Goal: Use online tool/utility: Utilize a website feature to perform a specific function

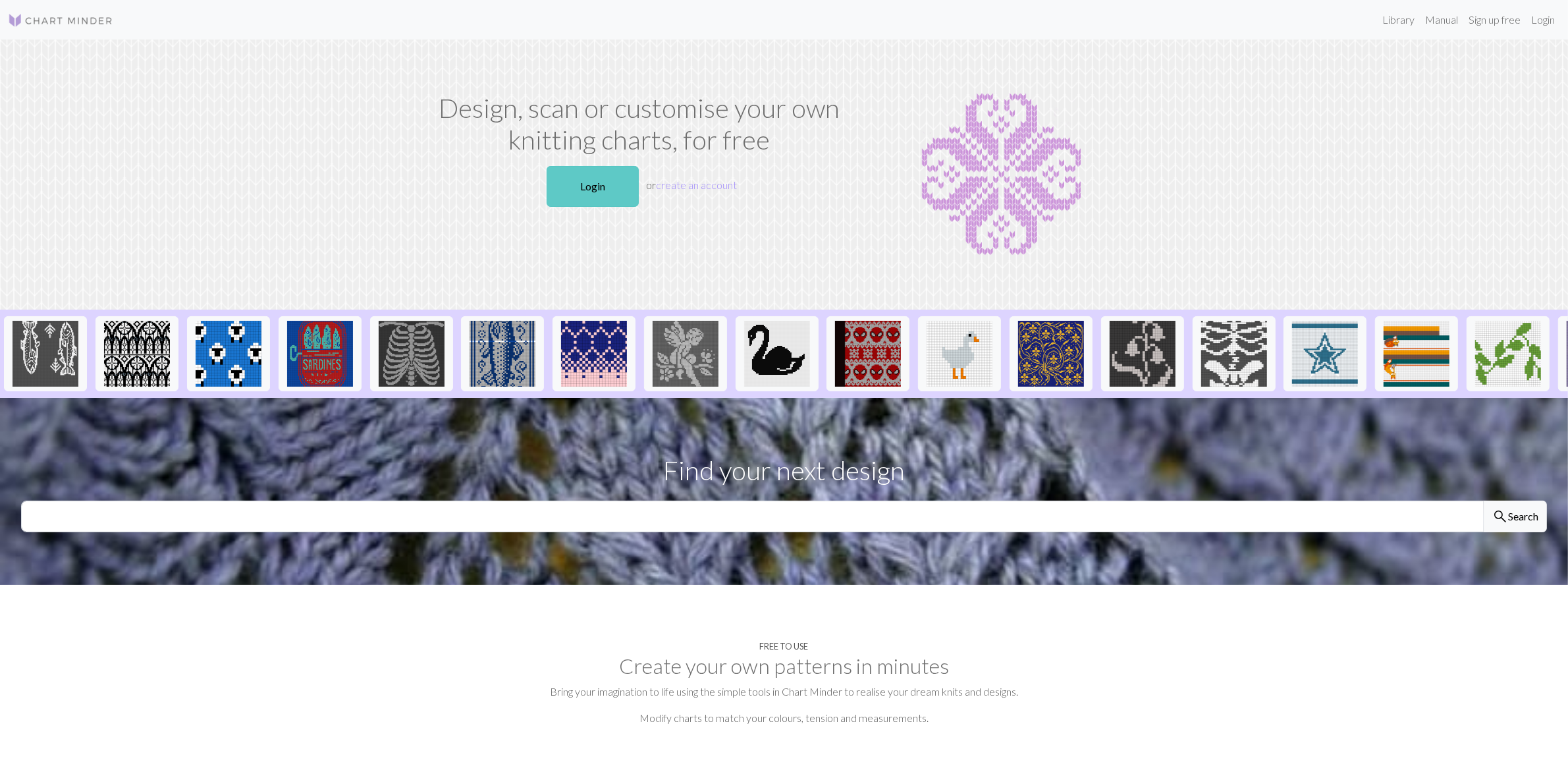
click at [599, 196] on link "Login" at bounding box center [591, 186] width 92 height 41
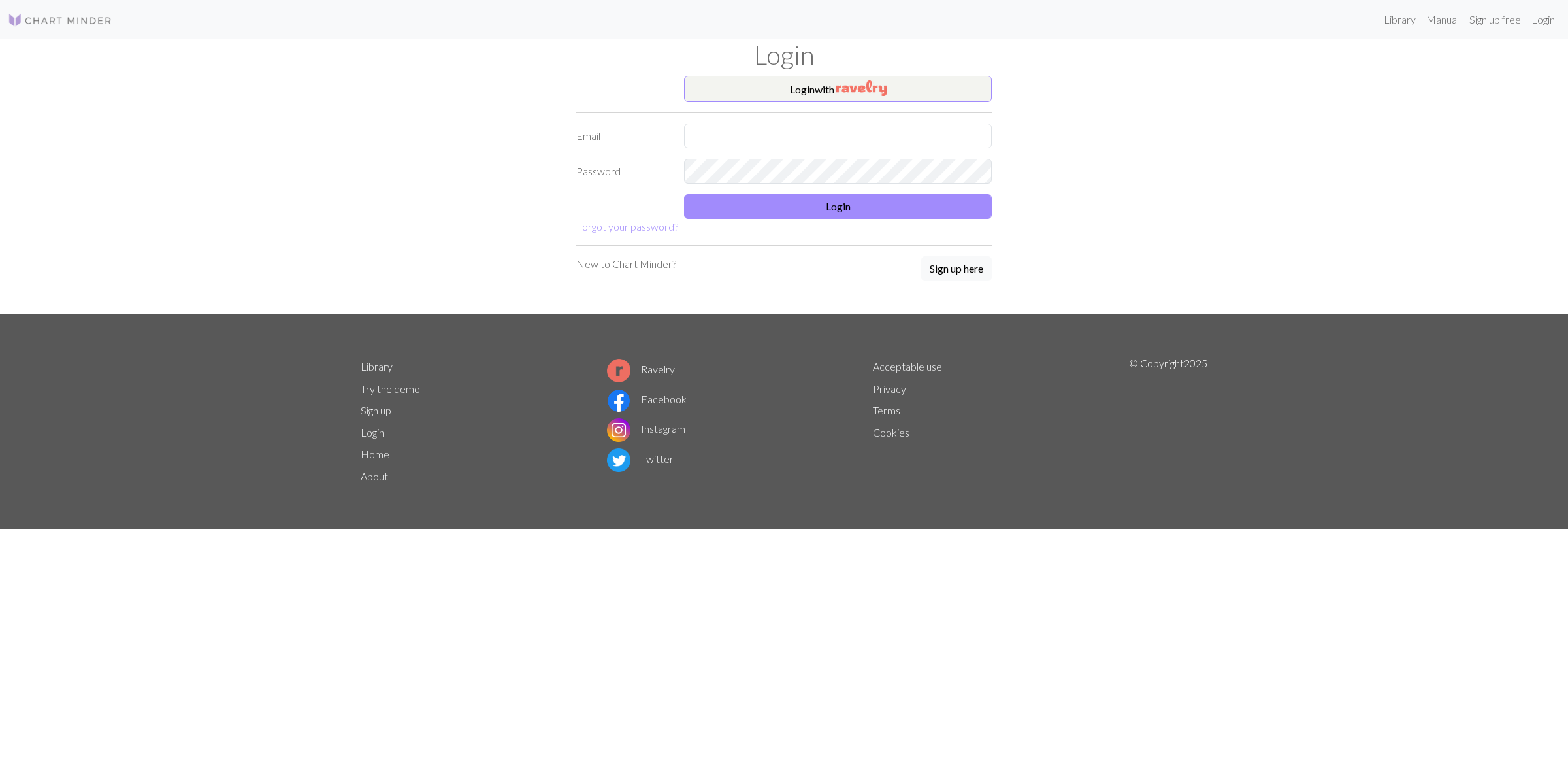
drag, startPoint x: 785, startPoint y: 110, endPoint x: 778, endPoint y: 126, distance: 17.5
click at [784, 115] on form "Login with Email Password Login Forgot your password?" at bounding box center [784, 155] width 416 height 159
click at [776, 132] on input "text" at bounding box center [838, 136] width 308 height 24
type input "kenjikenjimotta@gmail.com"
click at [865, 213] on button "Login" at bounding box center [838, 207] width 308 height 24
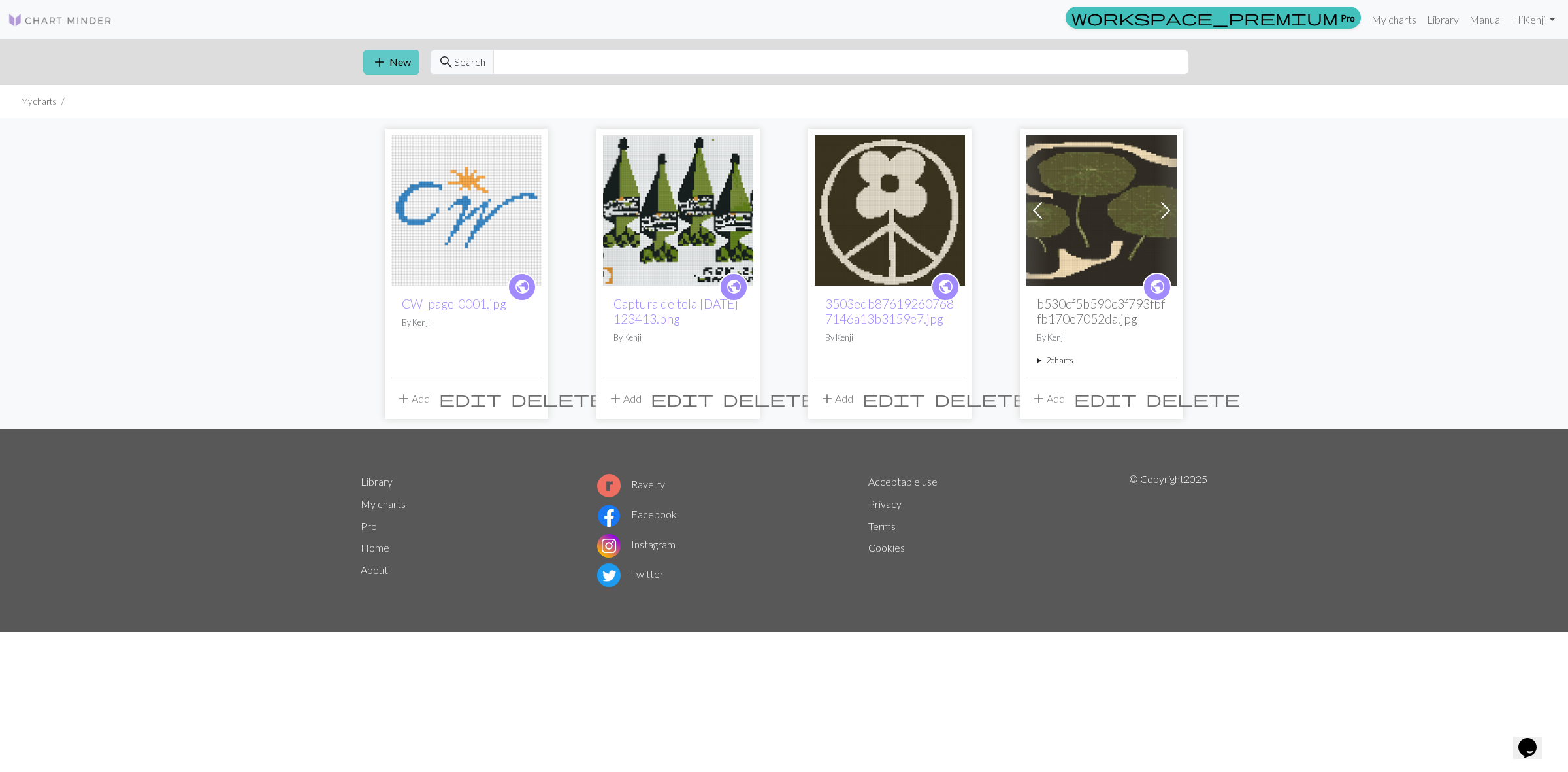
click at [400, 59] on button "add New" at bounding box center [392, 62] width 56 height 24
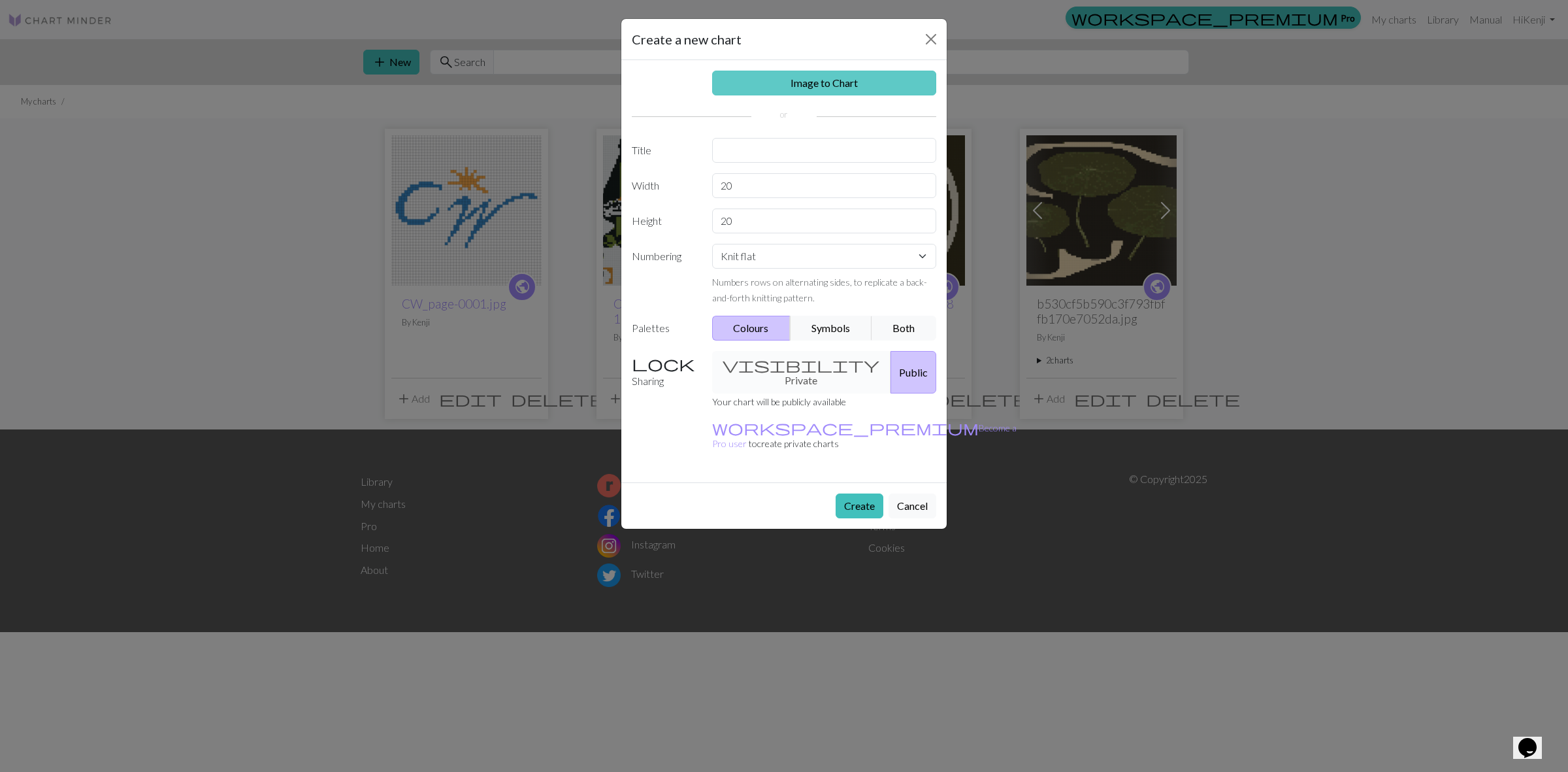
click at [806, 84] on link "Image to Chart" at bounding box center [823, 83] width 224 height 24
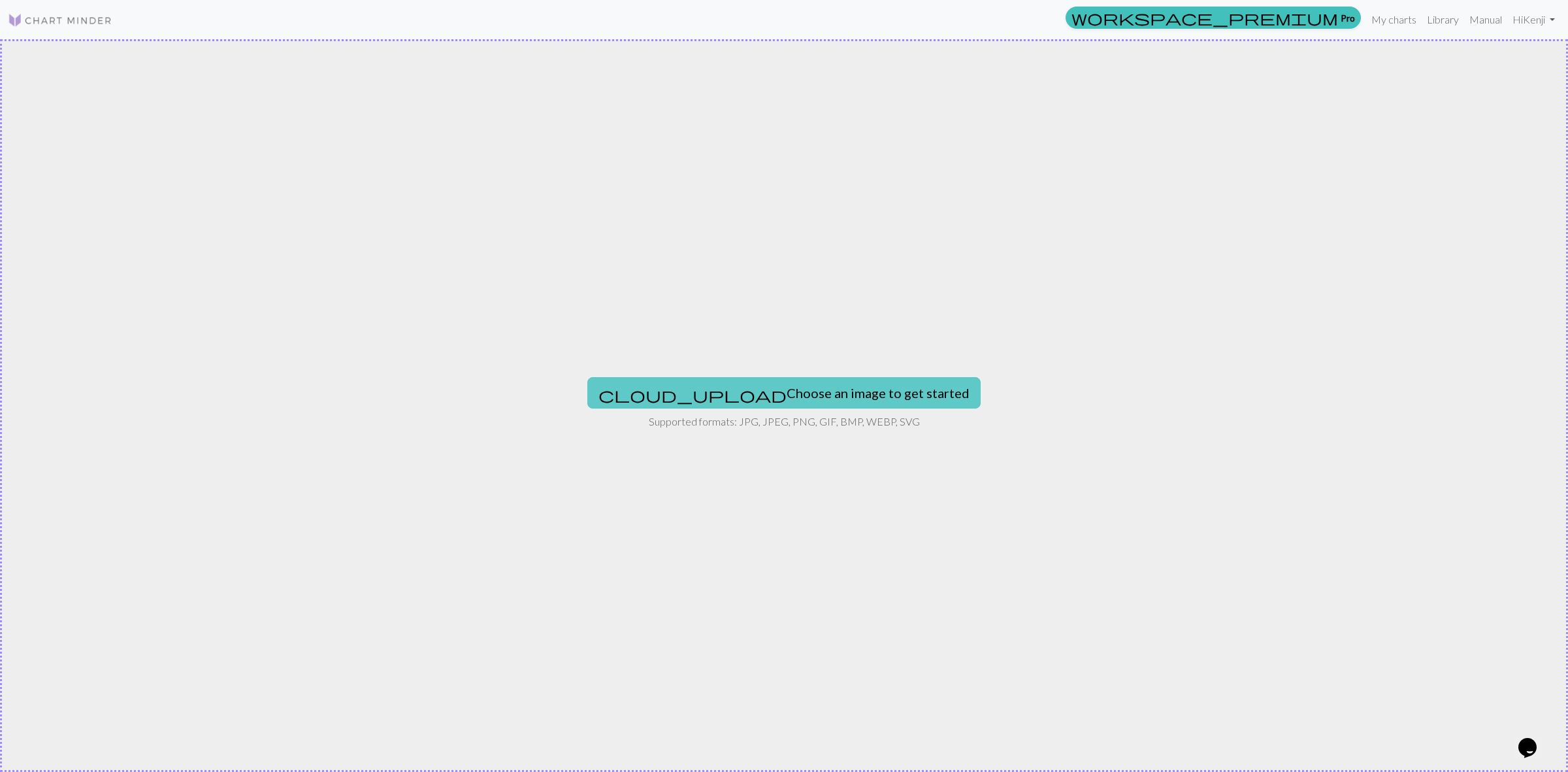
click at [751, 396] on button "cloud_upload Choose an image to get started" at bounding box center [784, 392] width 393 height 31
click at [784, 409] on div "cloud_upload Choose an image to get started Supported formats: JPG, JPEG, PNG, …" at bounding box center [784, 406] width 1568 height 733
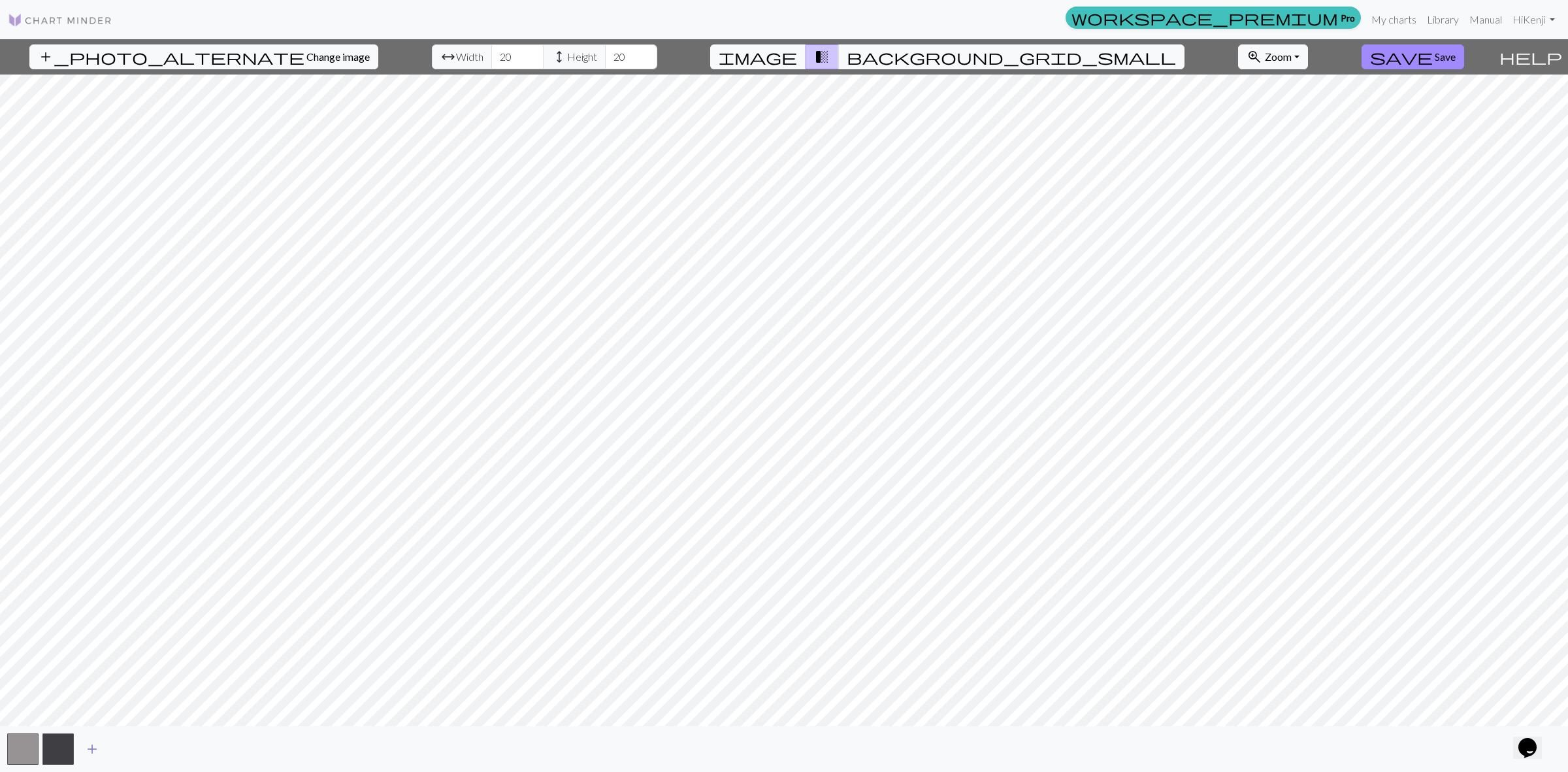
click at [96, 749] on span "add" at bounding box center [92, 749] width 16 height 18
click at [96, 749] on button "button" at bounding box center [93, 749] width 31 height 31
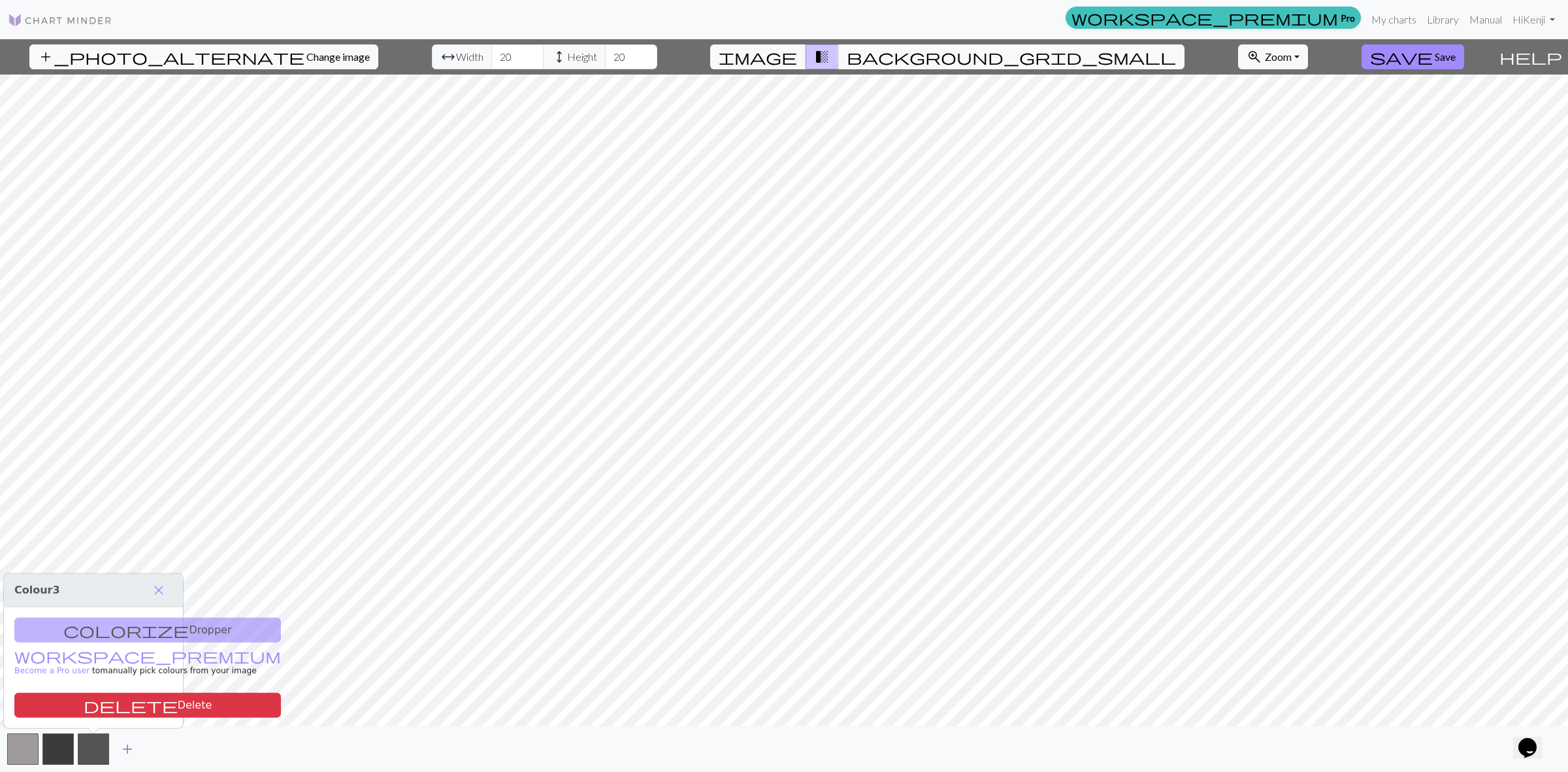
click at [135, 749] on button "add" at bounding box center [127, 749] width 33 height 24
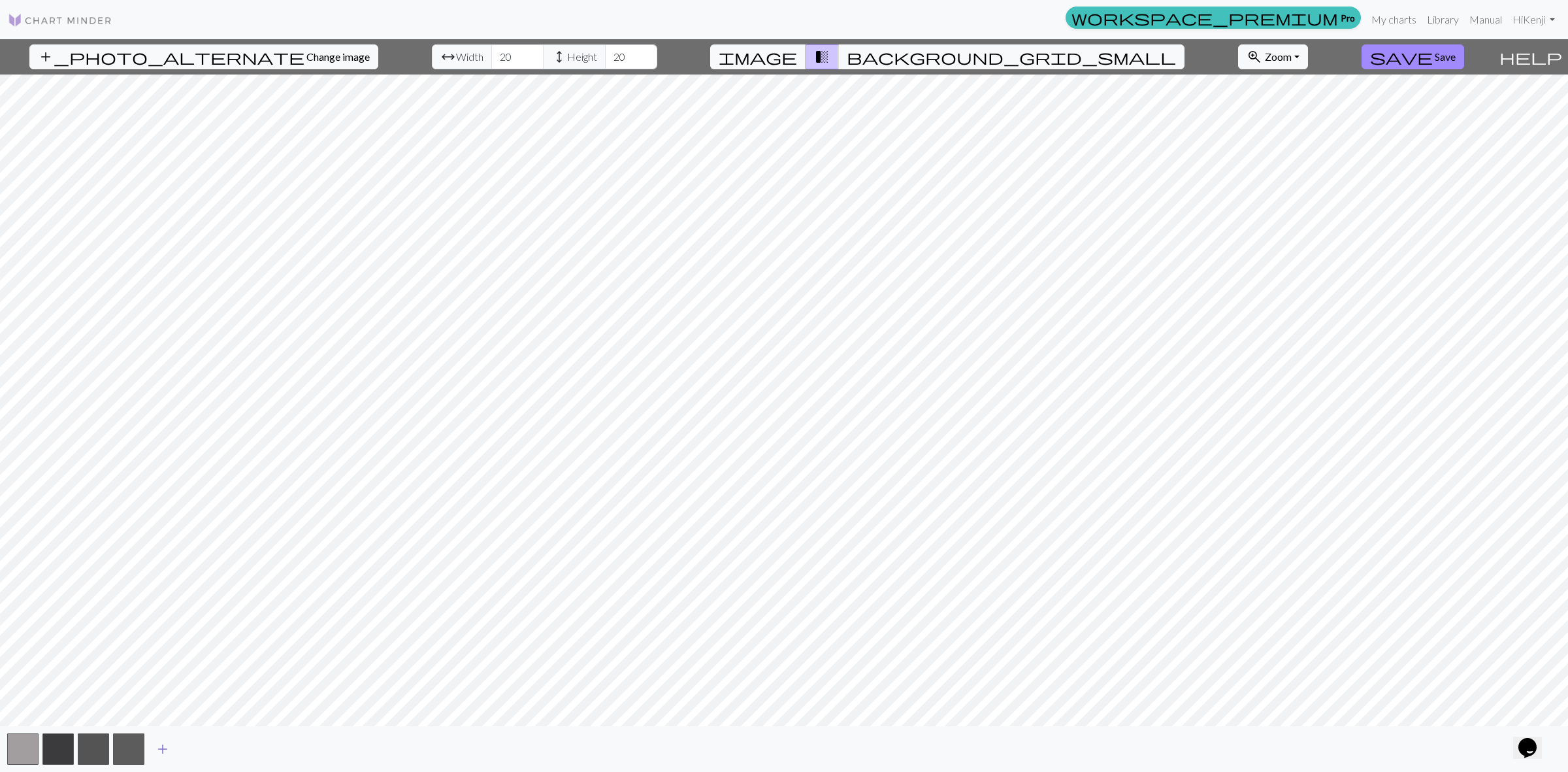
click at [166, 747] on span "add" at bounding box center [162, 749] width 16 height 18
click at [607, 49] on input "22" at bounding box center [631, 56] width 53 height 24
type input "94"
click at [607, 50] on input "94" at bounding box center [631, 56] width 53 height 24
click at [494, 53] on input "96" at bounding box center [517, 56] width 53 height 24
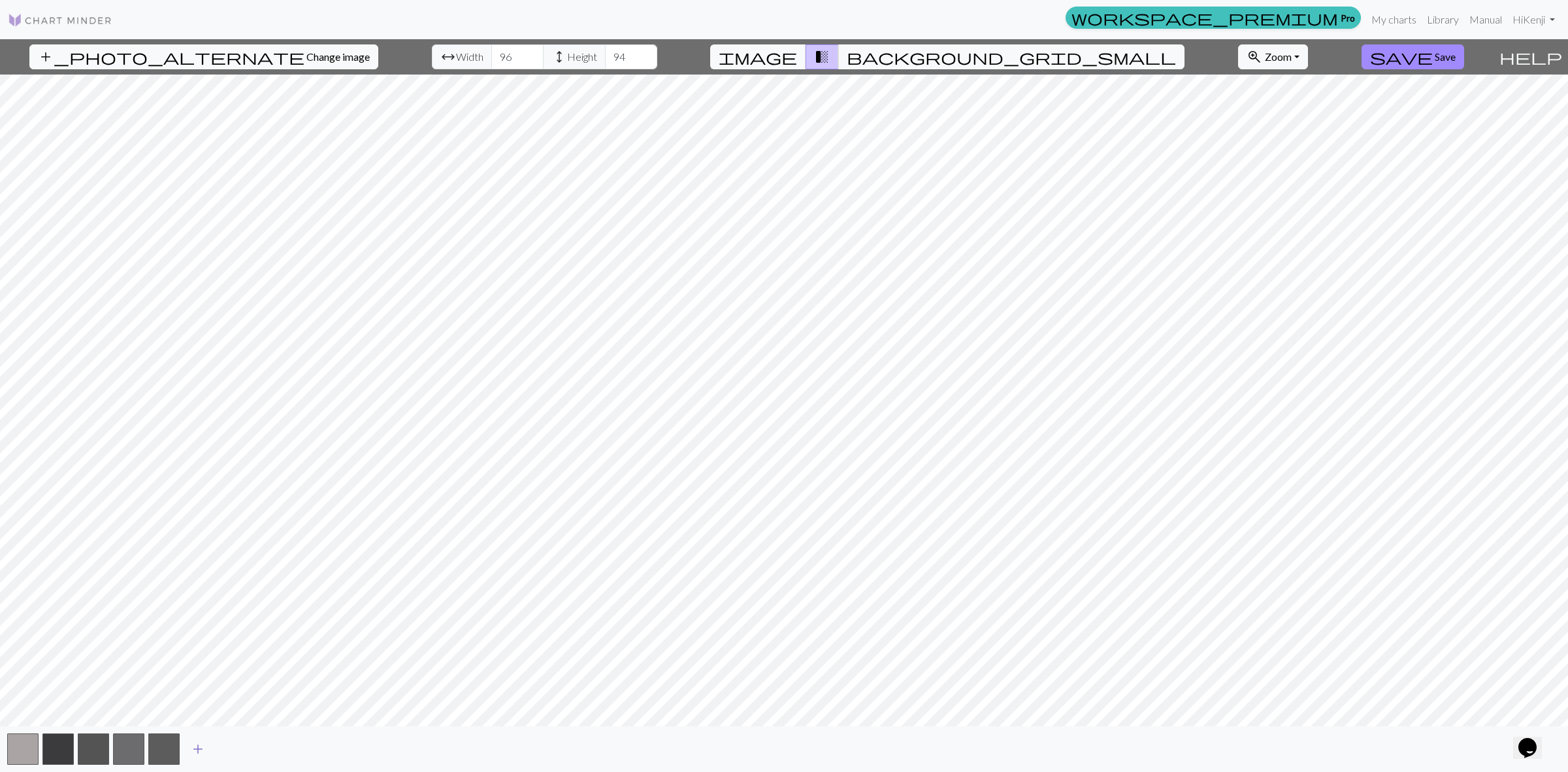
click at [196, 752] on span "add" at bounding box center [197, 749] width 16 height 18
click at [196, 753] on button "button" at bounding box center [199, 749] width 31 height 31
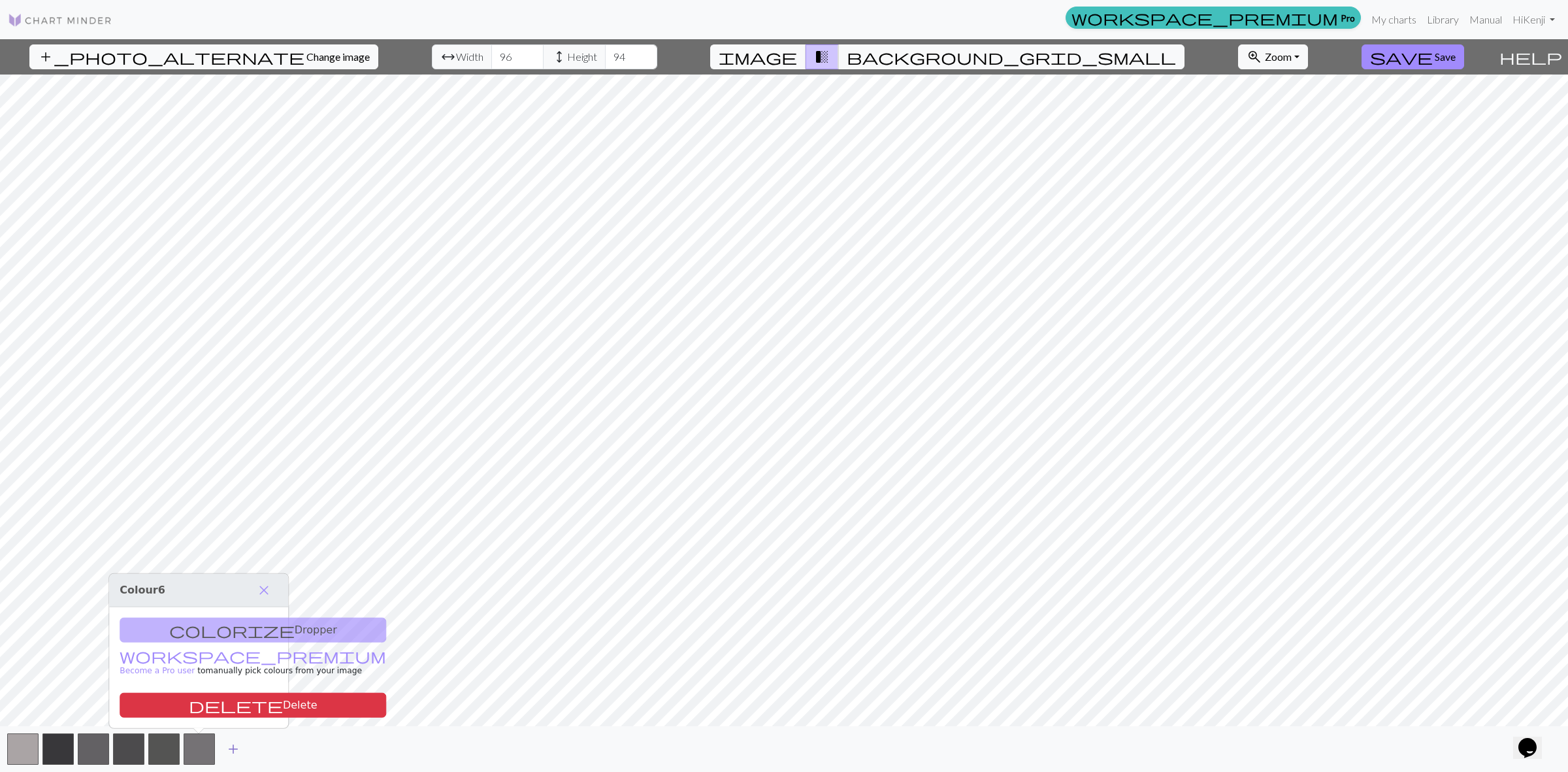
click at [237, 753] on span "add" at bounding box center [233, 749] width 16 height 18
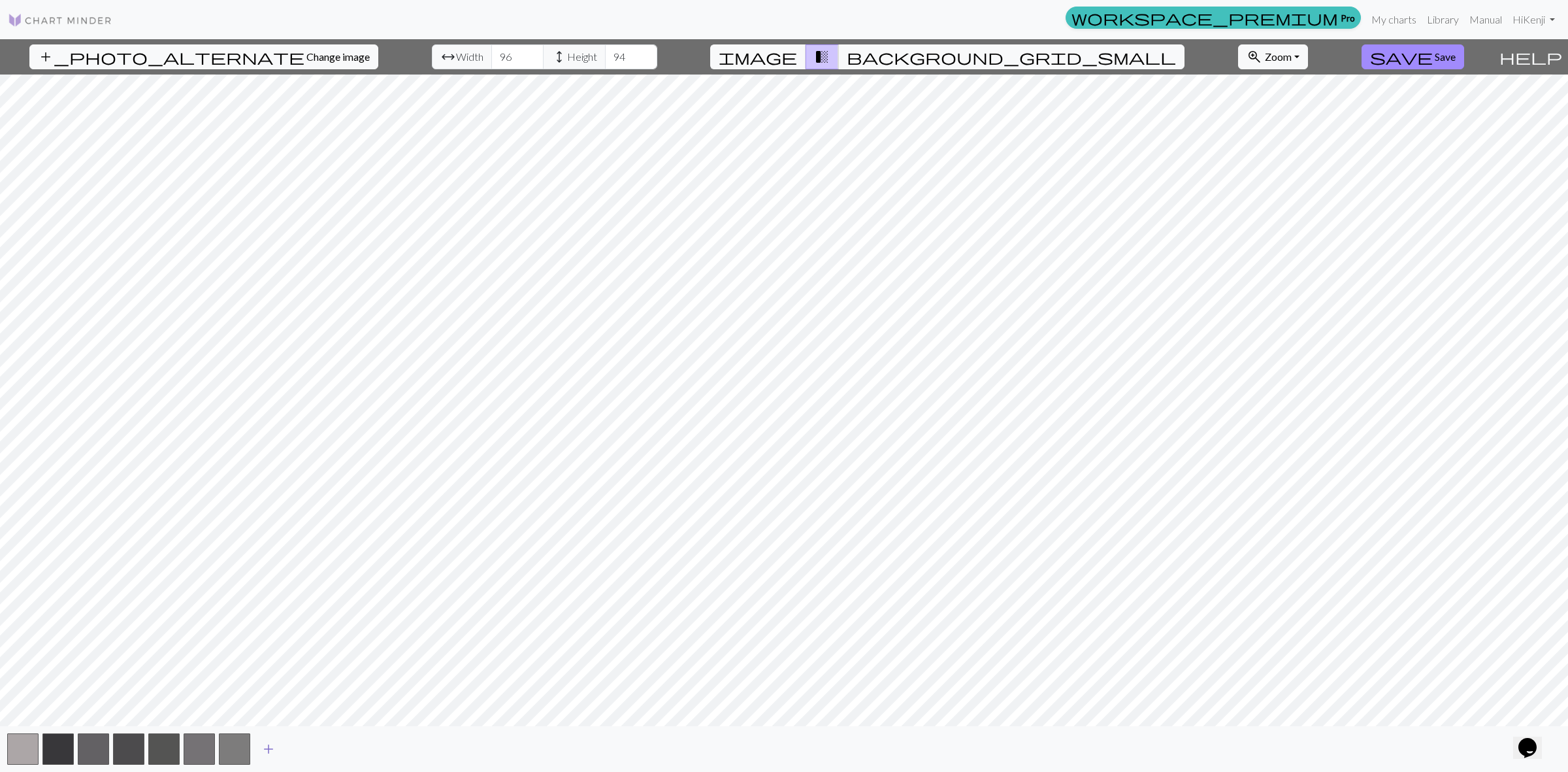
click at [268, 751] on span "add" at bounding box center [269, 749] width 16 height 18
click at [263, 749] on button "button" at bounding box center [269, 749] width 31 height 31
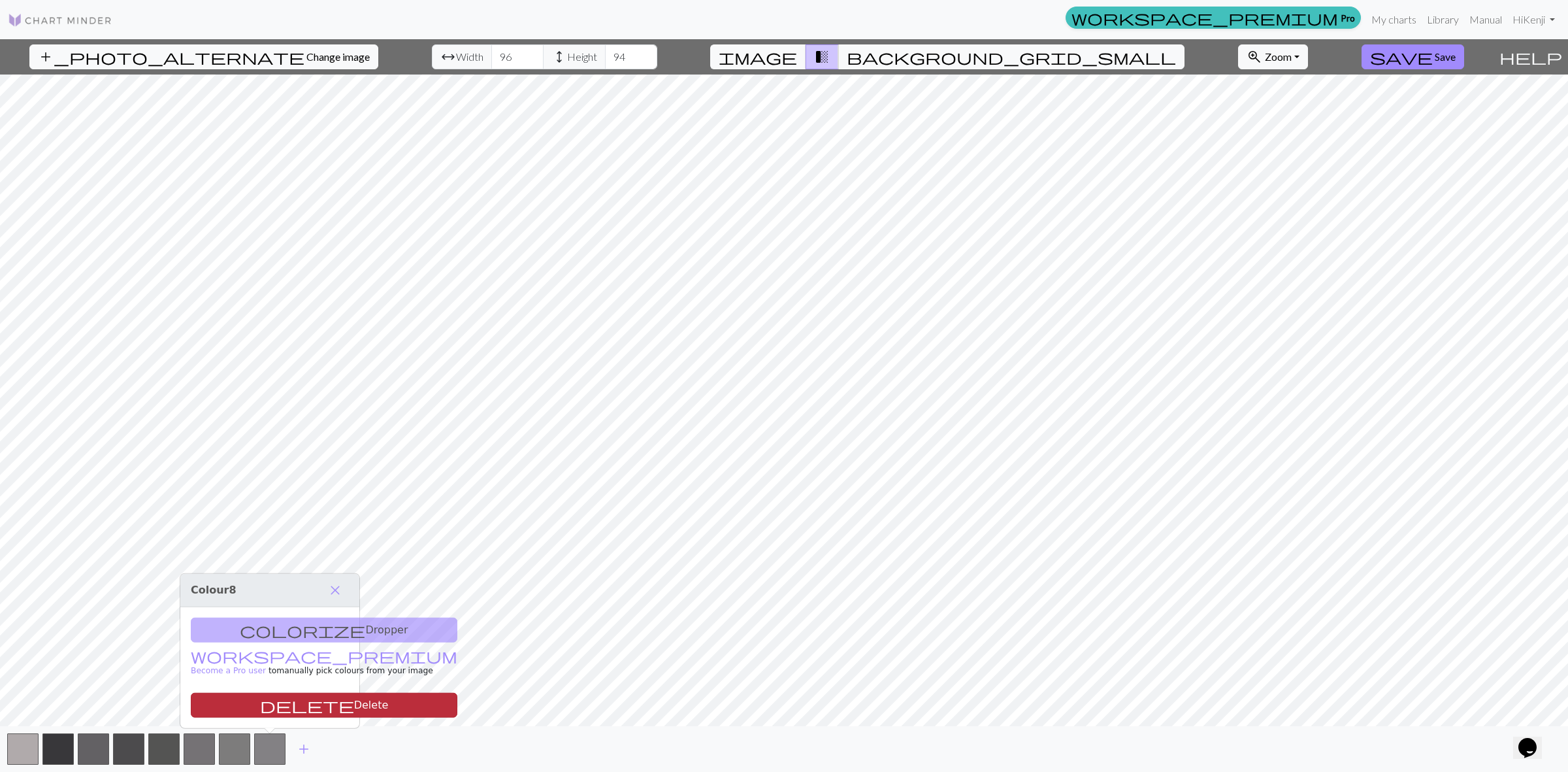
click at [293, 709] on button "delete Delete" at bounding box center [324, 705] width 267 height 24
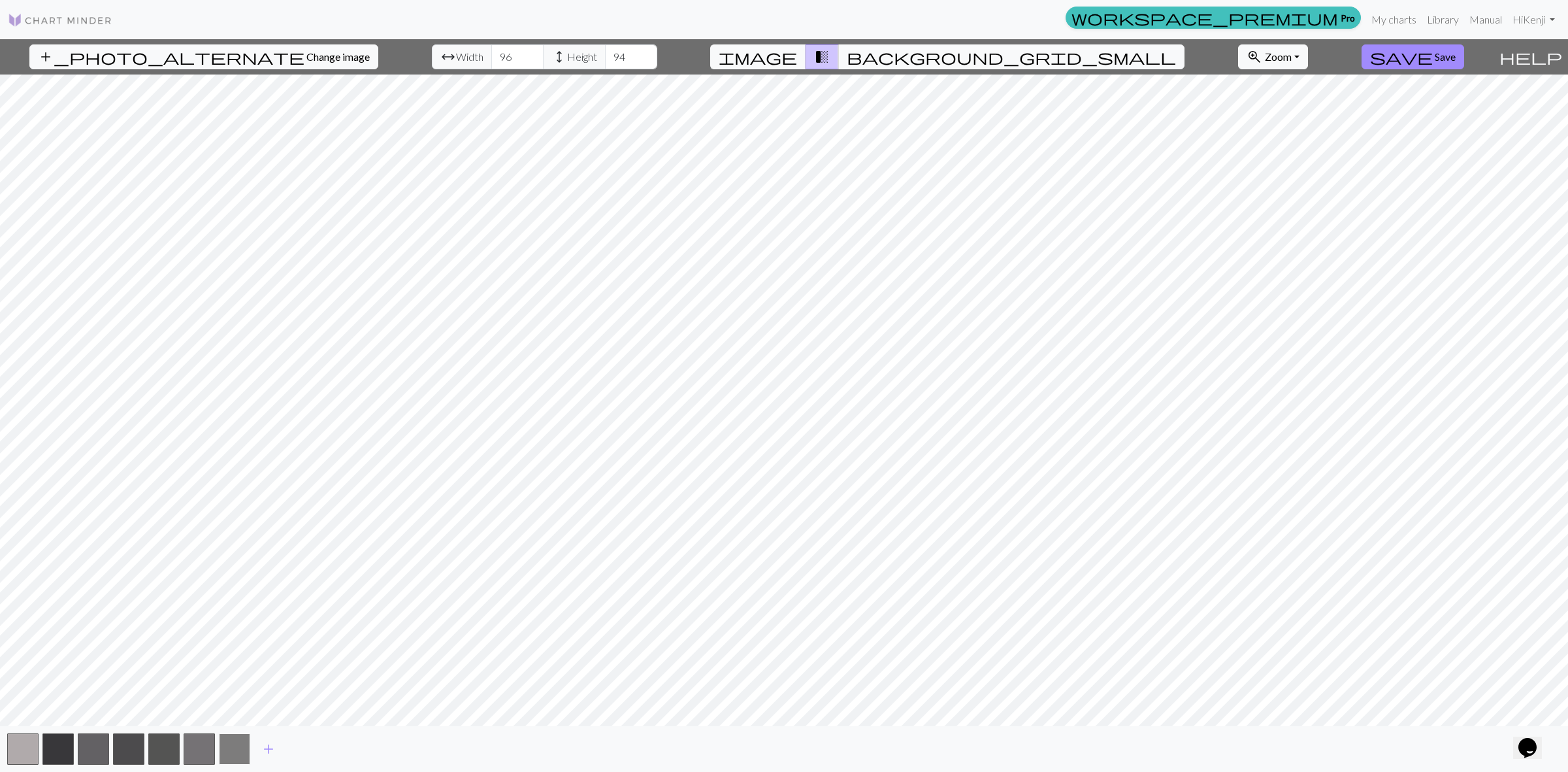
click at [233, 757] on button "button" at bounding box center [234, 749] width 31 height 31
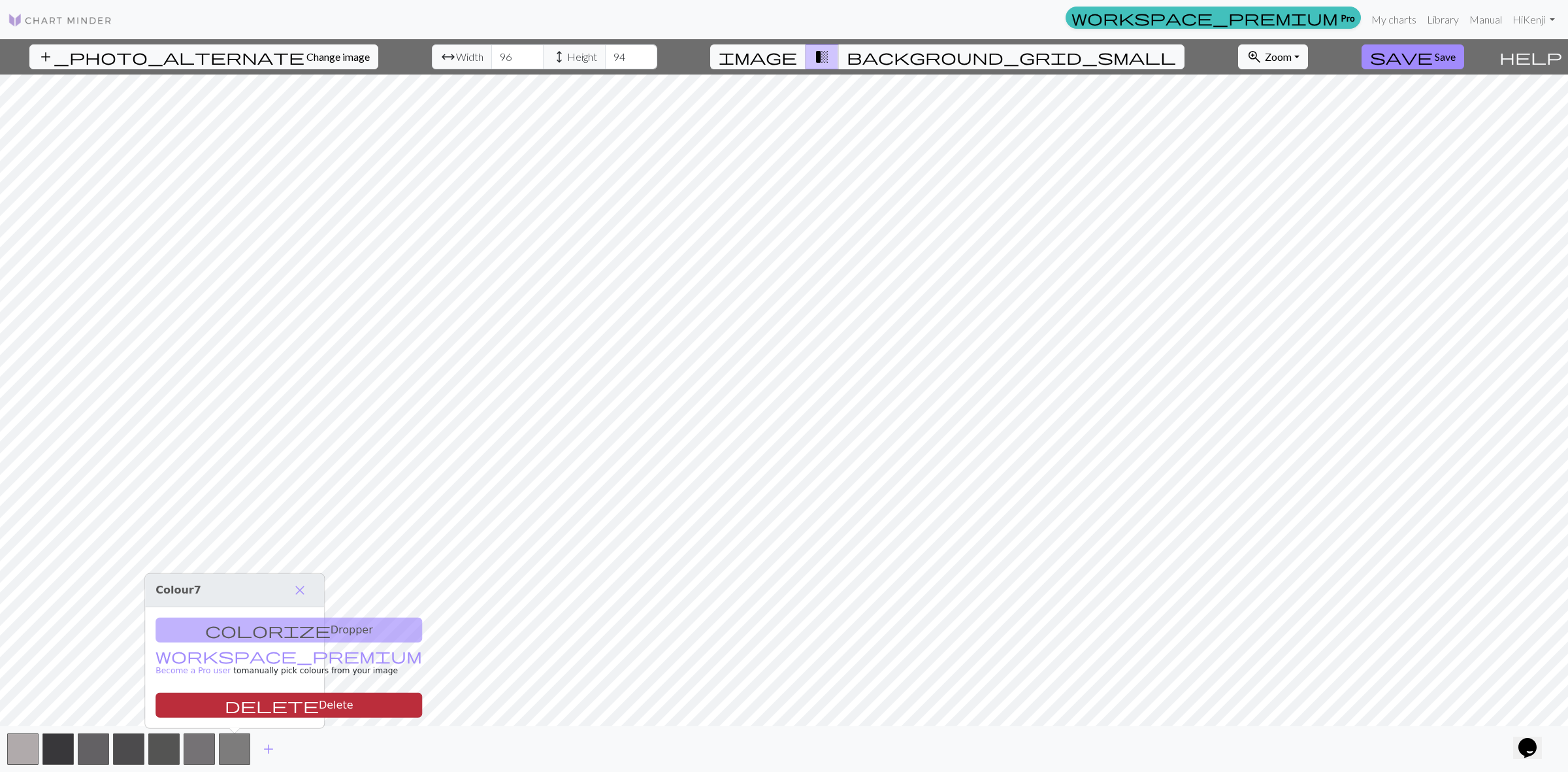
click at [246, 702] on button "delete Delete" at bounding box center [289, 705] width 267 height 24
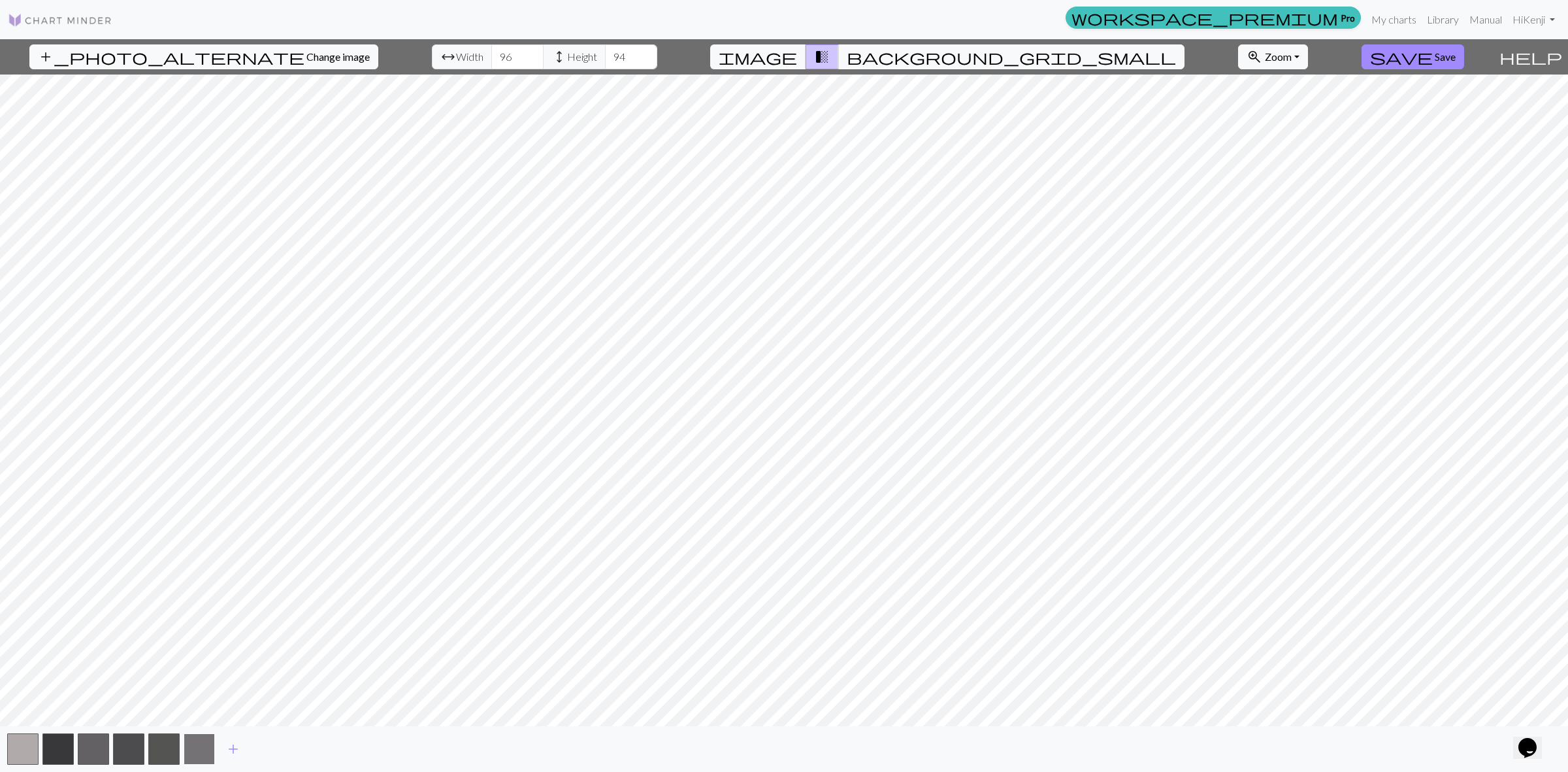
click at [203, 736] on button "button" at bounding box center [199, 749] width 31 height 31
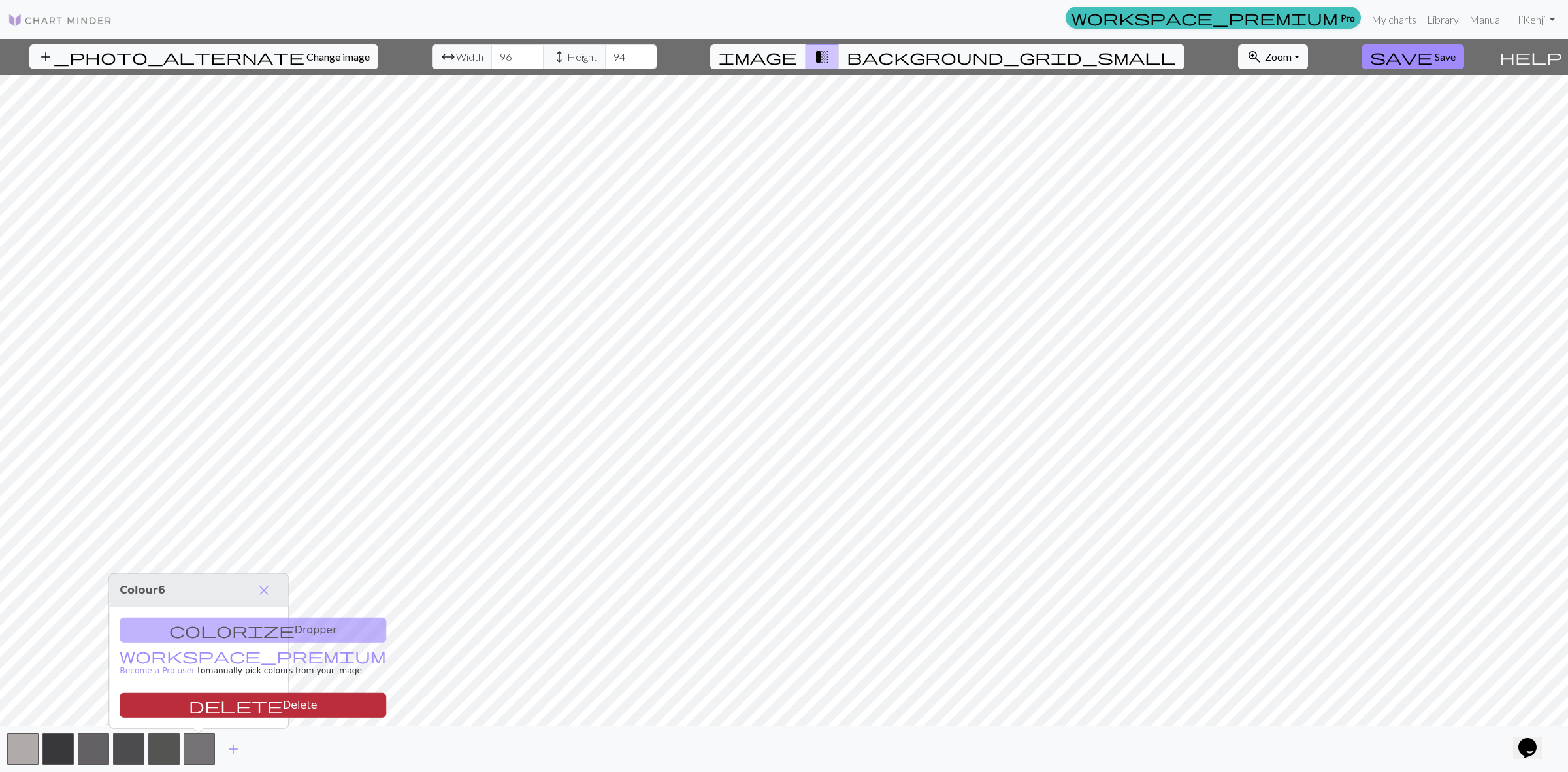
click at [216, 708] on button "delete Delete" at bounding box center [253, 705] width 267 height 24
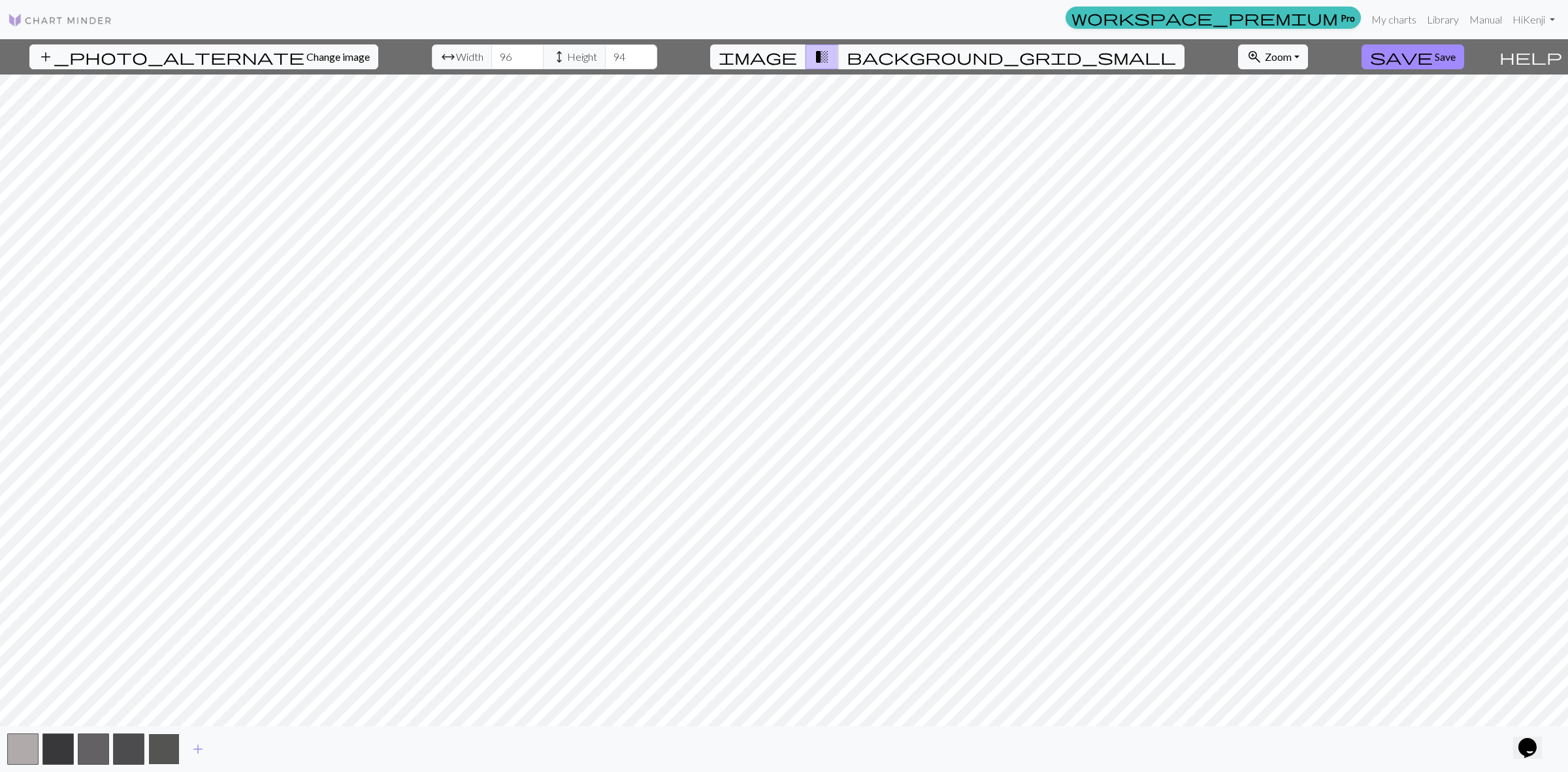
click at [168, 745] on button "button" at bounding box center [163, 749] width 31 height 31
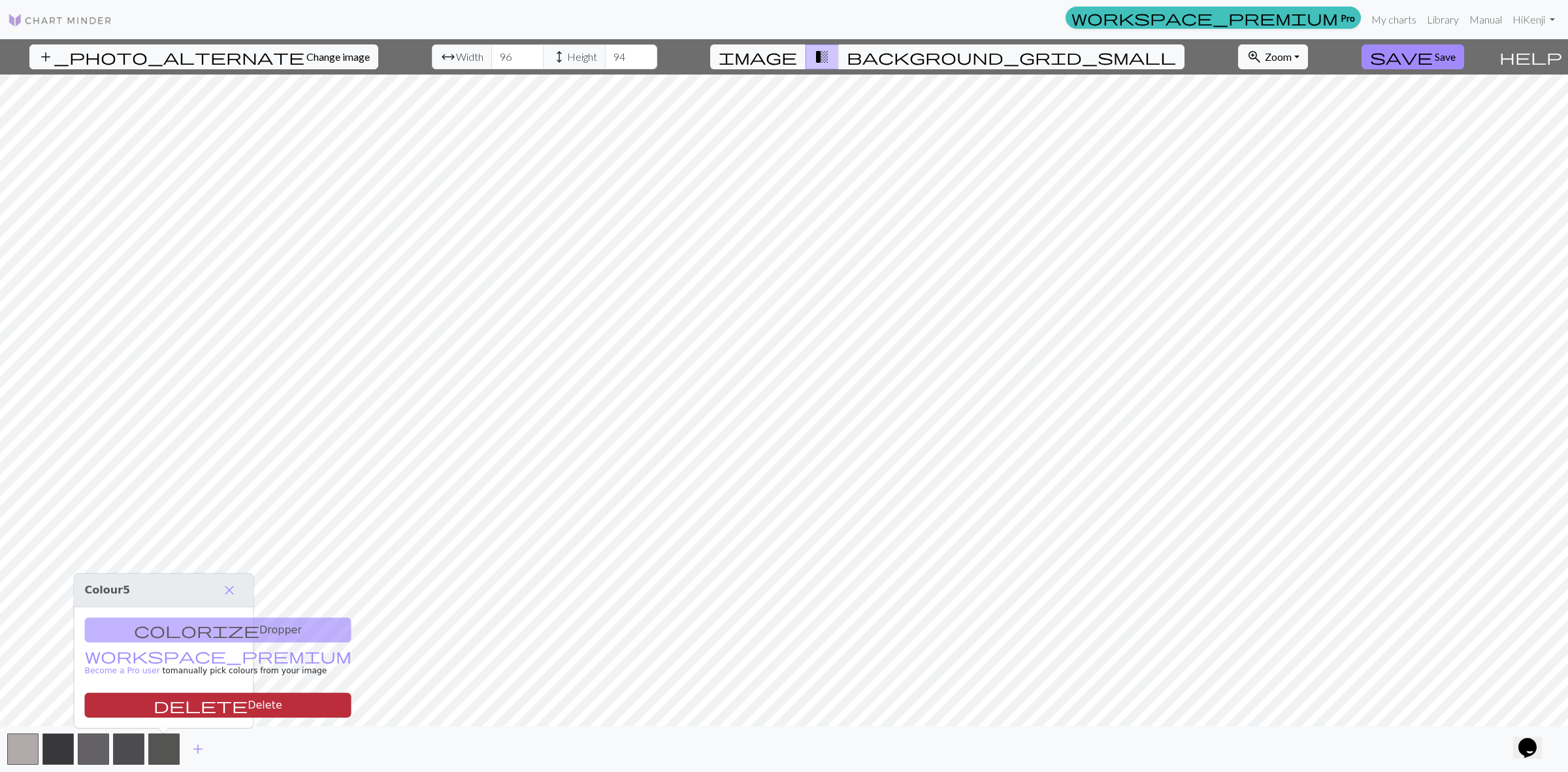
click at [184, 703] on button "delete Delete" at bounding box center [218, 705] width 267 height 24
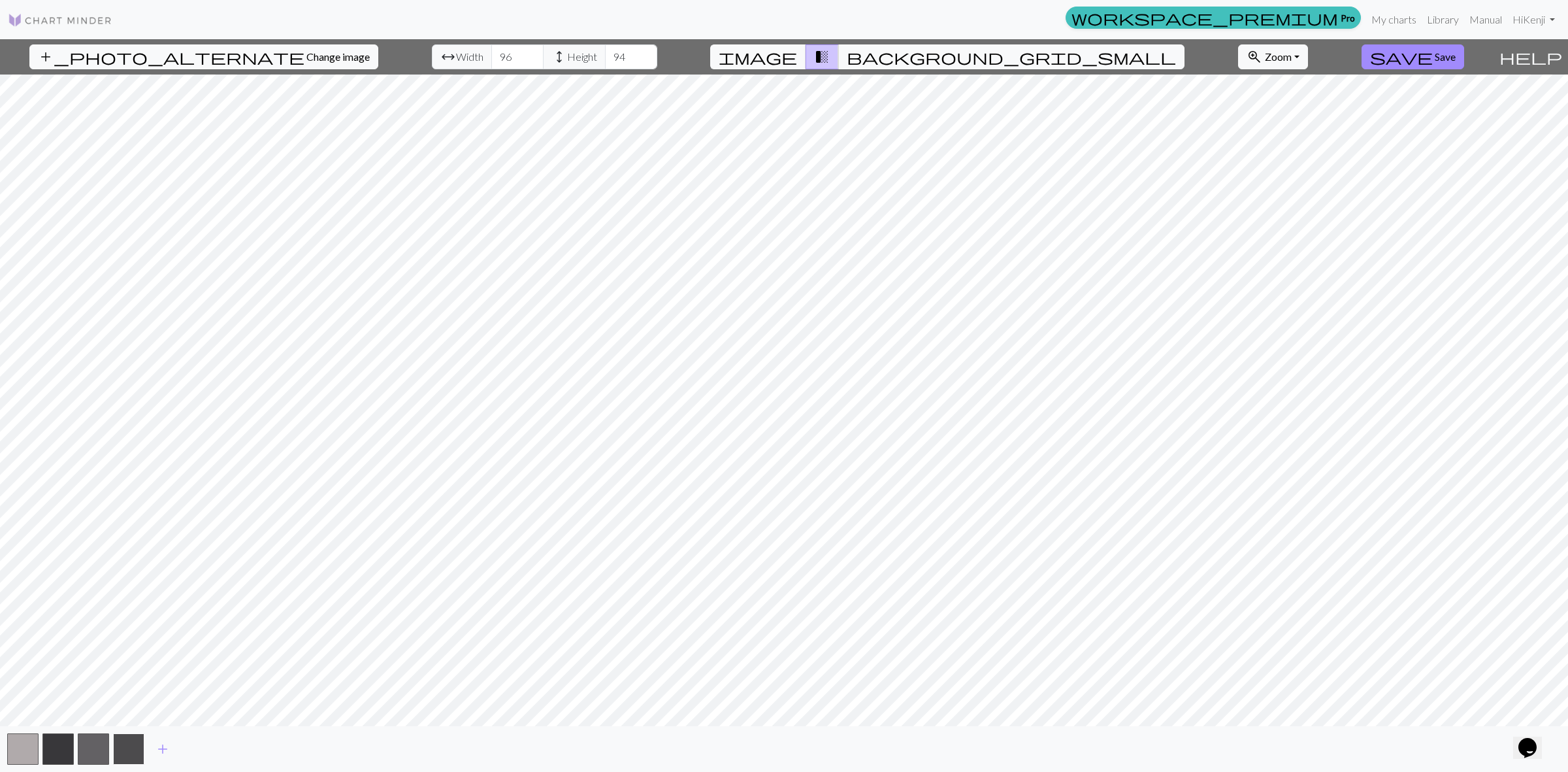
click at [134, 749] on button "button" at bounding box center [128, 749] width 31 height 31
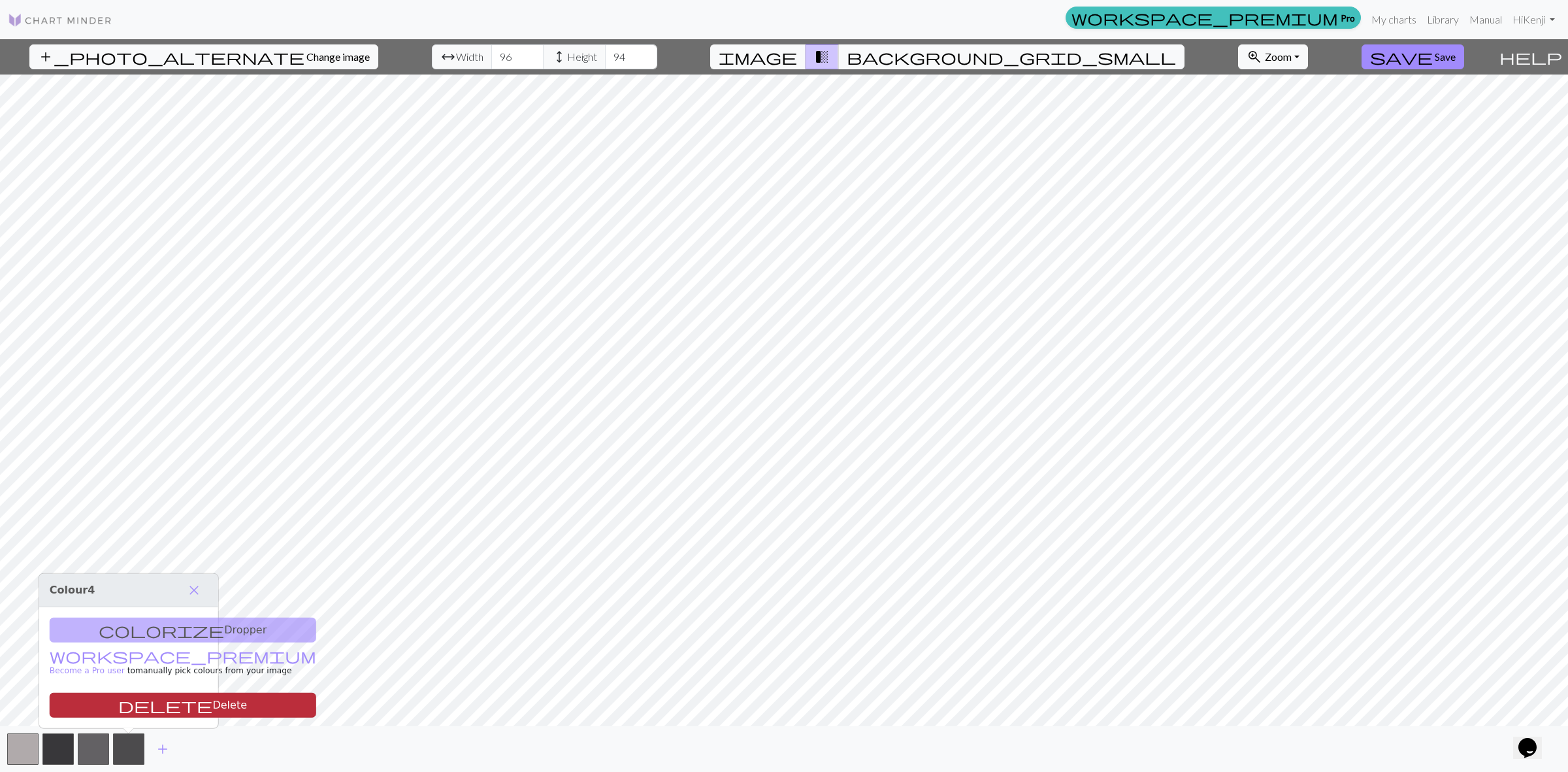
click at [160, 701] on button "delete Delete" at bounding box center [183, 705] width 267 height 24
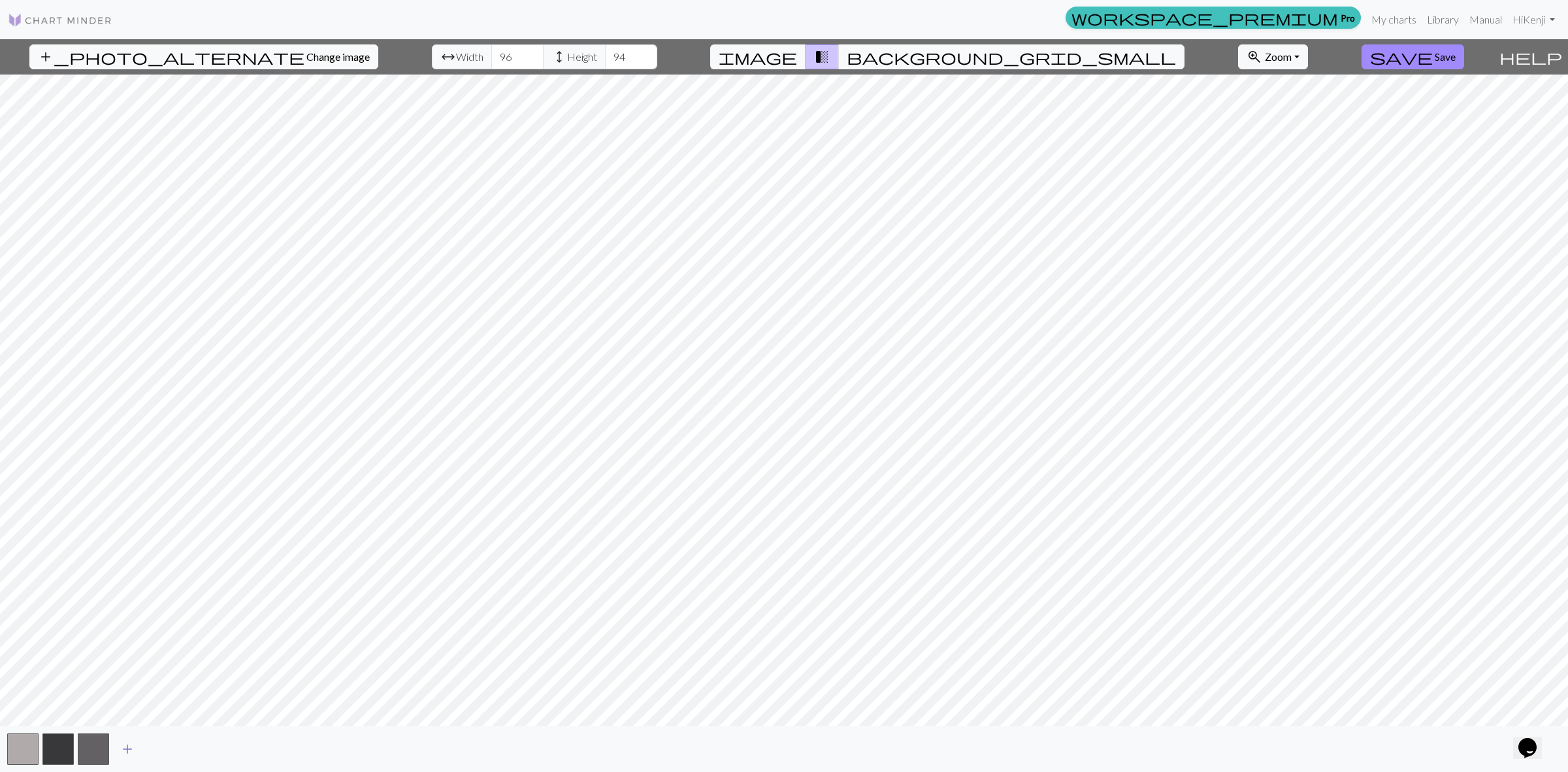
click at [129, 749] on span "add" at bounding box center [127, 749] width 16 height 18
type input "106"
click at [494, 53] on input "106" at bounding box center [517, 56] width 53 height 24
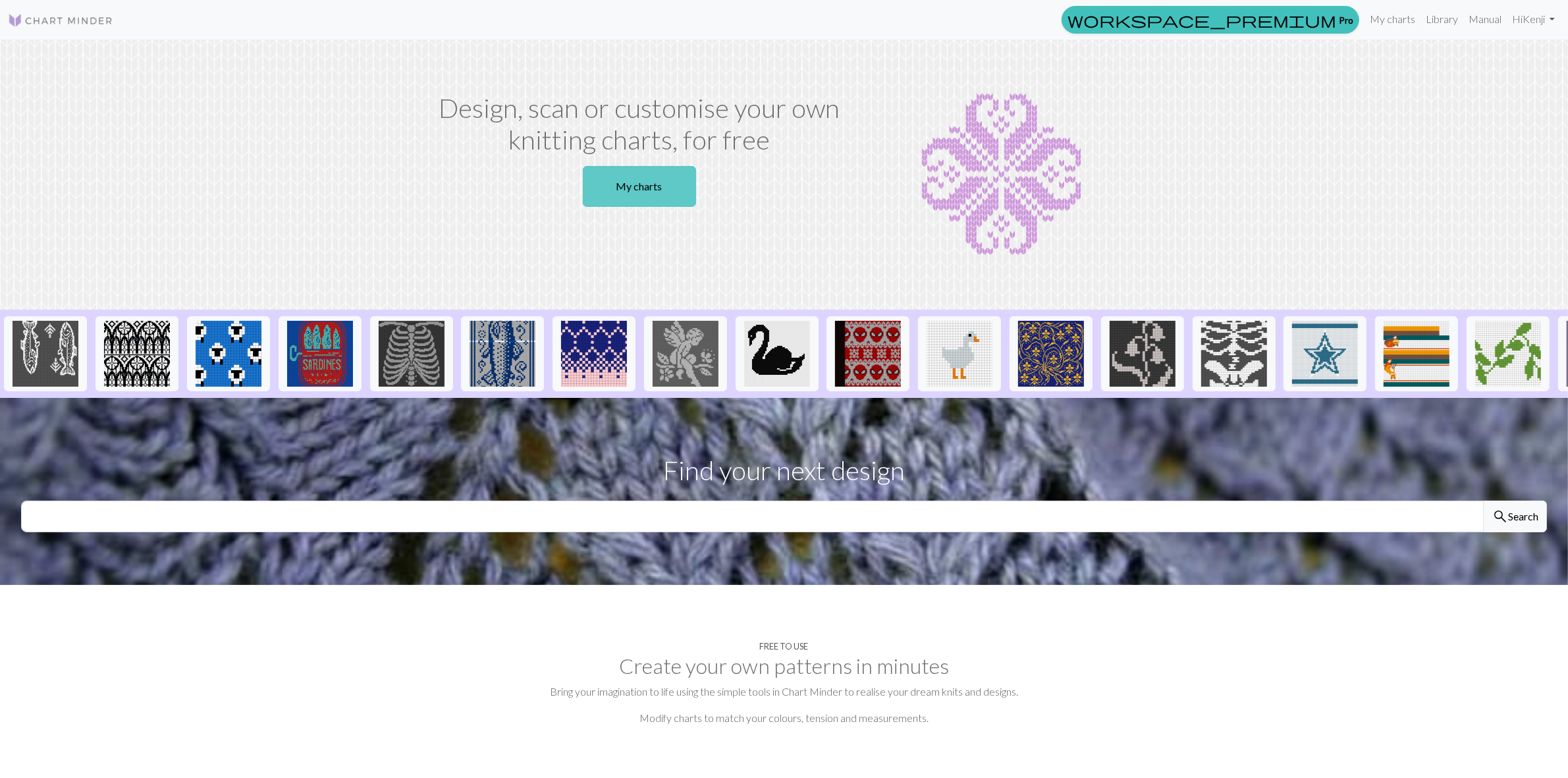
click at [645, 186] on link "My charts" at bounding box center [640, 186] width 114 height 41
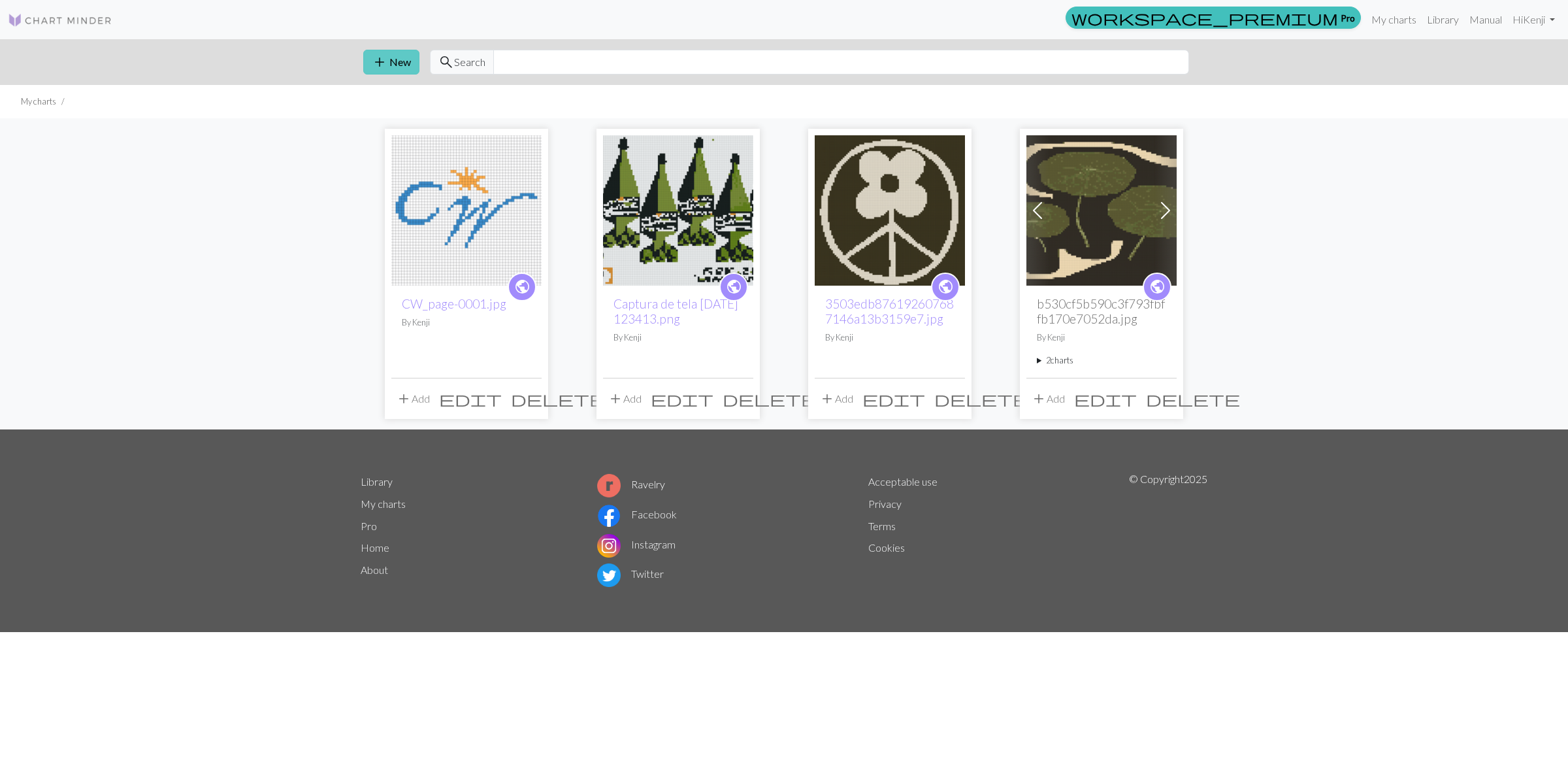
click at [407, 72] on button "add New" at bounding box center [392, 62] width 56 height 24
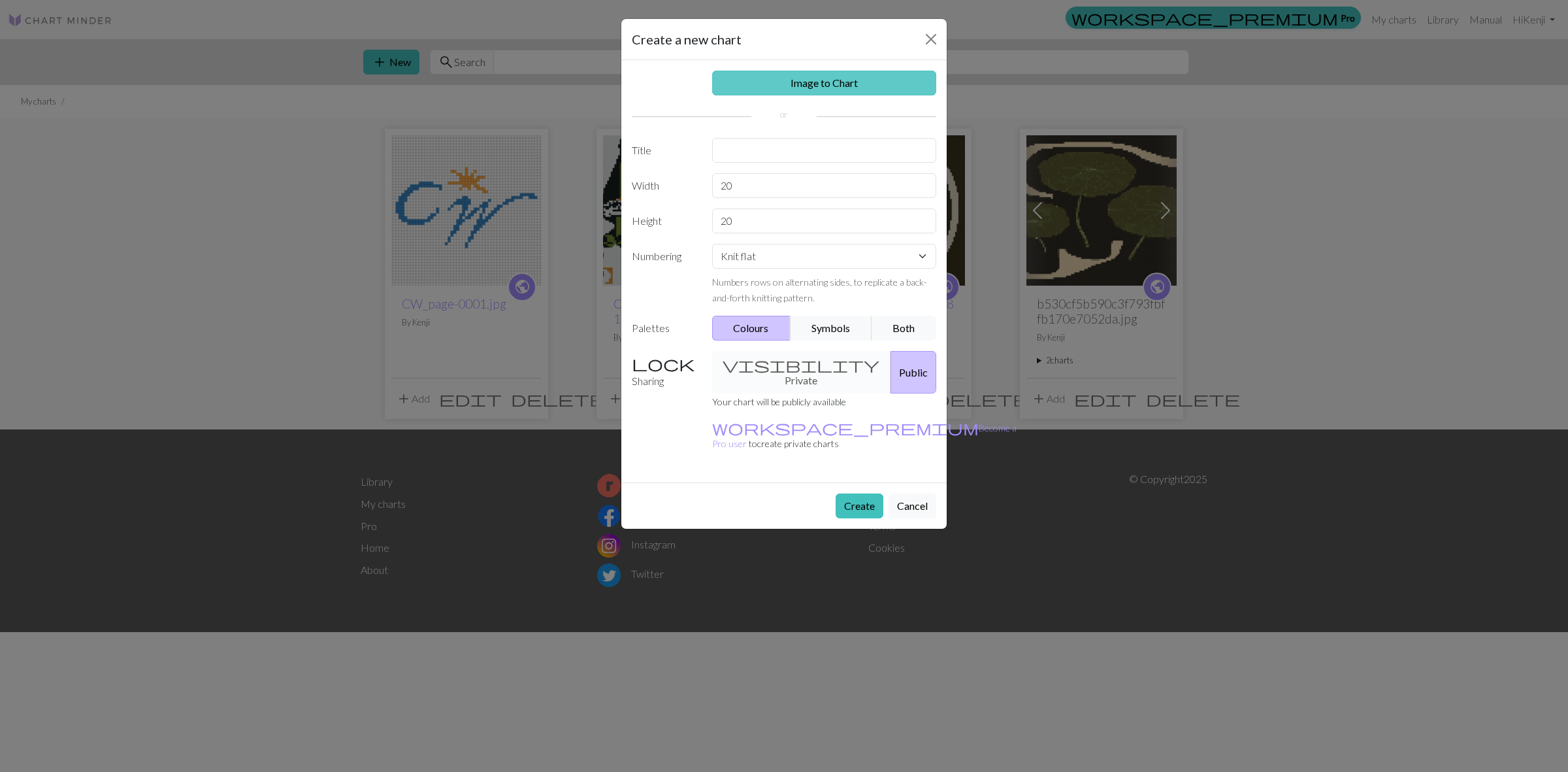
click at [819, 91] on link "Image to Chart" at bounding box center [823, 83] width 224 height 24
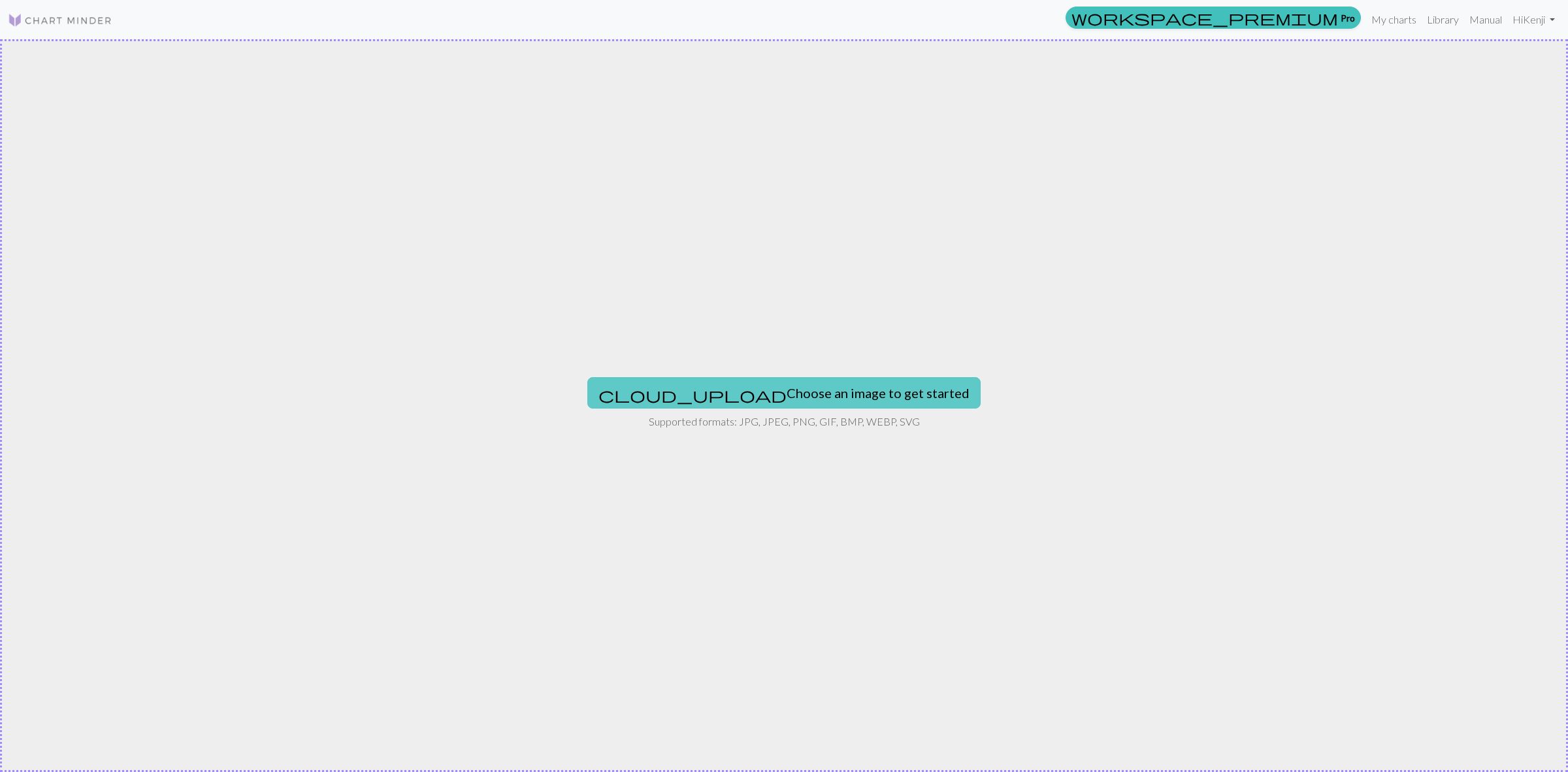
click at [757, 390] on button "cloud_upload Choose an image to get started" at bounding box center [784, 392] width 393 height 31
type input "C:\fakepath\Captura de tela [DATE] 100533.png"
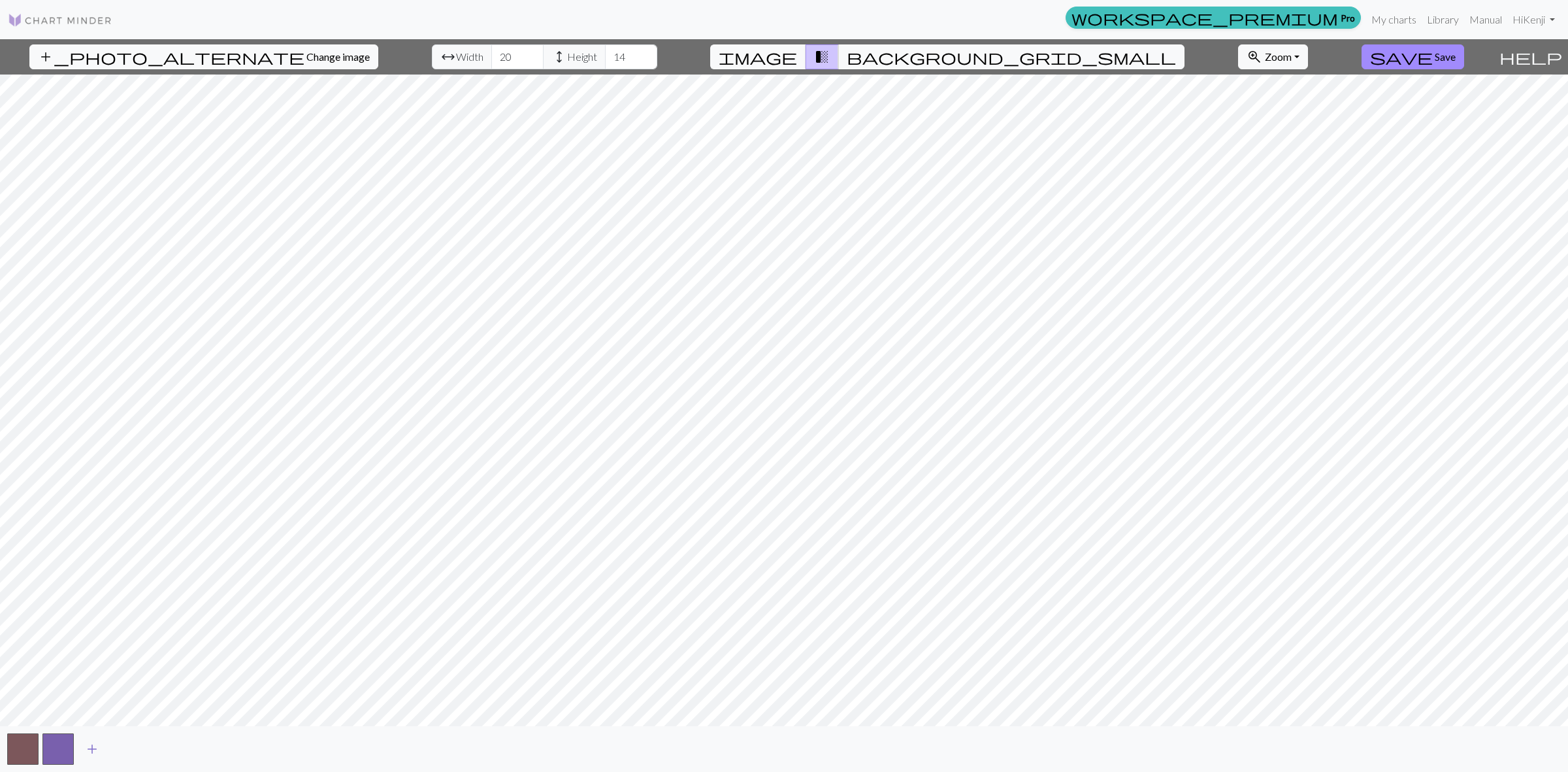
click at [83, 749] on button "add" at bounding box center [92, 749] width 33 height 24
click at [132, 747] on span "add" at bounding box center [127, 749] width 16 height 18
click at [171, 749] on button "add" at bounding box center [162, 749] width 33 height 24
click at [203, 749] on span "add" at bounding box center [197, 749] width 16 height 18
type input "145"
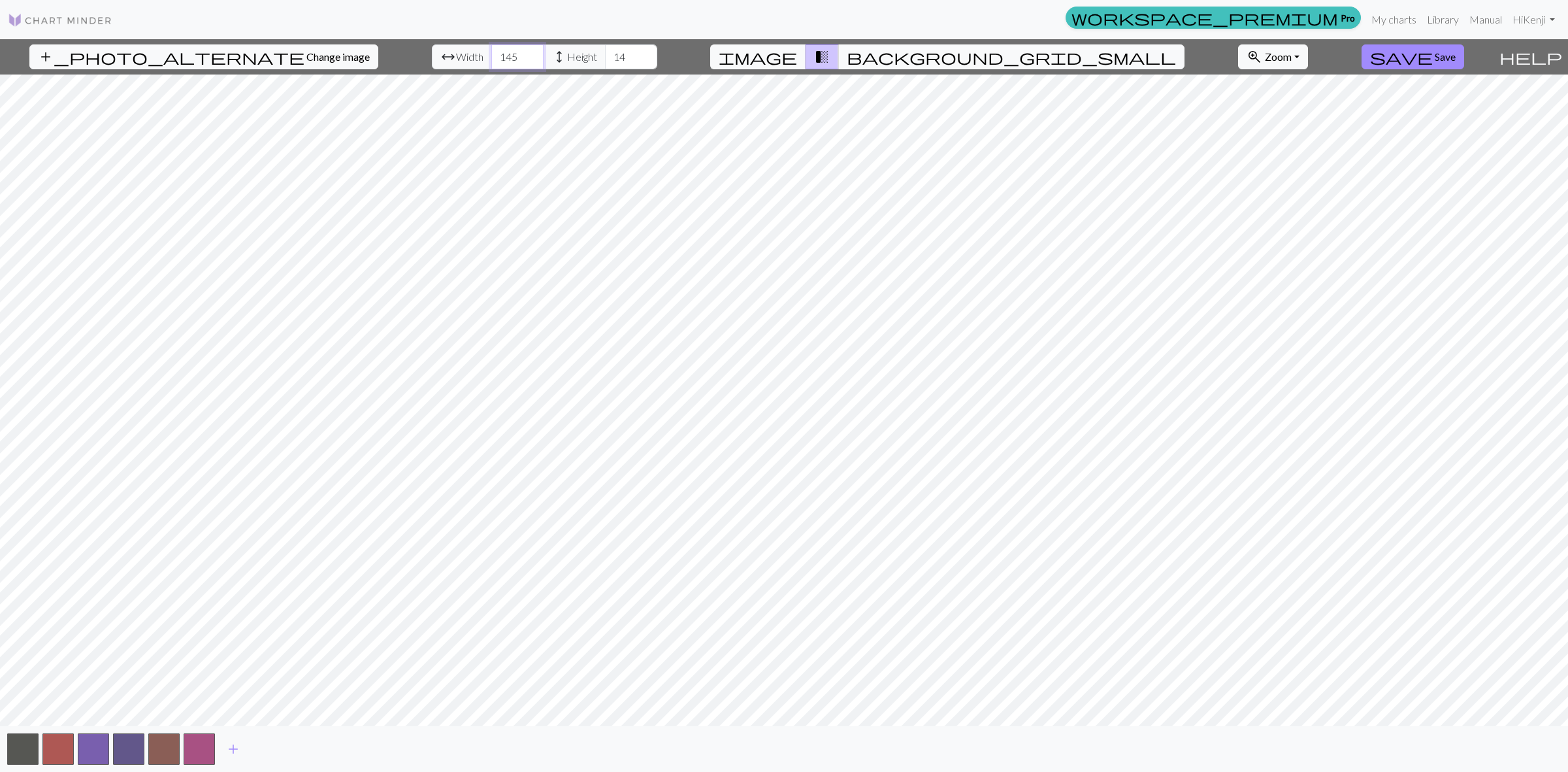
click at [494, 54] on input "145" at bounding box center [517, 56] width 53 height 24
click at [605, 53] on input "14" at bounding box center [631, 56] width 53 height 24
drag, startPoint x: 607, startPoint y: 53, endPoint x: 491, endPoint y: 51, distance: 116.0
type input "107"
click at [606, 53] on input "107" at bounding box center [631, 56] width 53 height 24
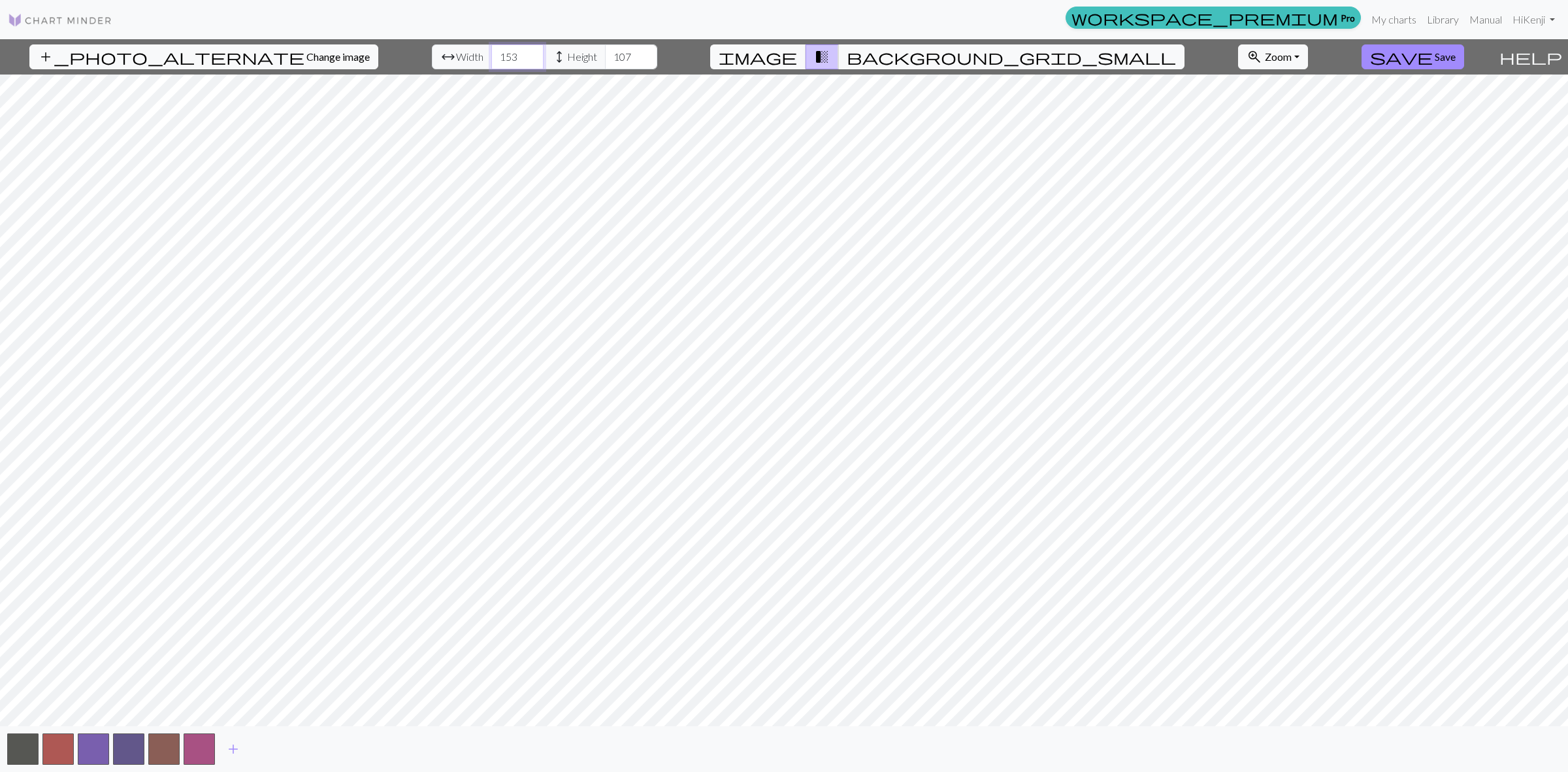
click at [495, 53] on input "153" at bounding box center [517, 56] width 53 height 24
click at [234, 755] on span "add" at bounding box center [233, 749] width 16 height 18
click at [269, 750] on span "add" at bounding box center [269, 749] width 16 height 18
click at [299, 745] on span "add" at bounding box center [303, 749] width 16 height 18
click at [337, 749] on span "add" at bounding box center [339, 749] width 16 height 18
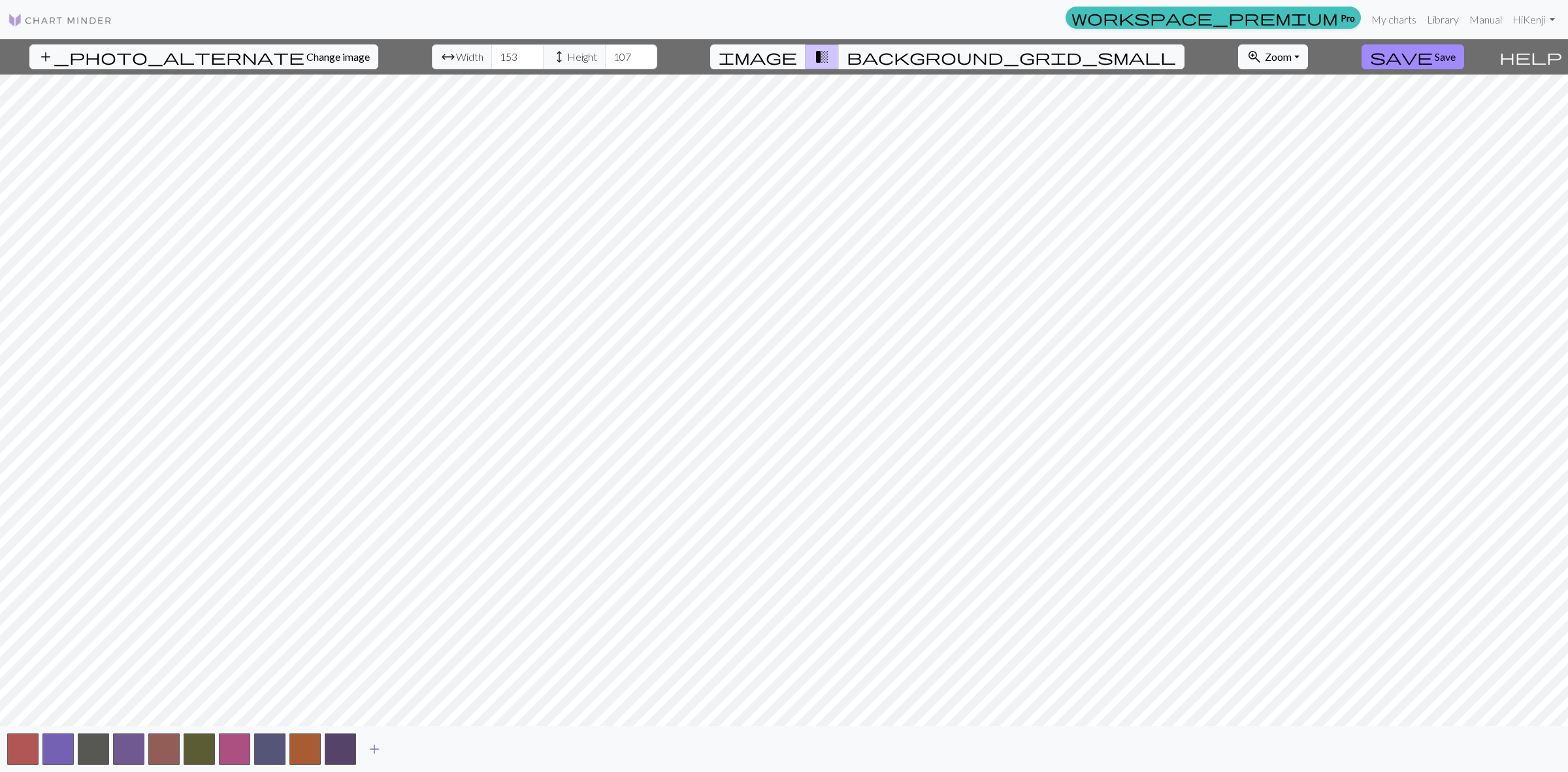
click at [375, 749] on span "add" at bounding box center [374, 749] width 16 height 18
click at [410, 747] on span "add" at bounding box center [409, 749] width 16 height 18
click at [439, 747] on span "add" at bounding box center [444, 749] width 16 height 18
click at [480, 747] on span "add" at bounding box center [480, 749] width 16 height 18
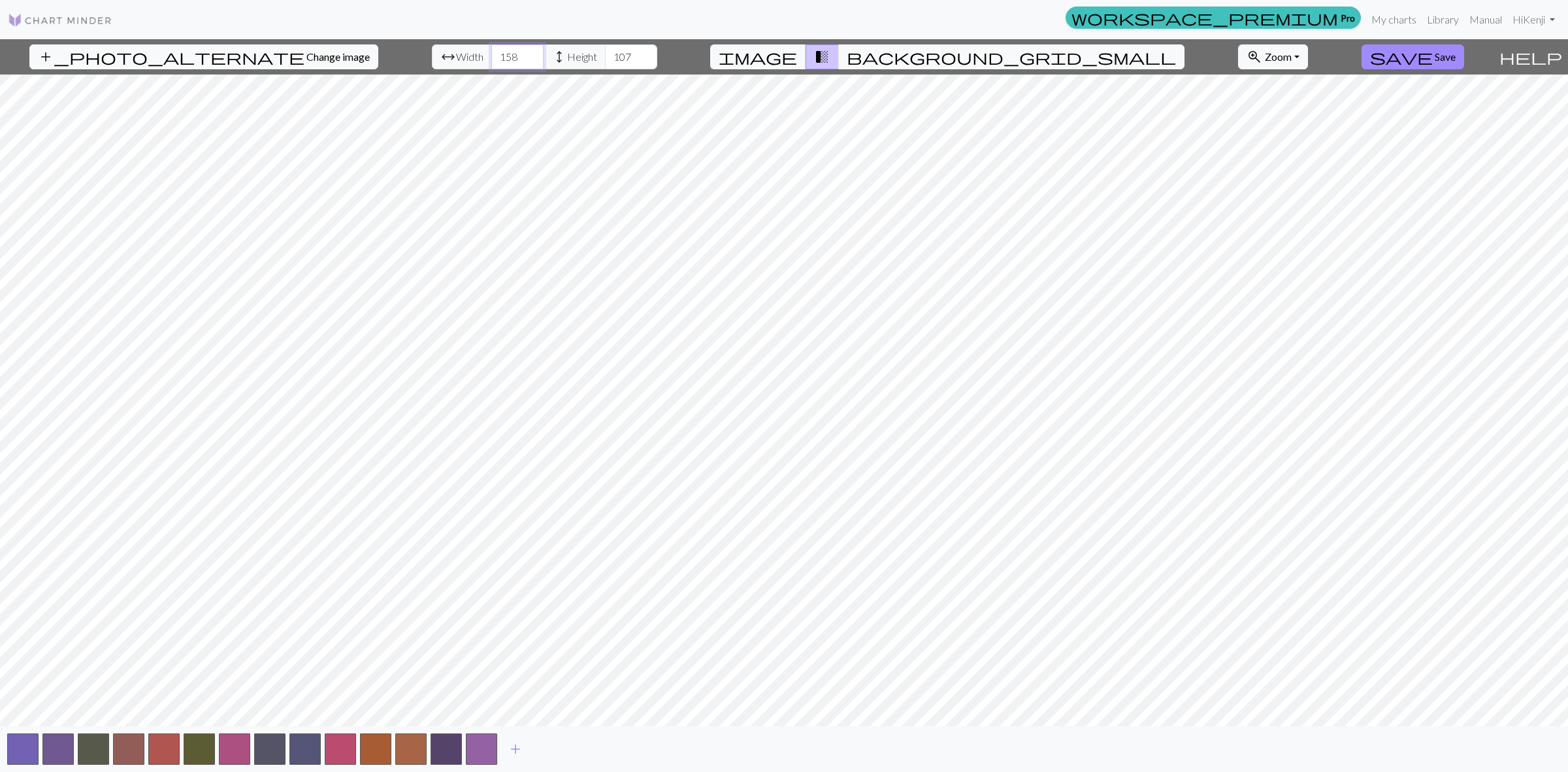
click at [495, 54] on input "158" at bounding box center [517, 56] width 53 height 24
click at [497, 51] on input "162" at bounding box center [517, 56] width 53 height 24
type input "166"
click at [495, 51] on input "166" at bounding box center [517, 56] width 53 height 24
type input "116"
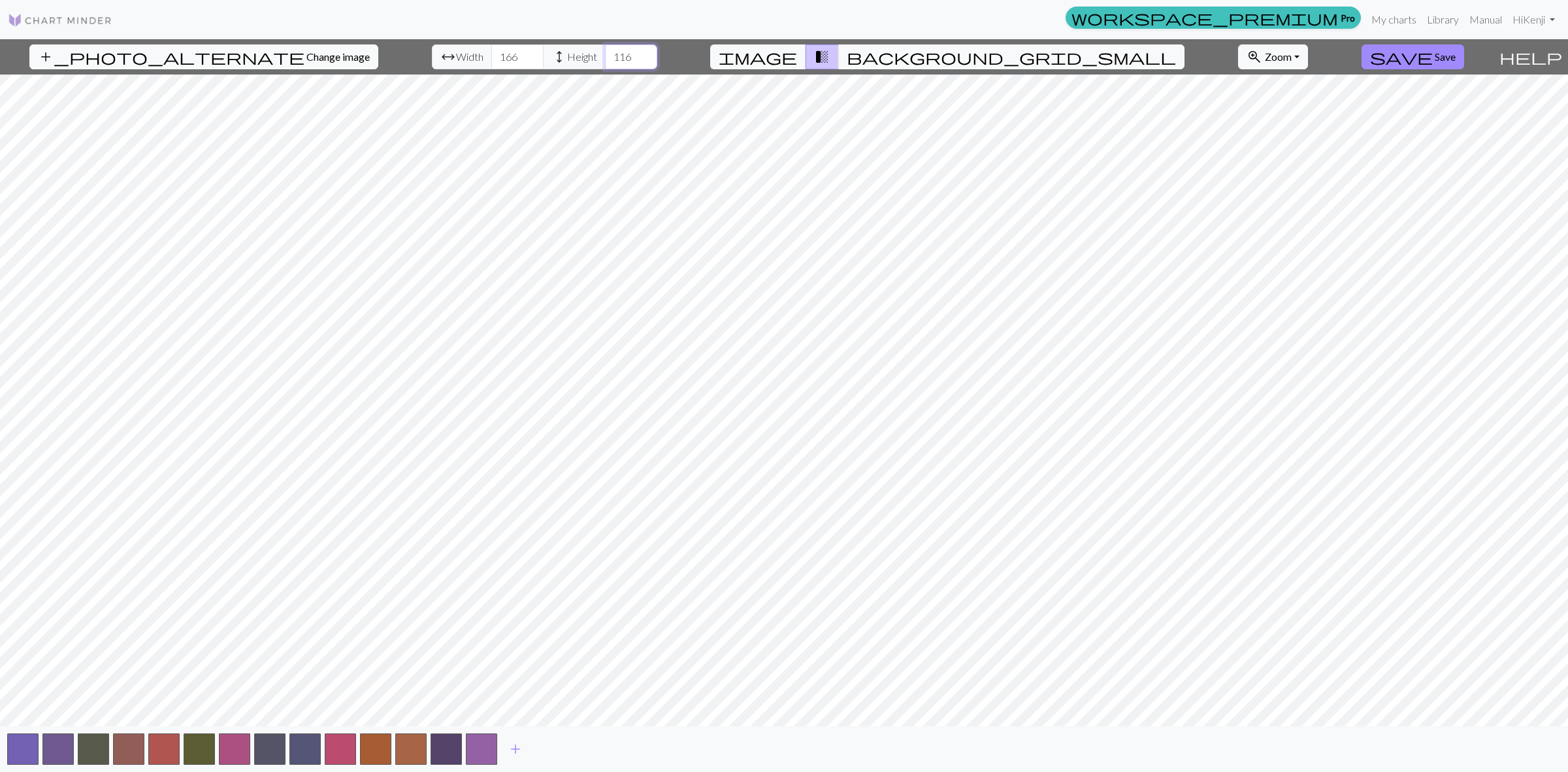
click at [609, 53] on input "116" at bounding box center [631, 56] width 53 height 24
click at [484, 757] on button "button" at bounding box center [481, 749] width 31 height 31
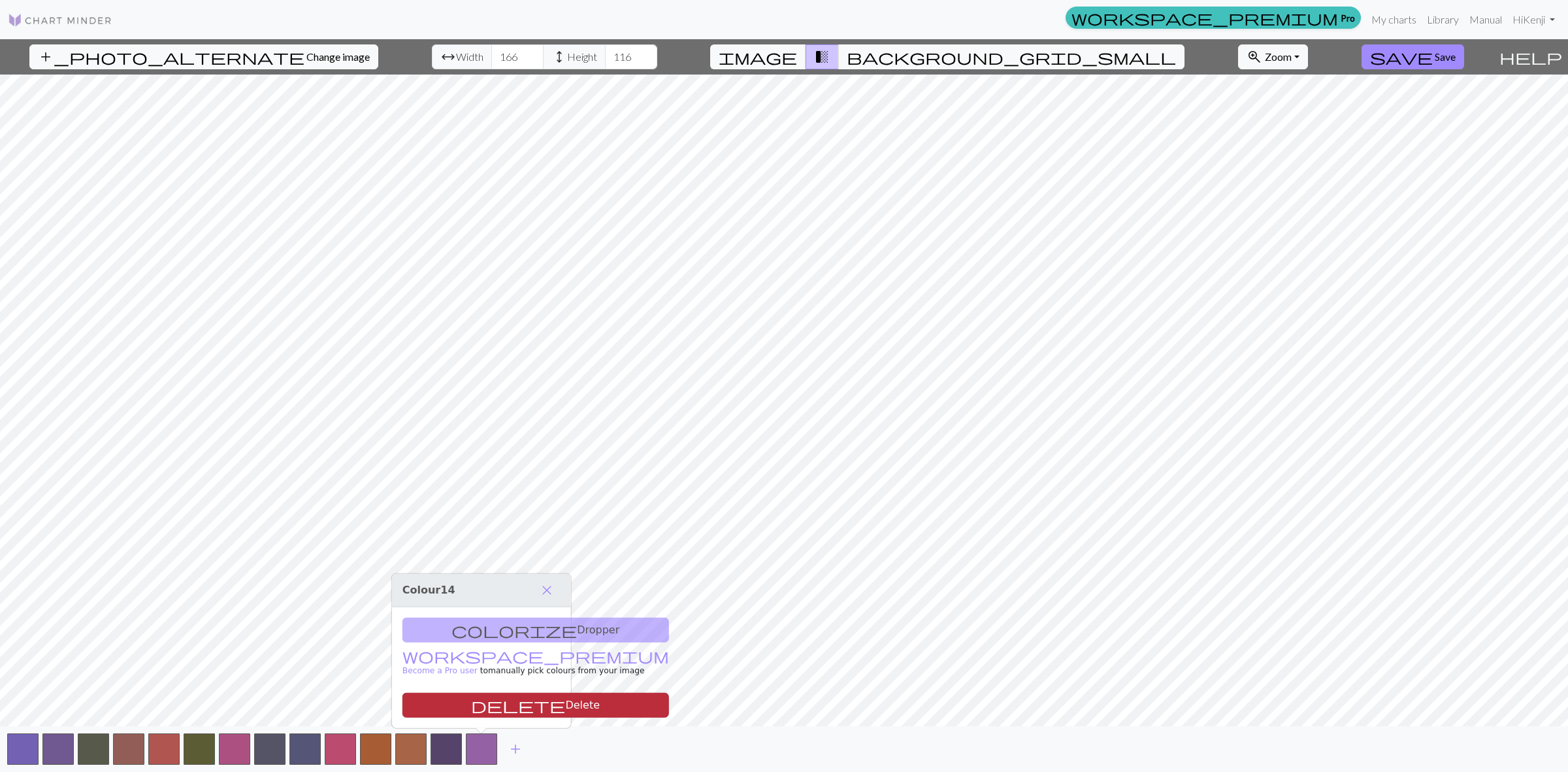
click at [471, 699] on span "delete" at bounding box center [518, 704] width 94 height 18
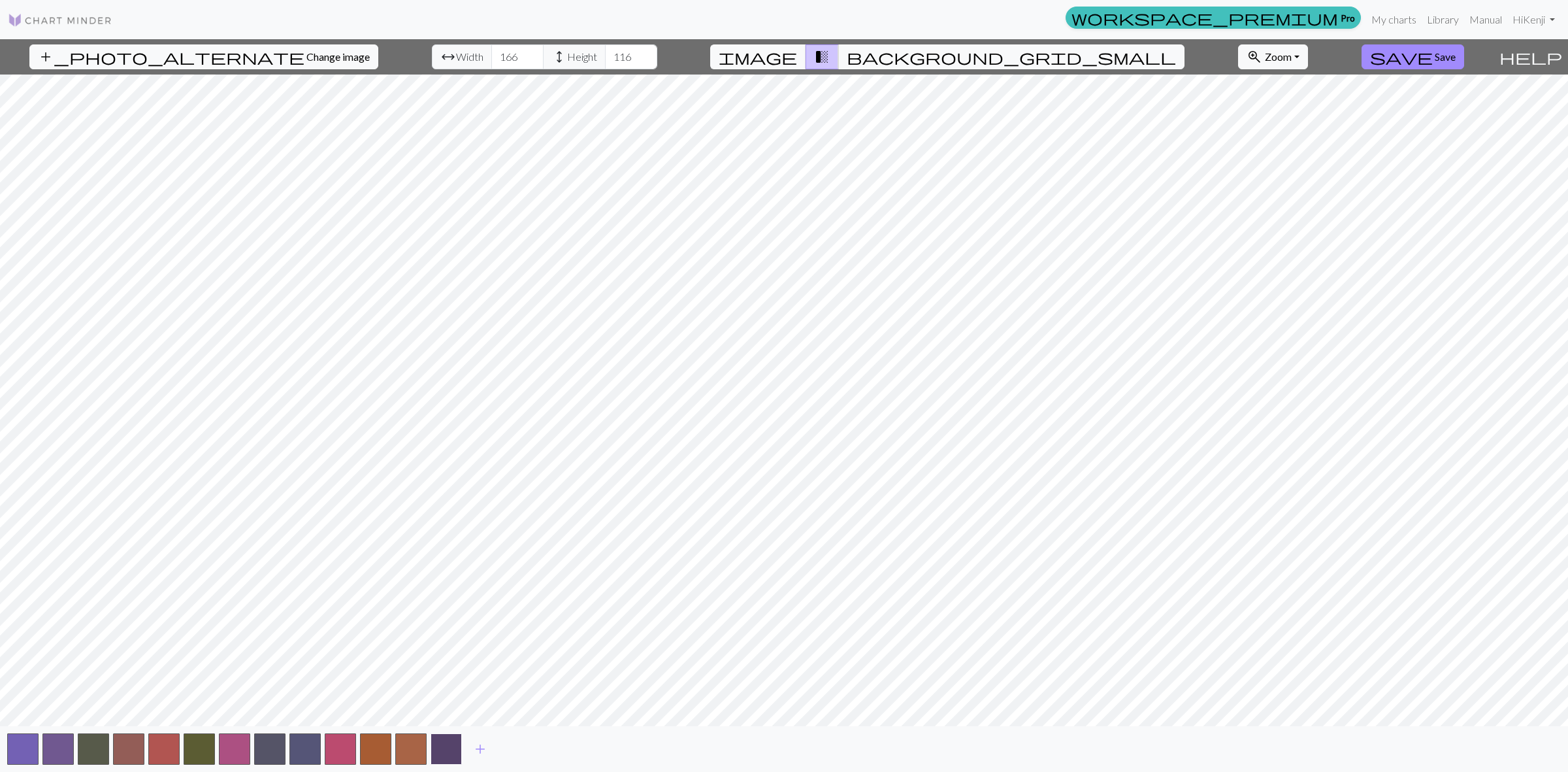
click at [450, 749] on button "button" at bounding box center [446, 749] width 31 height 31
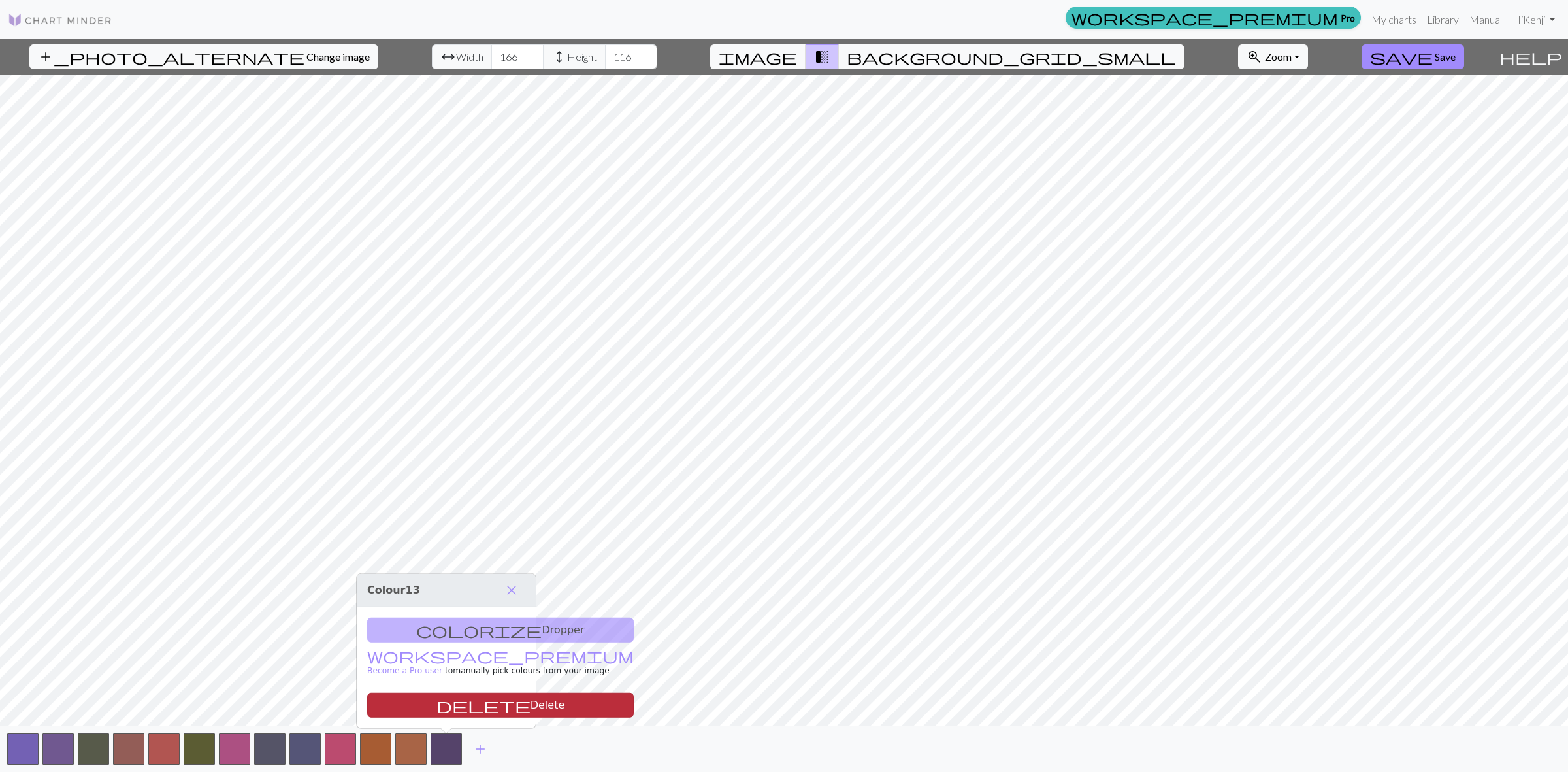
click at [461, 703] on button "delete Delete" at bounding box center [500, 705] width 267 height 24
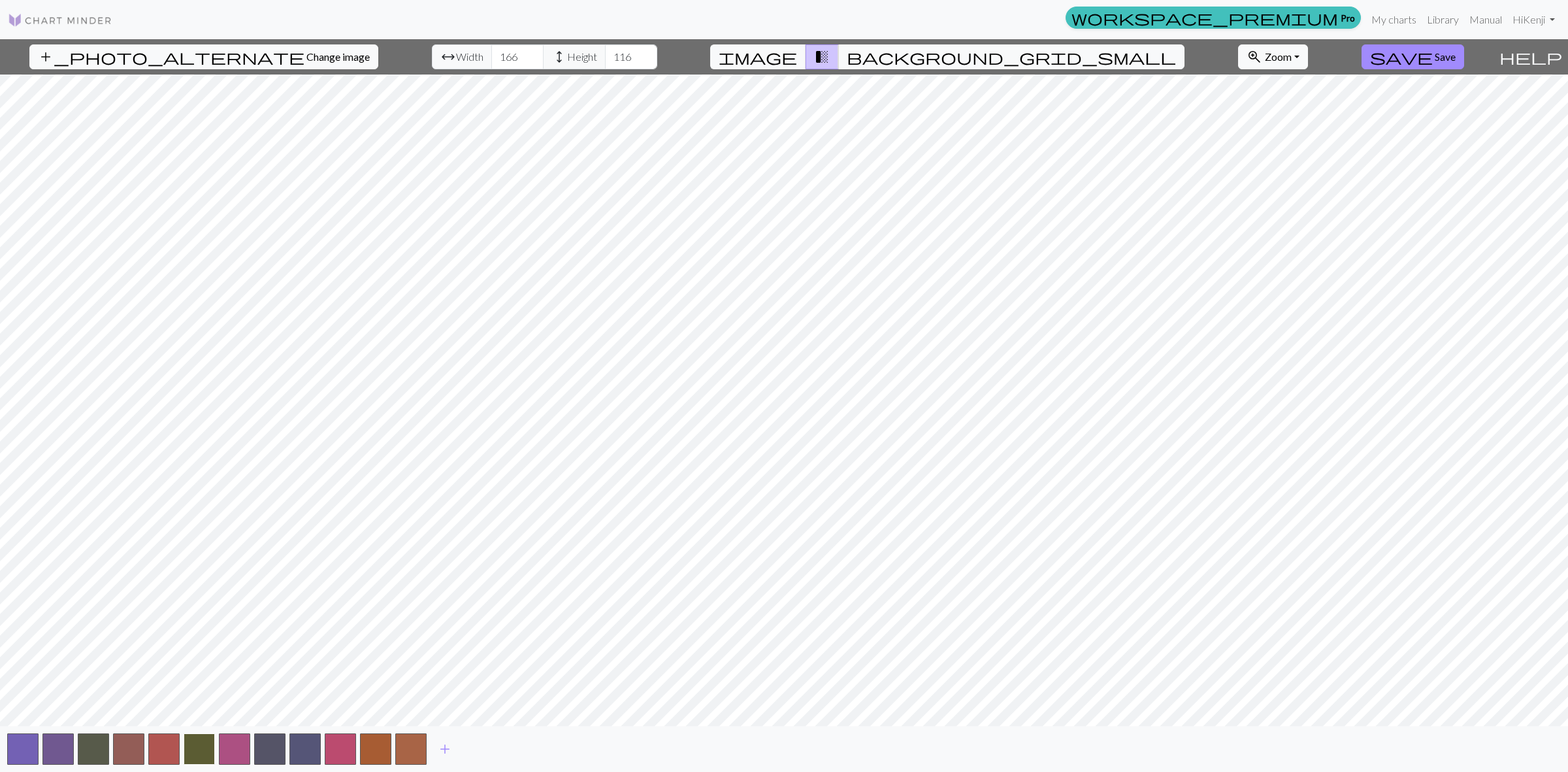
click at [200, 740] on button "button" at bounding box center [199, 749] width 31 height 31
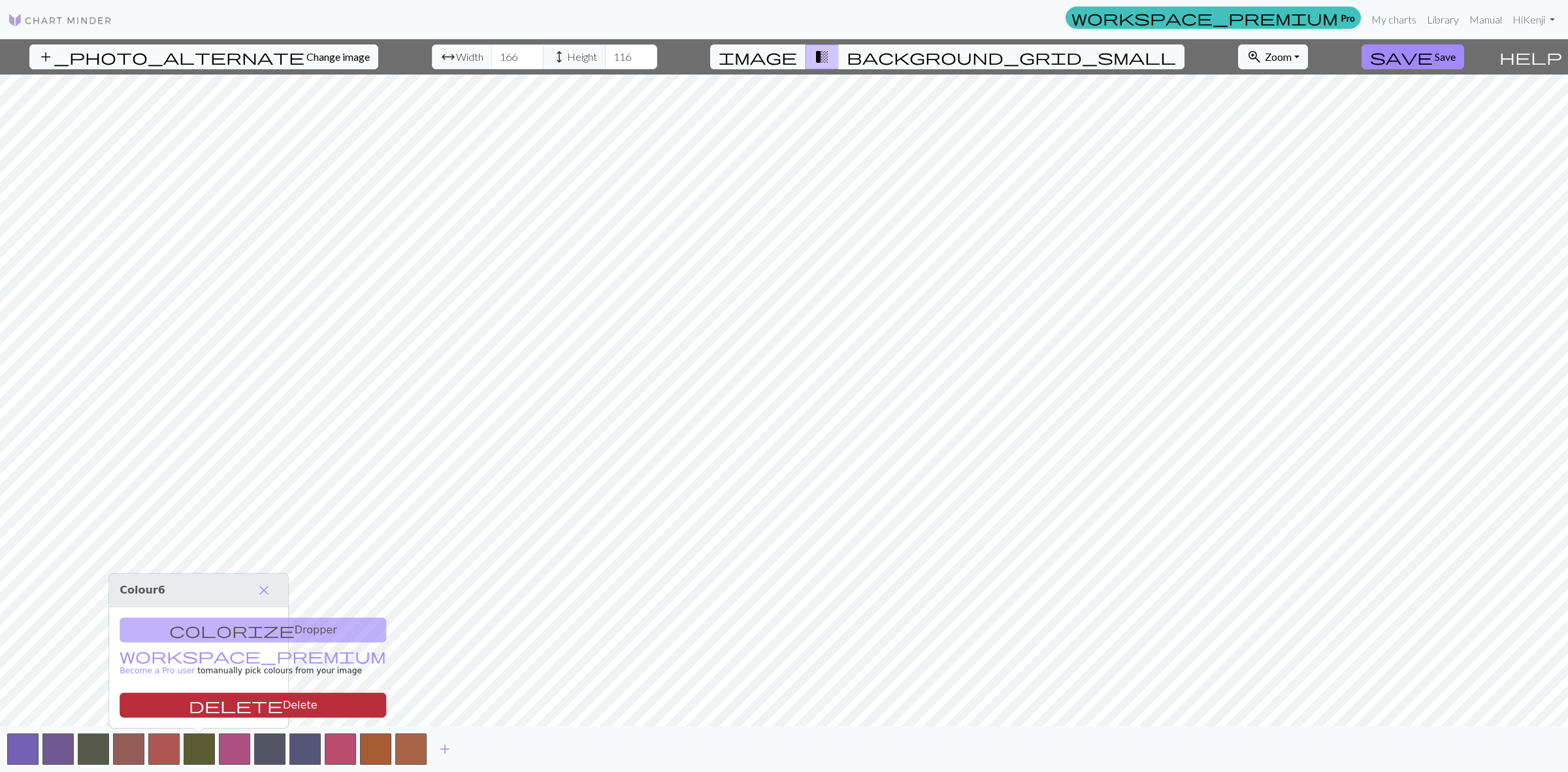
click at [240, 694] on button "delete Delete" at bounding box center [253, 705] width 267 height 24
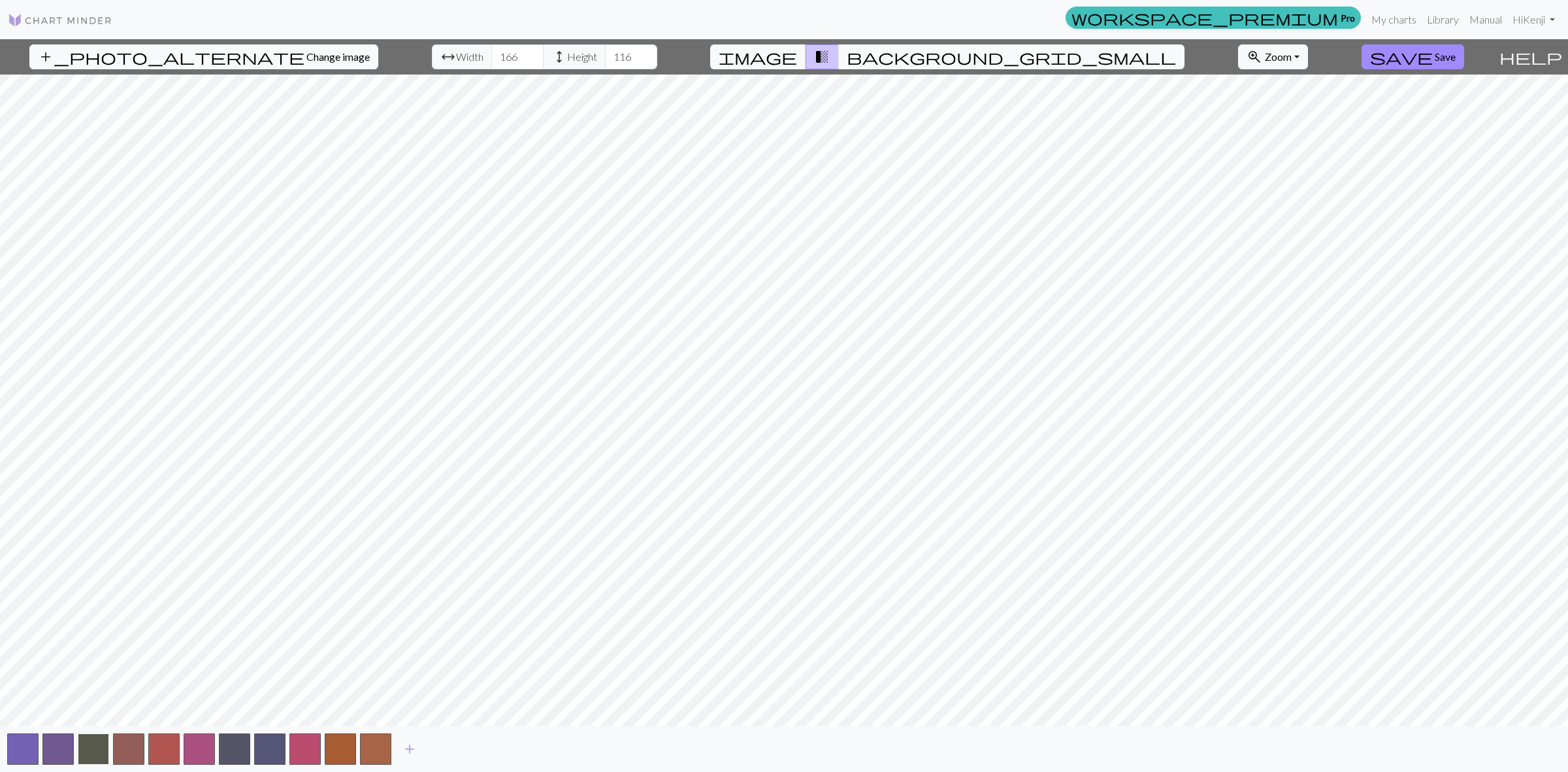
click at [95, 745] on button "button" at bounding box center [93, 749] width 31 height 31
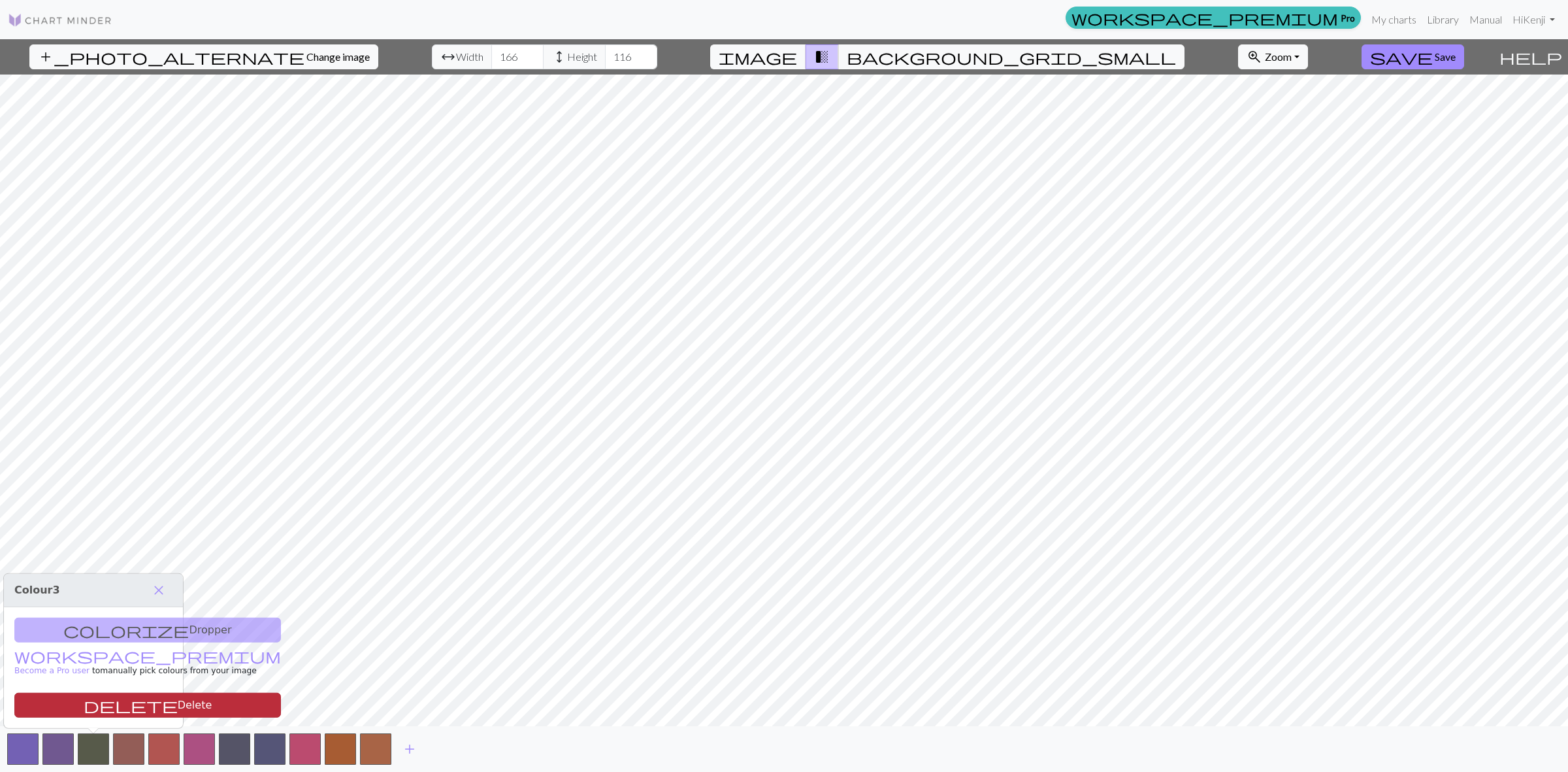
click at [150, 711] on button "delete Delete" at bounding box center [147, 705] width 267 height 24
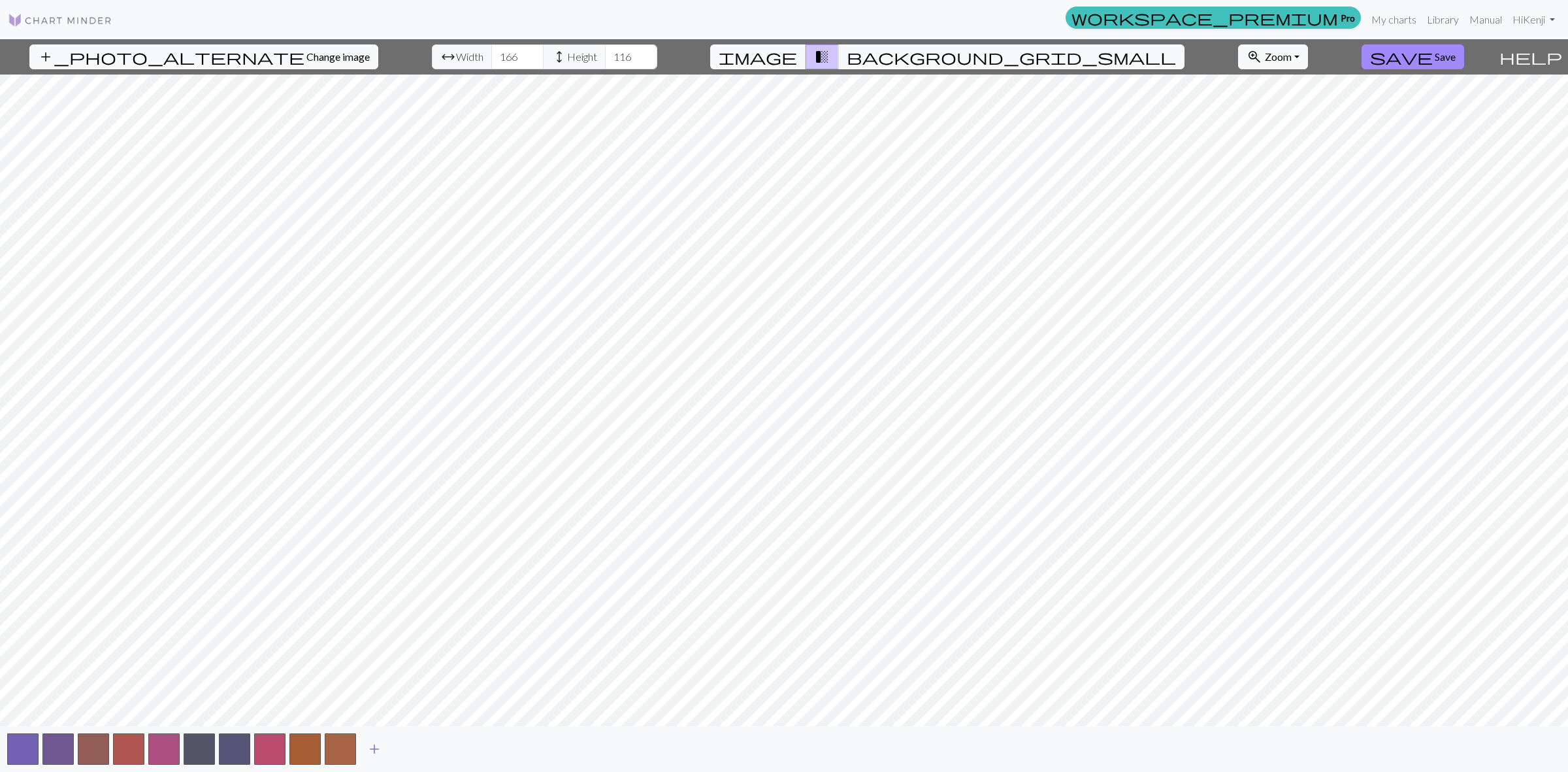
click at [373, 752] on span "add" at bounding box center [374, 749] width 16 height 18
click at [377, 751] on button "button" at bounding box center [375, 749] width 31 height 31
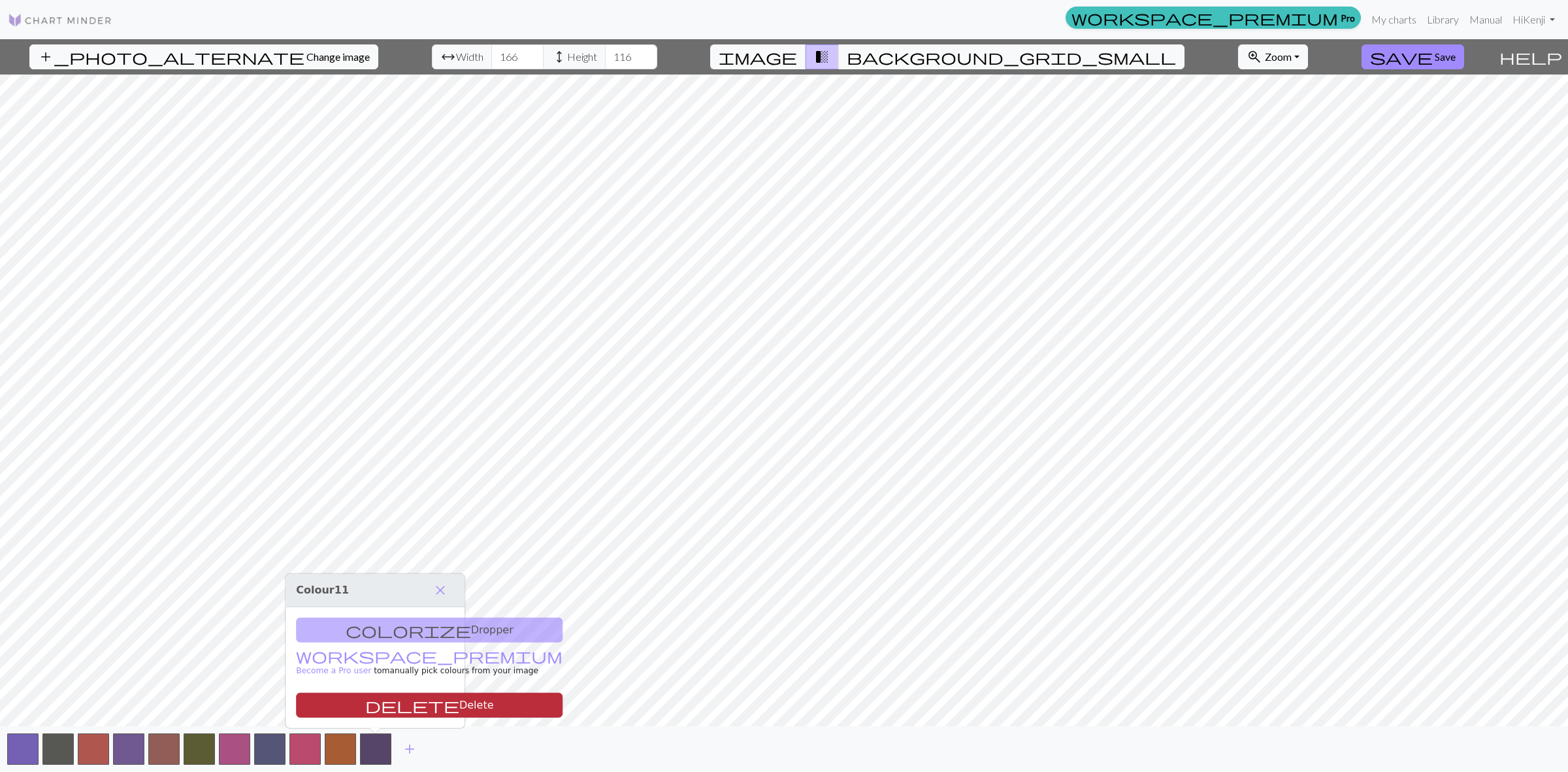
click at [382, 698] on button "delete Delete" at bounding box center [429, 705] width 267 height 24
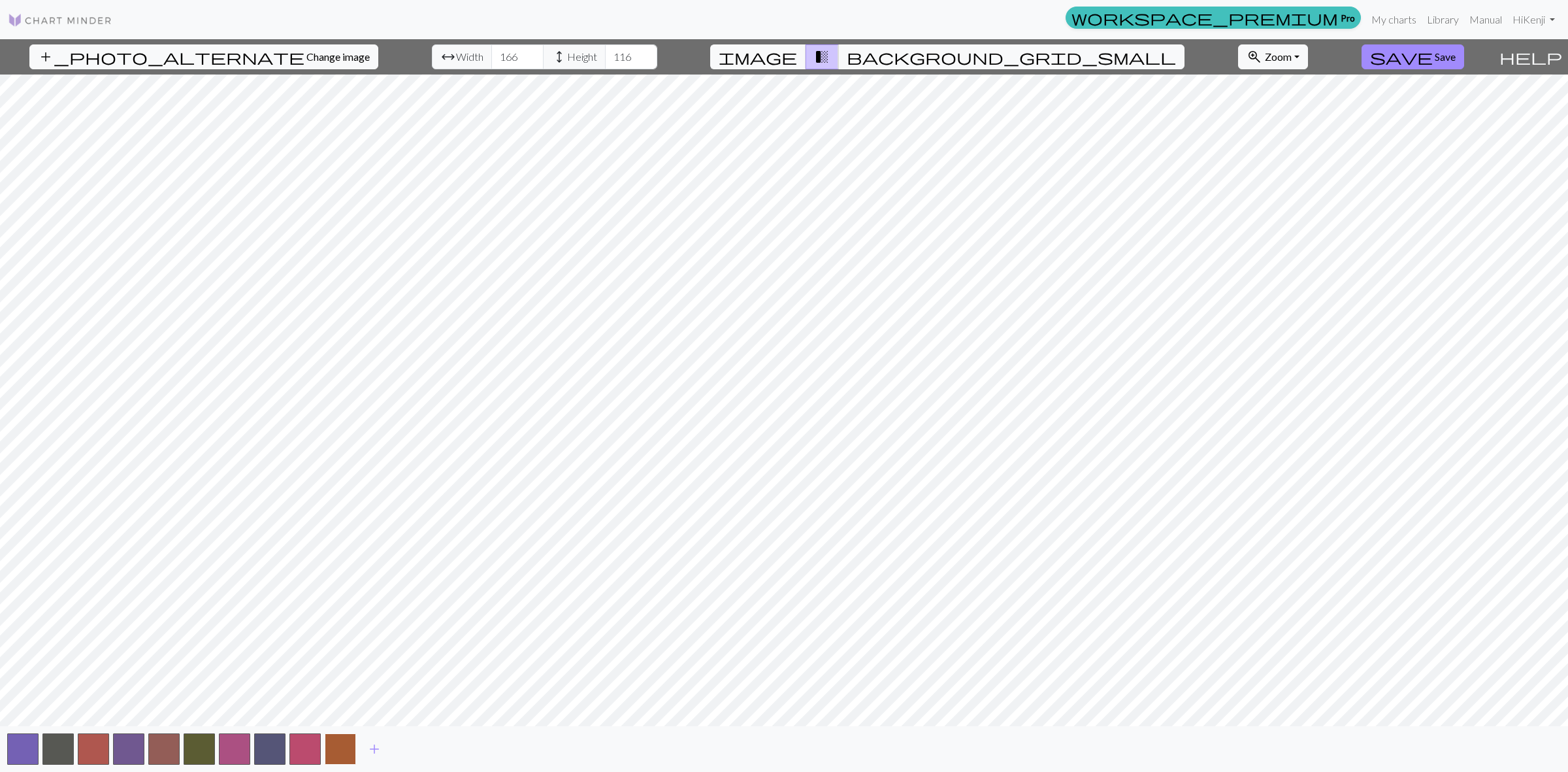
click at [341, 752] on button "button" at bounding box center [340, 749] width 31 height 31
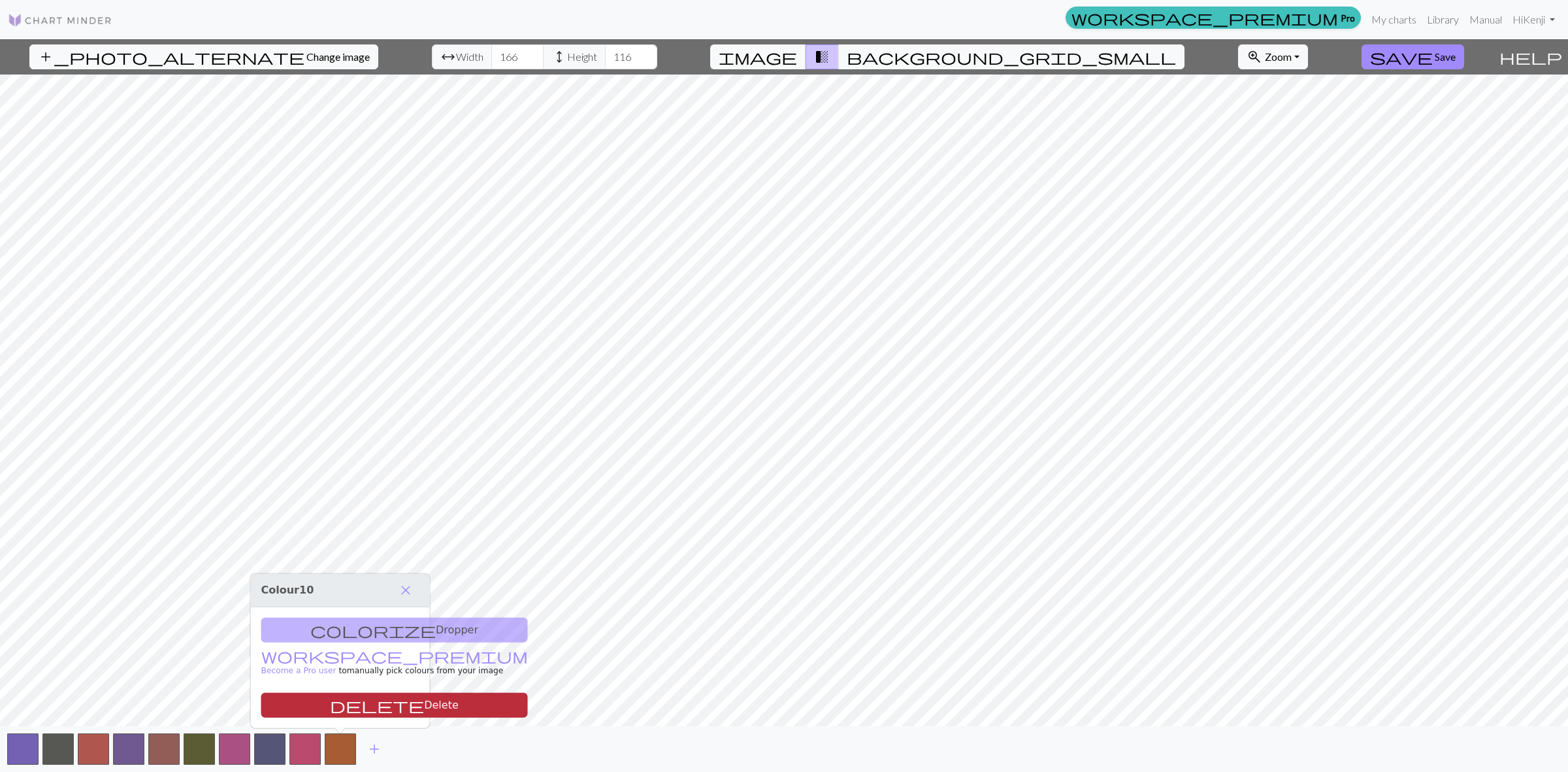
click at [354, 711] on button "delete Delete" at bounding box center [394, 705] width 267 height 24
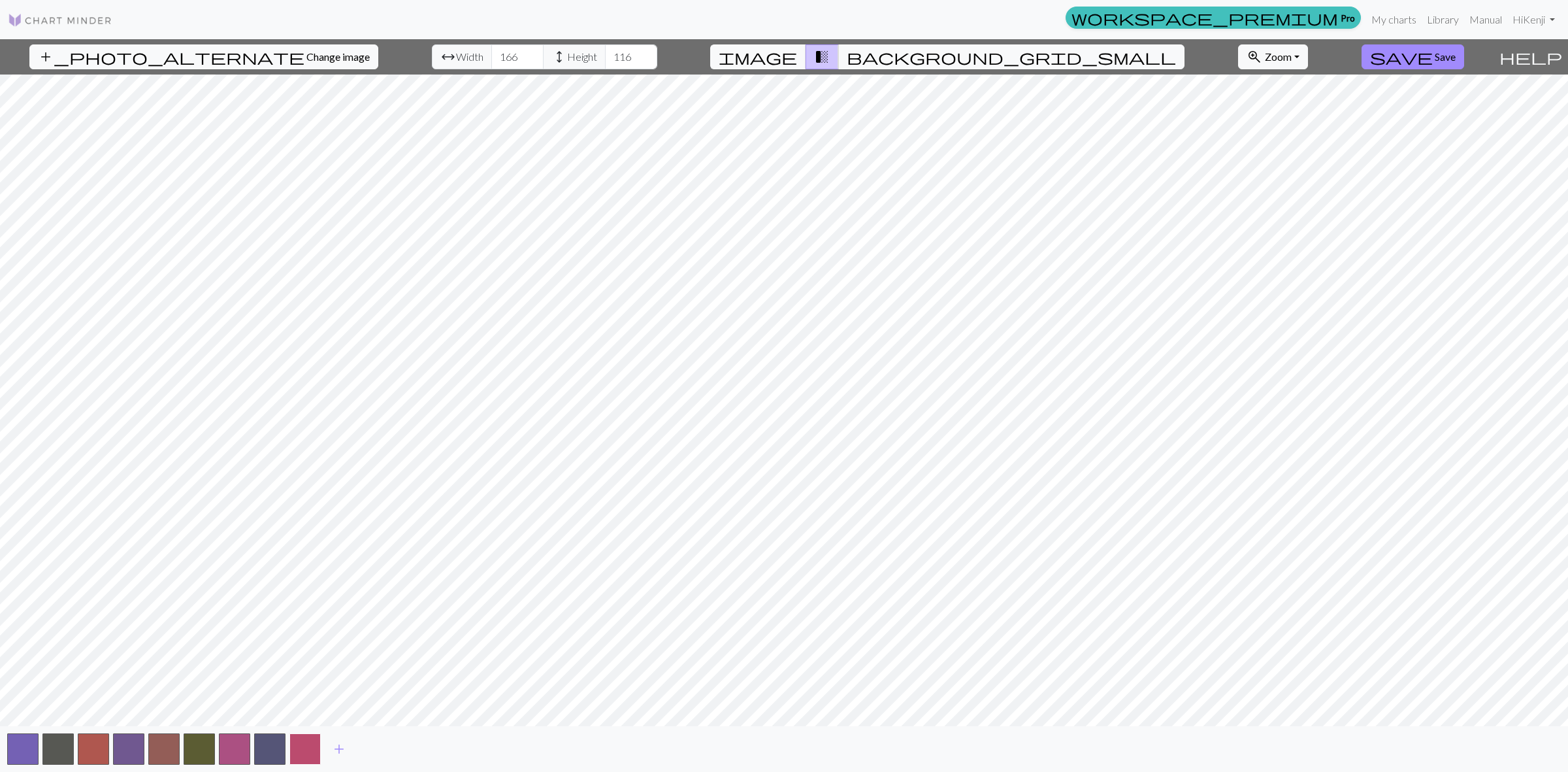
click at [315, 749] on button "button" at bounding box center [304, 749] width 31 height 31
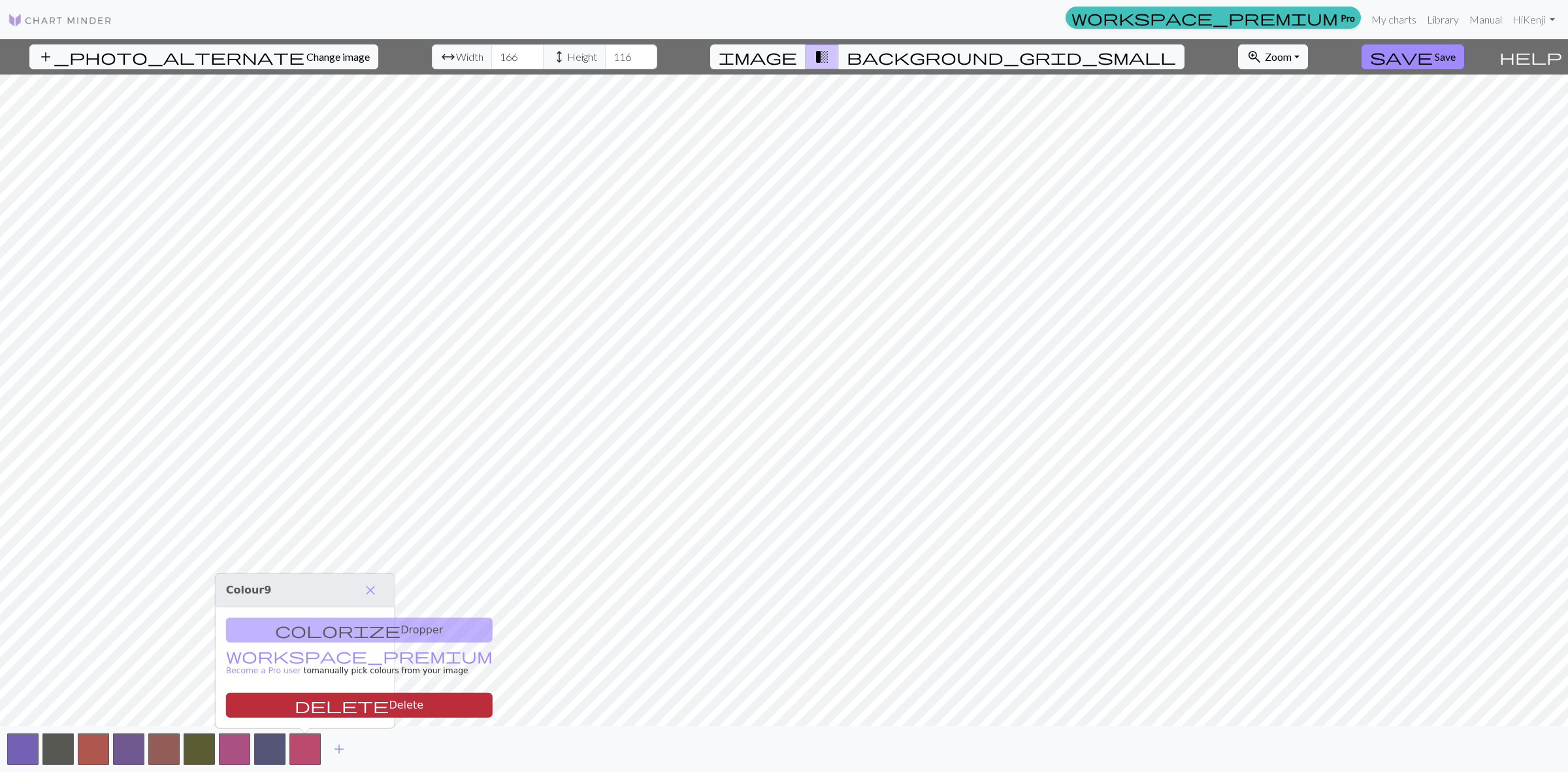
click at [327, 703] on button "delete Delete" at bounding box center [360, 705] width 267 height 24
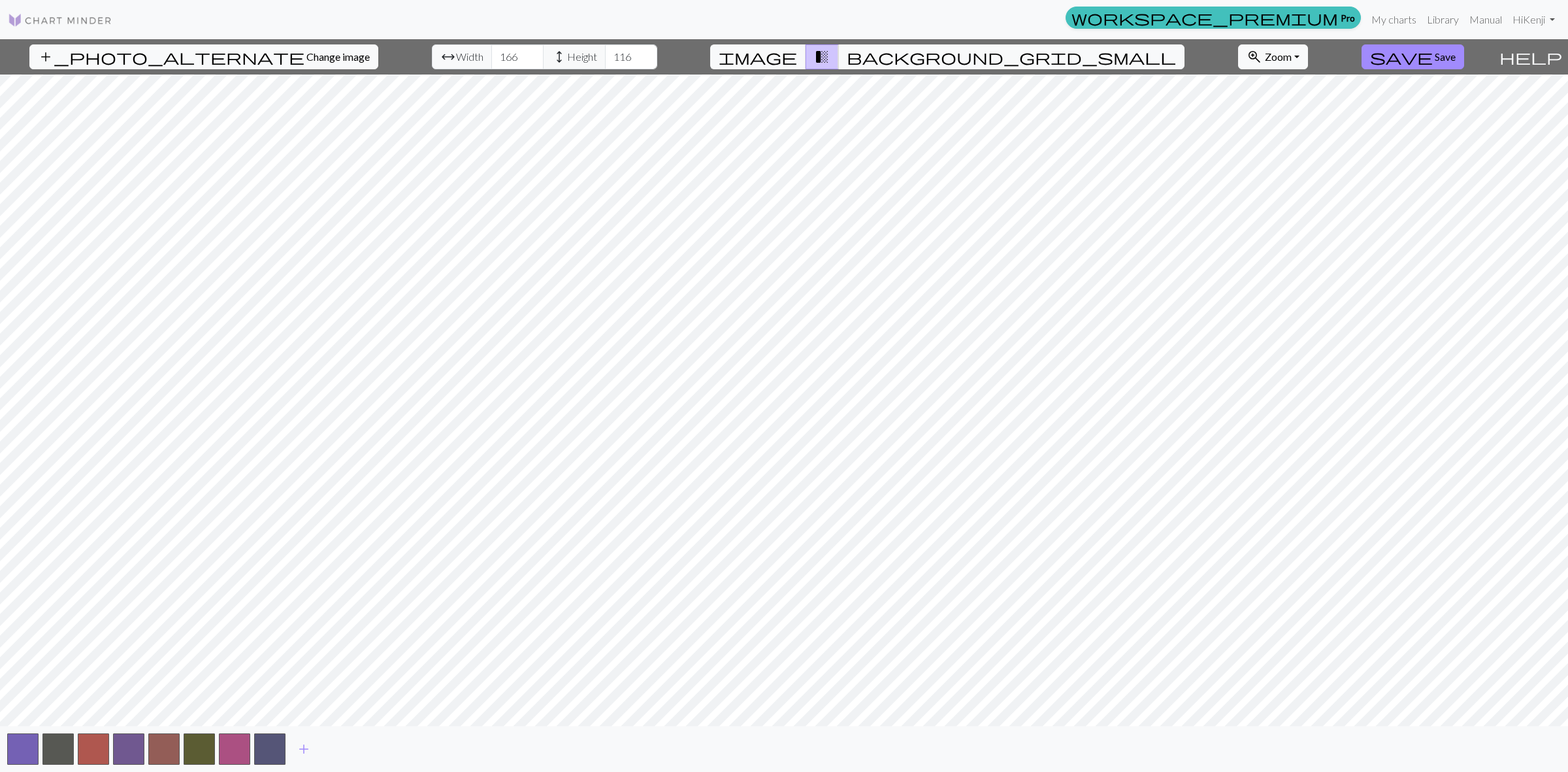
click at [285, 742] on div "add" at bounding box center [784, 749] width 1568 height 46
click at [281, 745] on button "button" at bounding box center [269, 749] width 31 height 31
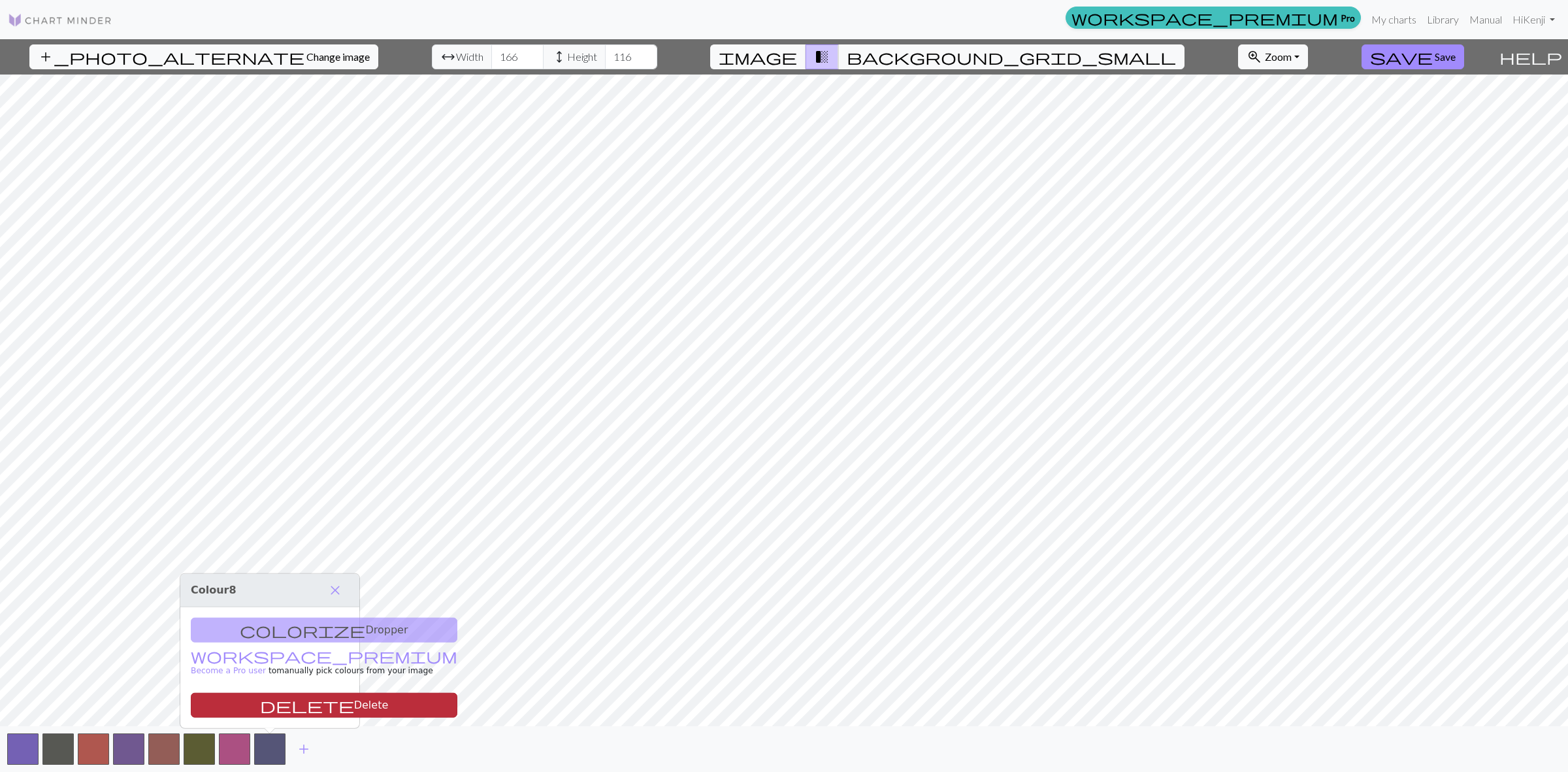
click at [289, 707] on button "delete Delete" at bounding box center [324, 705] width 267 height 24
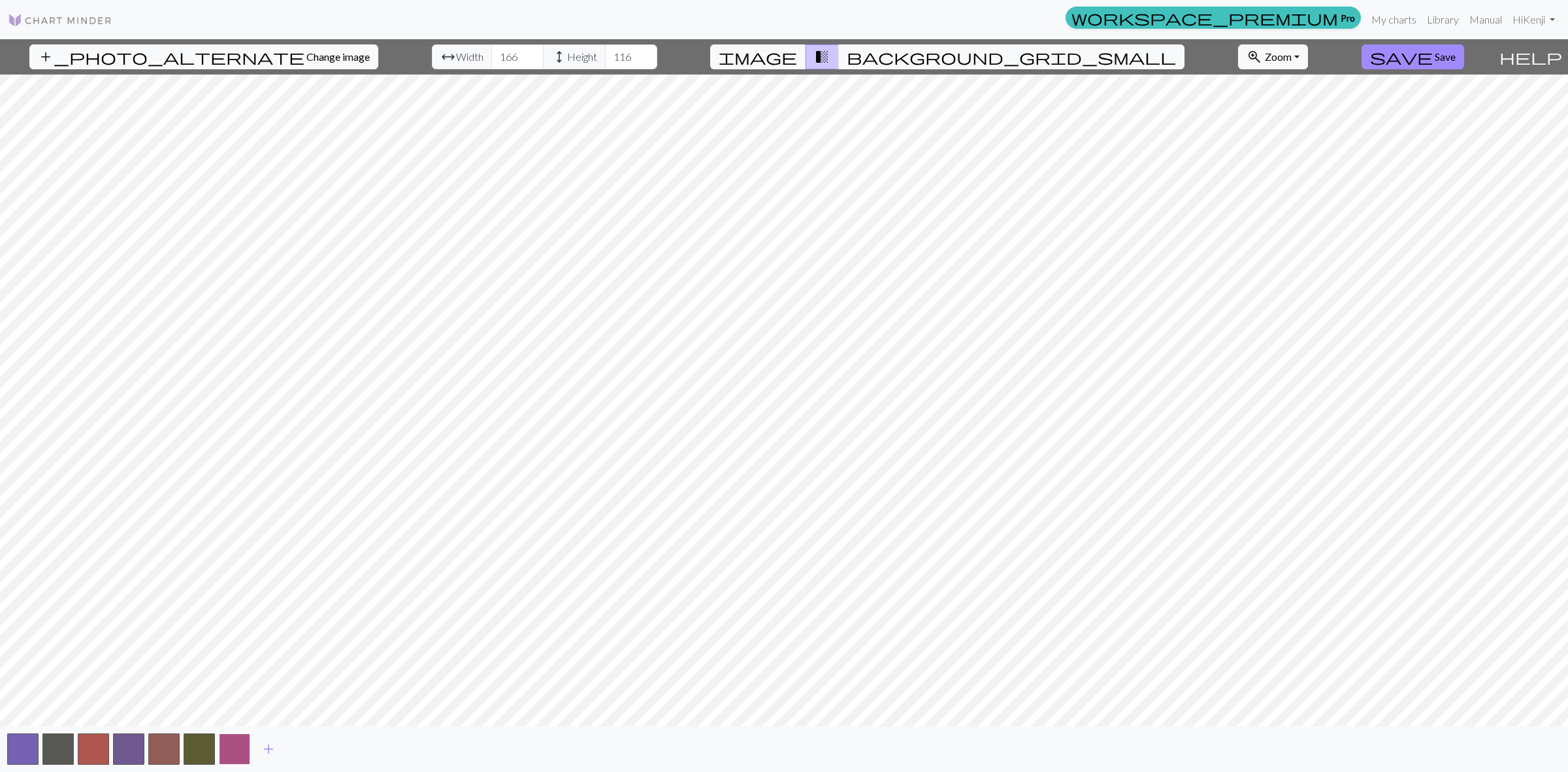
click at [239, 753] on button "button" at bounding box center [234, 749] width 31 height 31
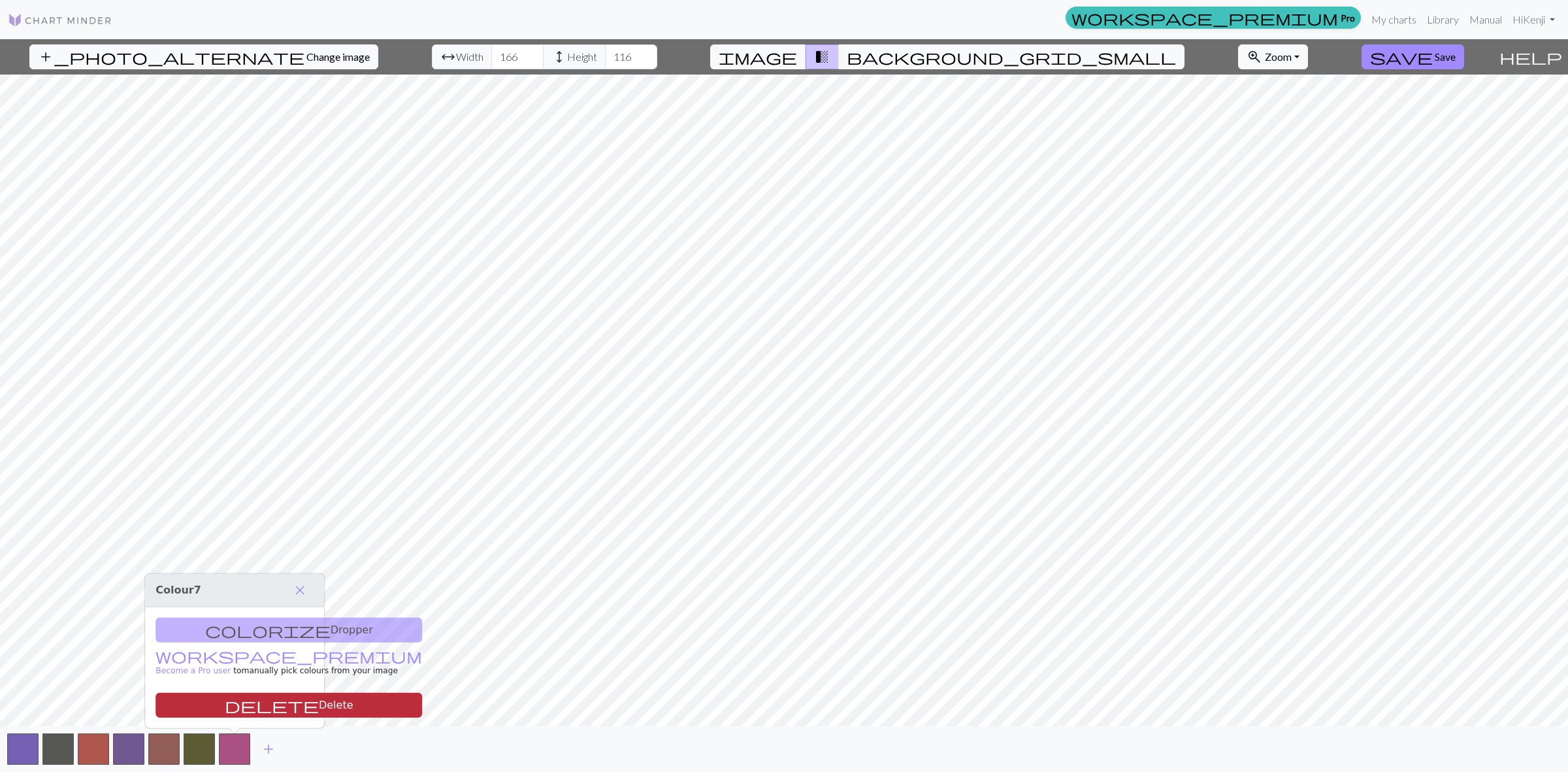
click at [246, 696] on button "delete Delete" at bounding box center [289, 705] width 267 height 24
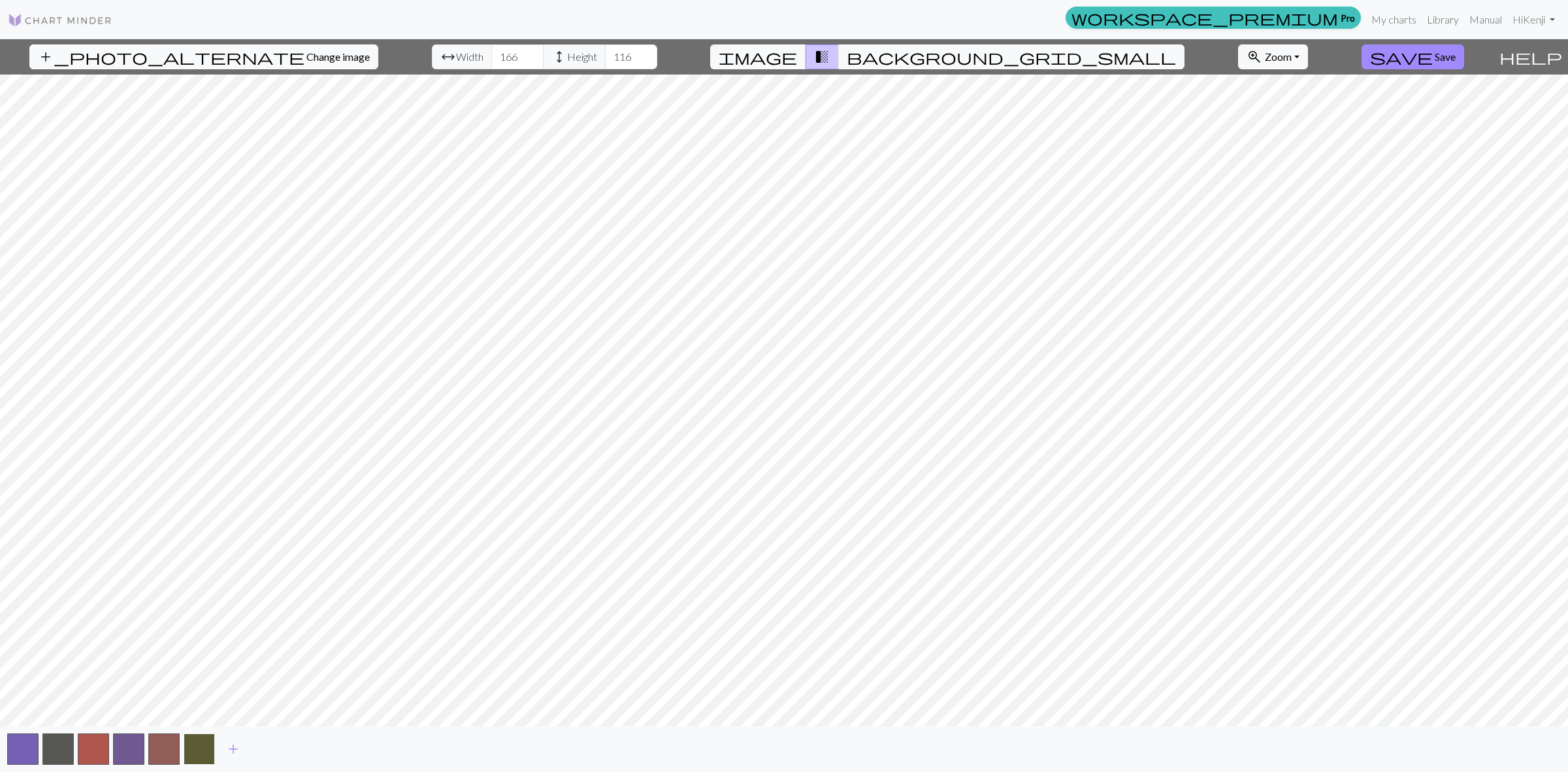
click at [199, 746] on button "button" at bounding box center [199, 749] width 31 height 31
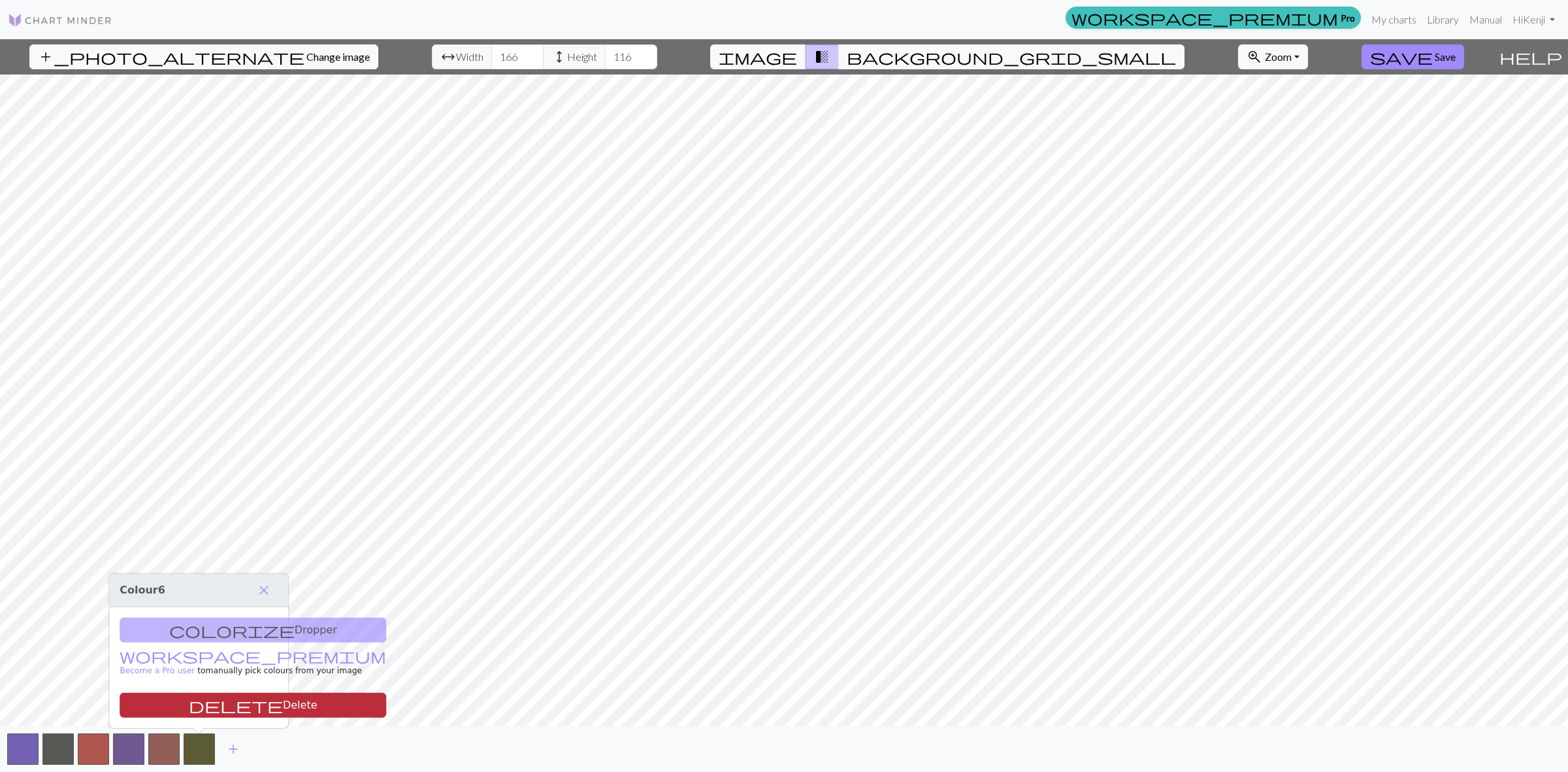
click at [209, 708] on button "delete Delete" at bounding box center [253, 705] width 267 height 24
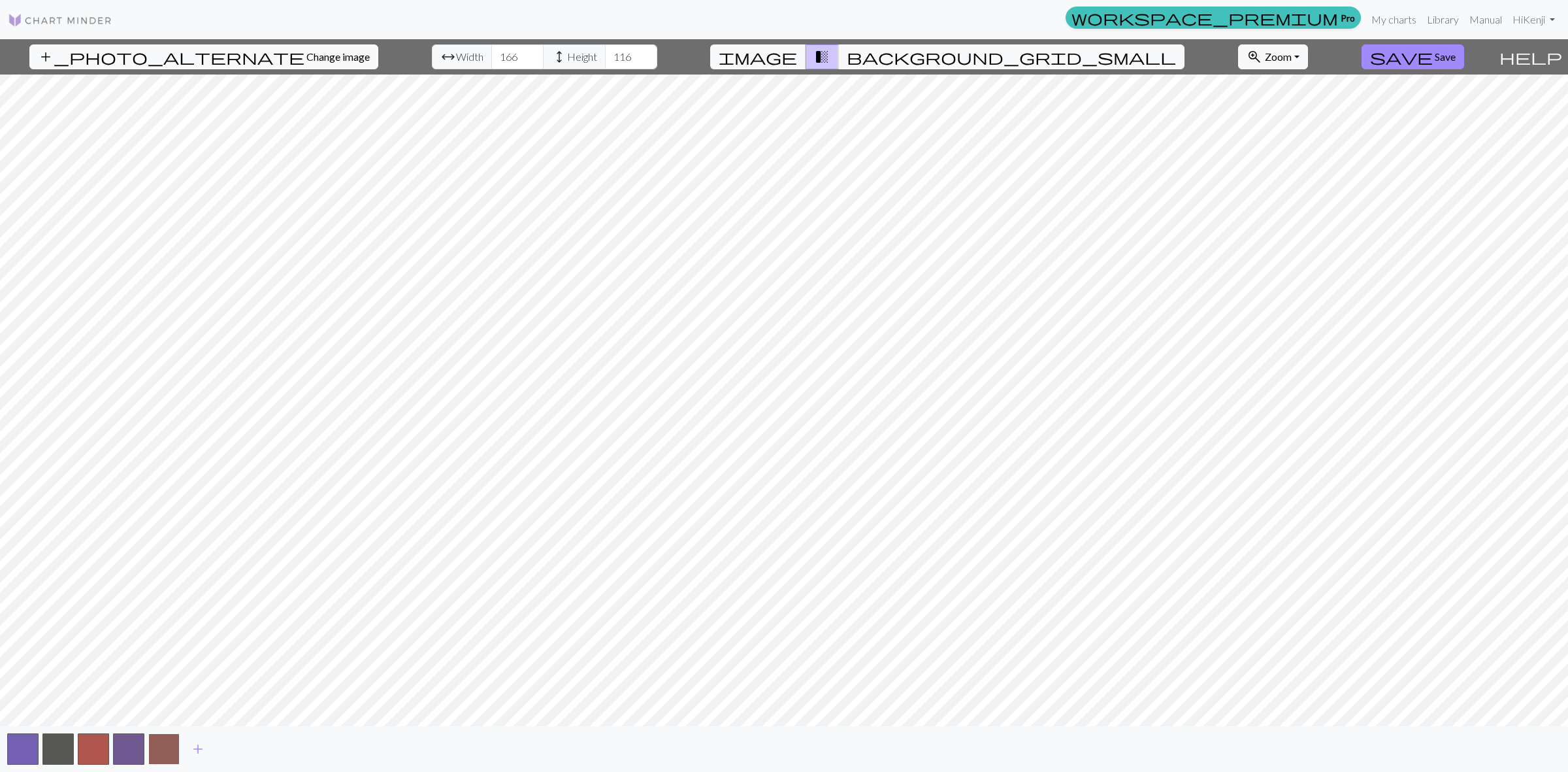
click at [167, 746] on button "button" at bounding box center [163, 749] width 31 height 31
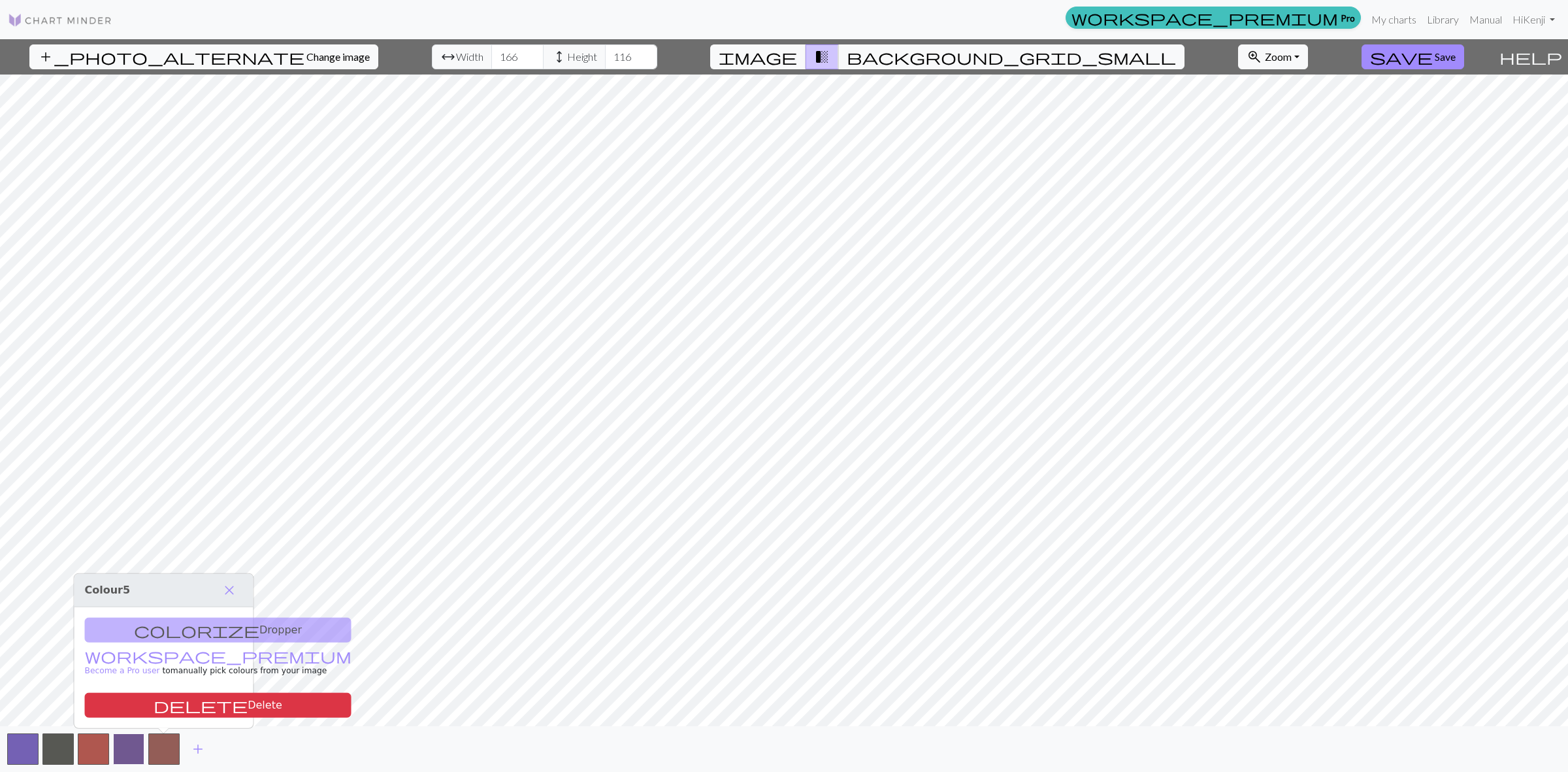
click at [130, 745] on button "button" at bounding box center [128, 749] width 31 height 31
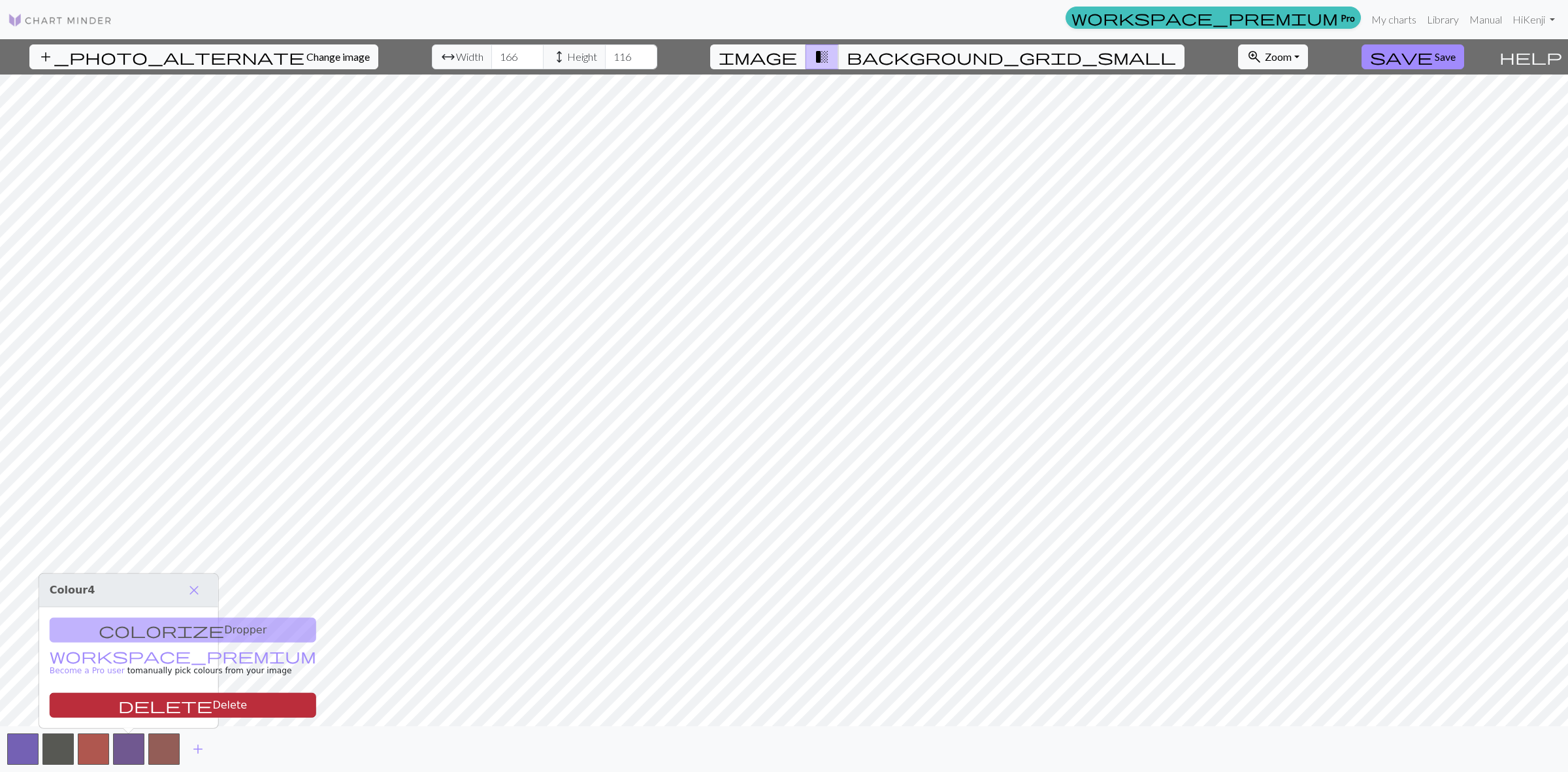
click at [144, 709] on button "delete Delete" at bounding box center [183, 705] width 267 height 24
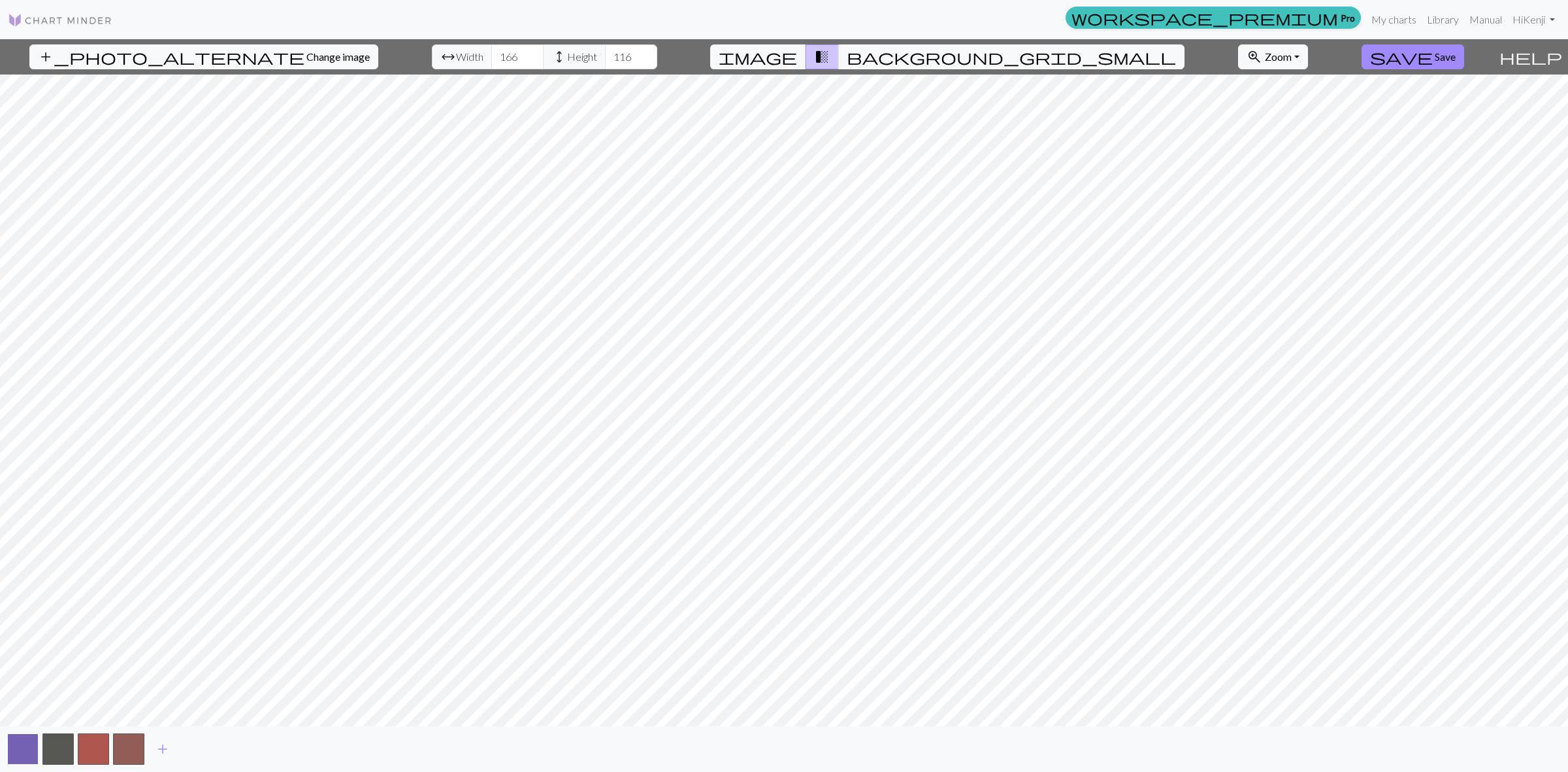
click at [27, 746] on button "button" at bounding box center [23, 749] width 31 height 31
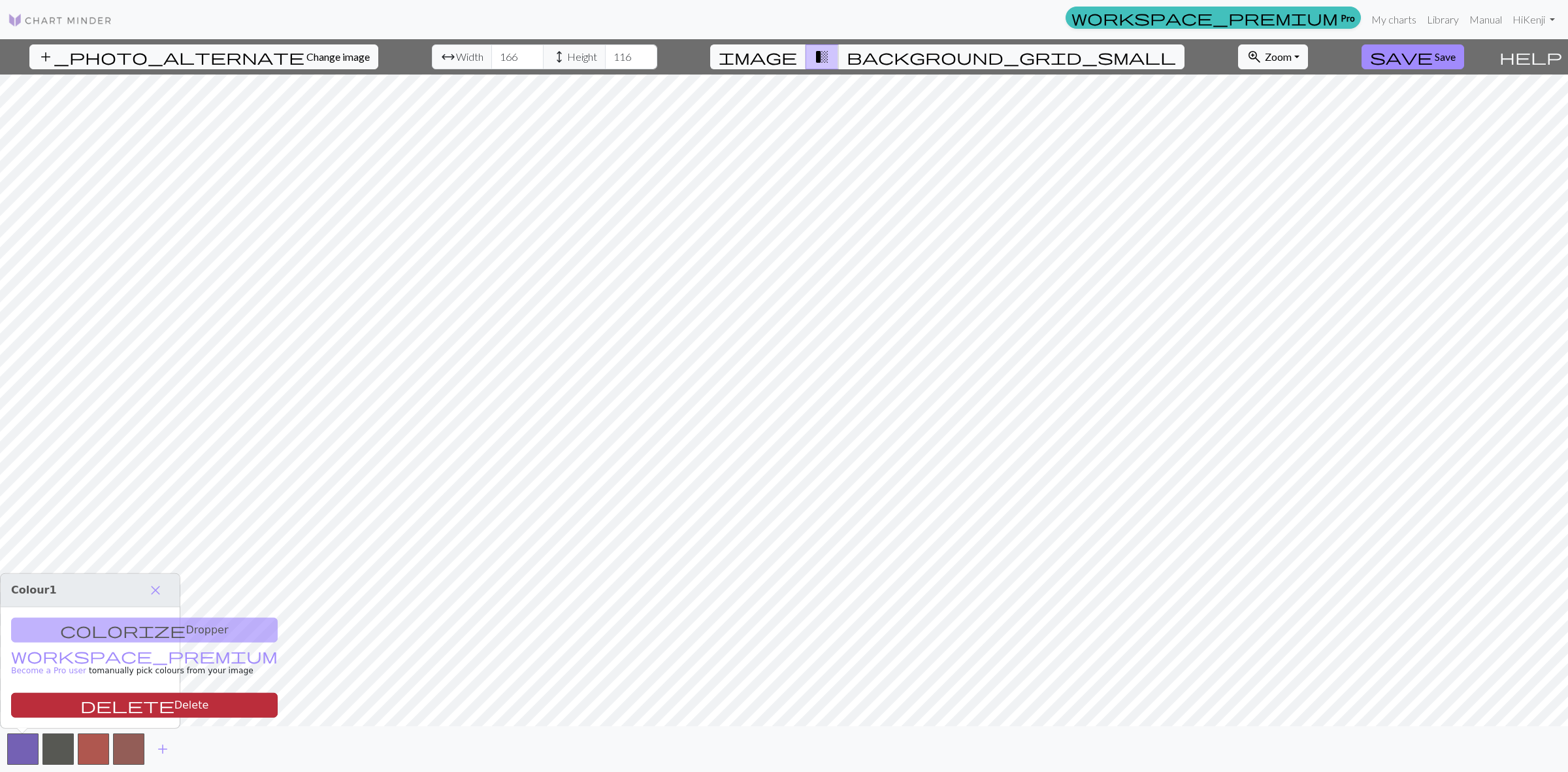
click at [109, 703] on button "delete Delete" at bounding box center [145, 705] width 267 height 24
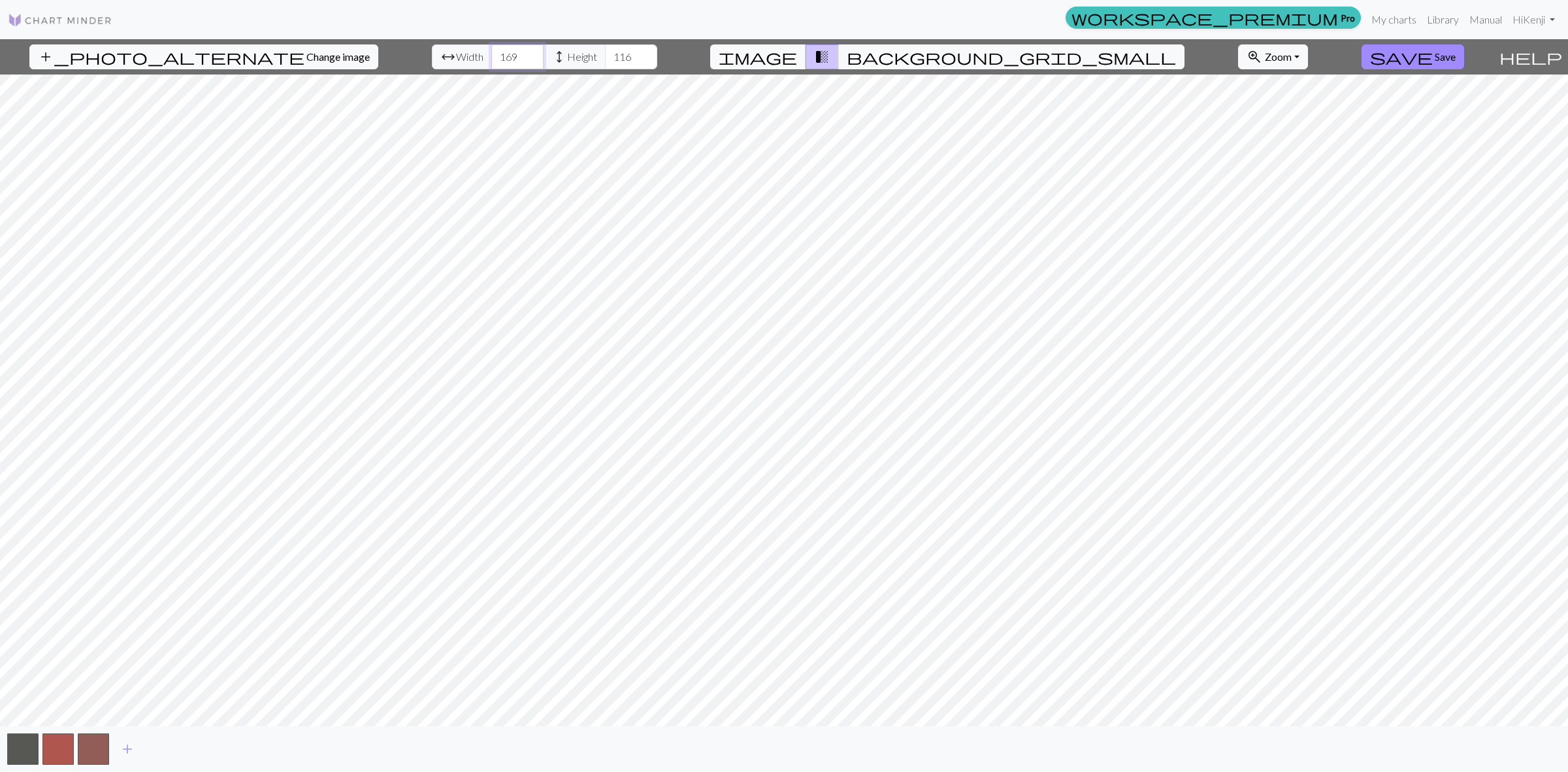
type input "170"
click at [497, 55] on input "170" at bounding box center [517, 56] width 53 height 24
click at [612, 54] on input "117" at bounding box center [631, 56] width 53 height 24
click at [612, 54] on input "118" at bounding box center [631, 56] width 53 height 24
type input "126"
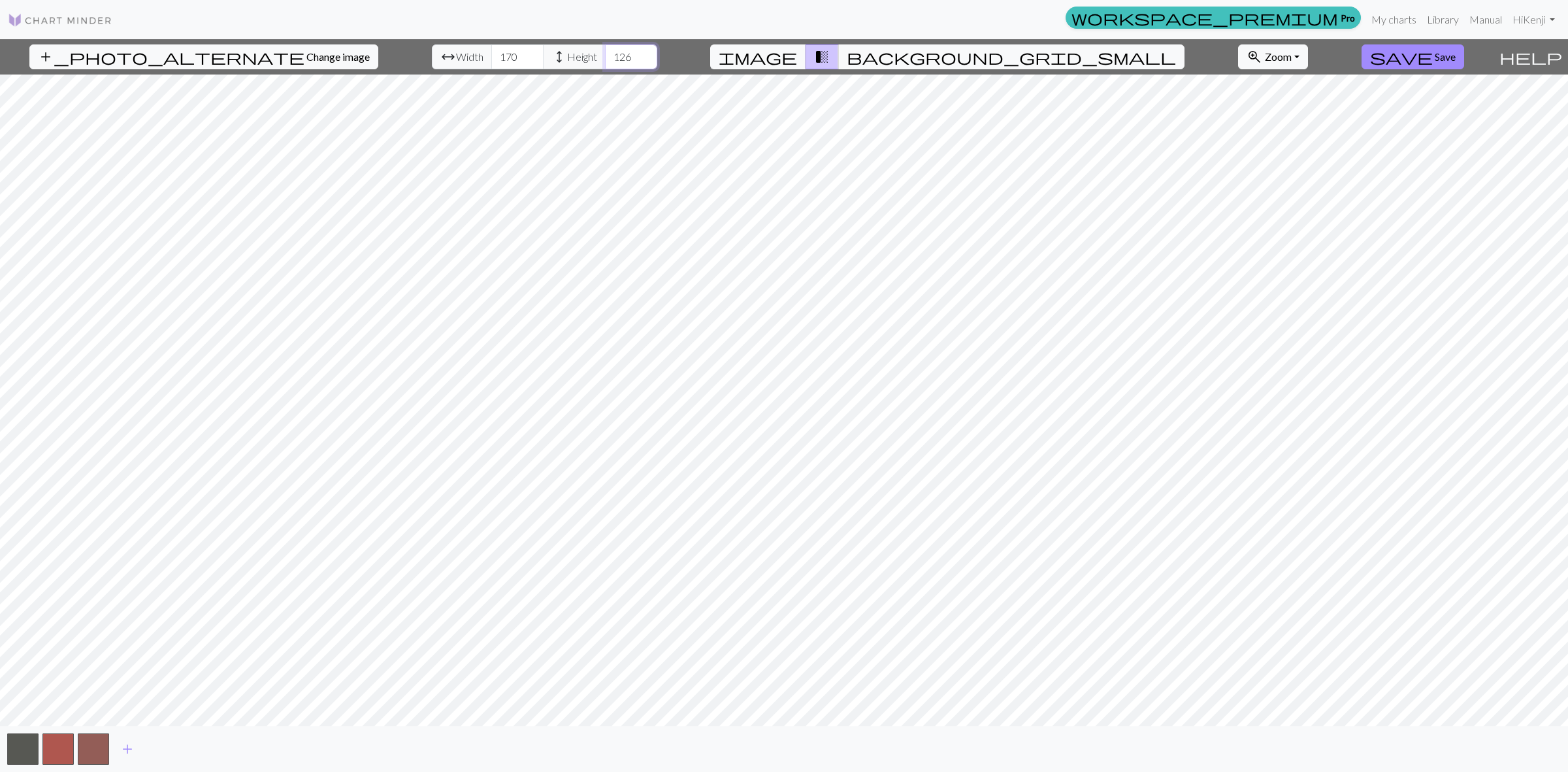
click at [612, 54] on input "126" at bounding box center [631, 56] width 53 height 24
click at [903, 56] on span "background_grid_small" at bounding box center [1011, 56] width 330 height 18
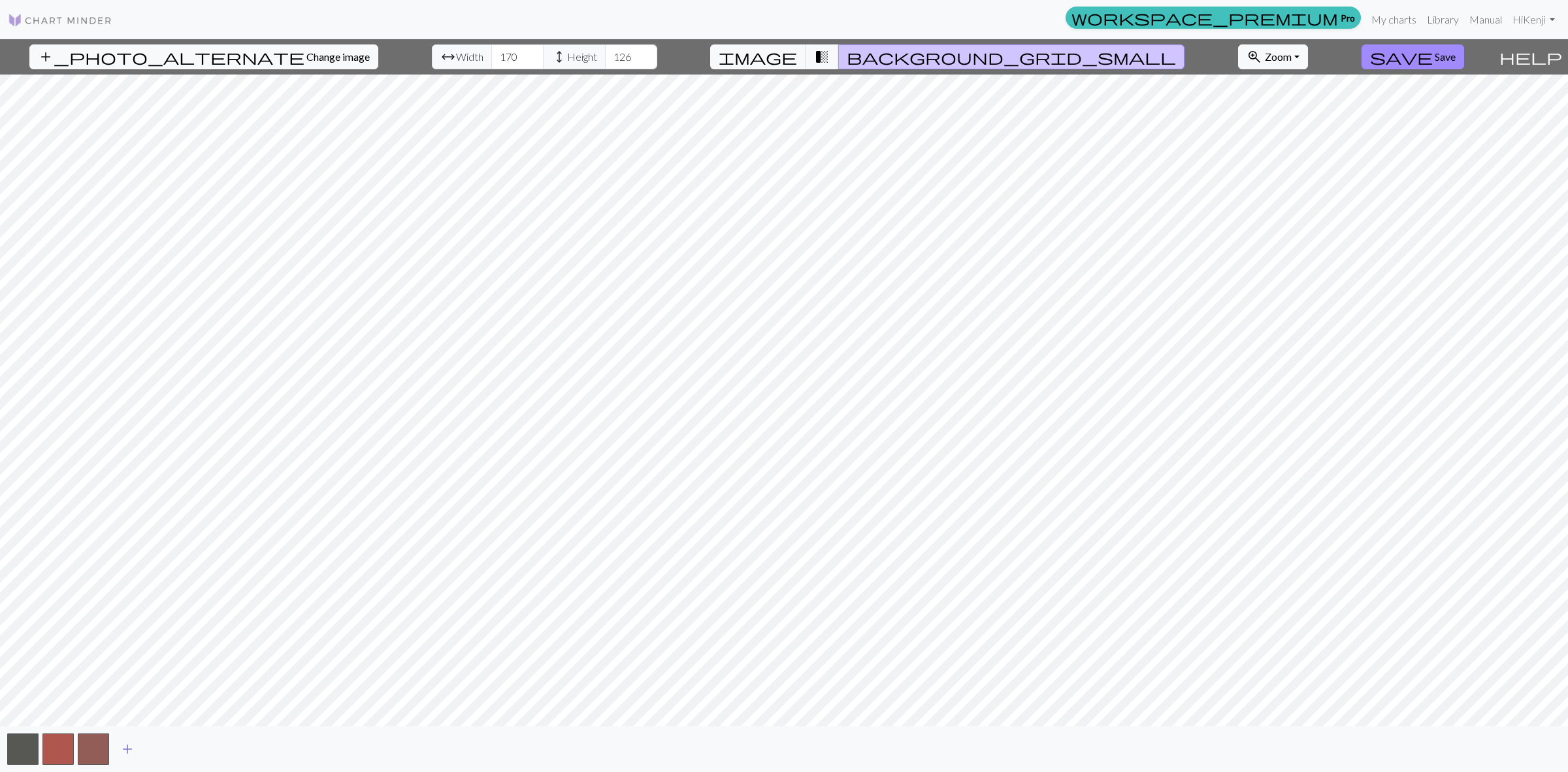
click at [124, 744] on span "add" at bounding box center [127, 749] width 16 height 18
click at [124, 745] on button "button" at bounding box center [128, 749] width 31 height 31
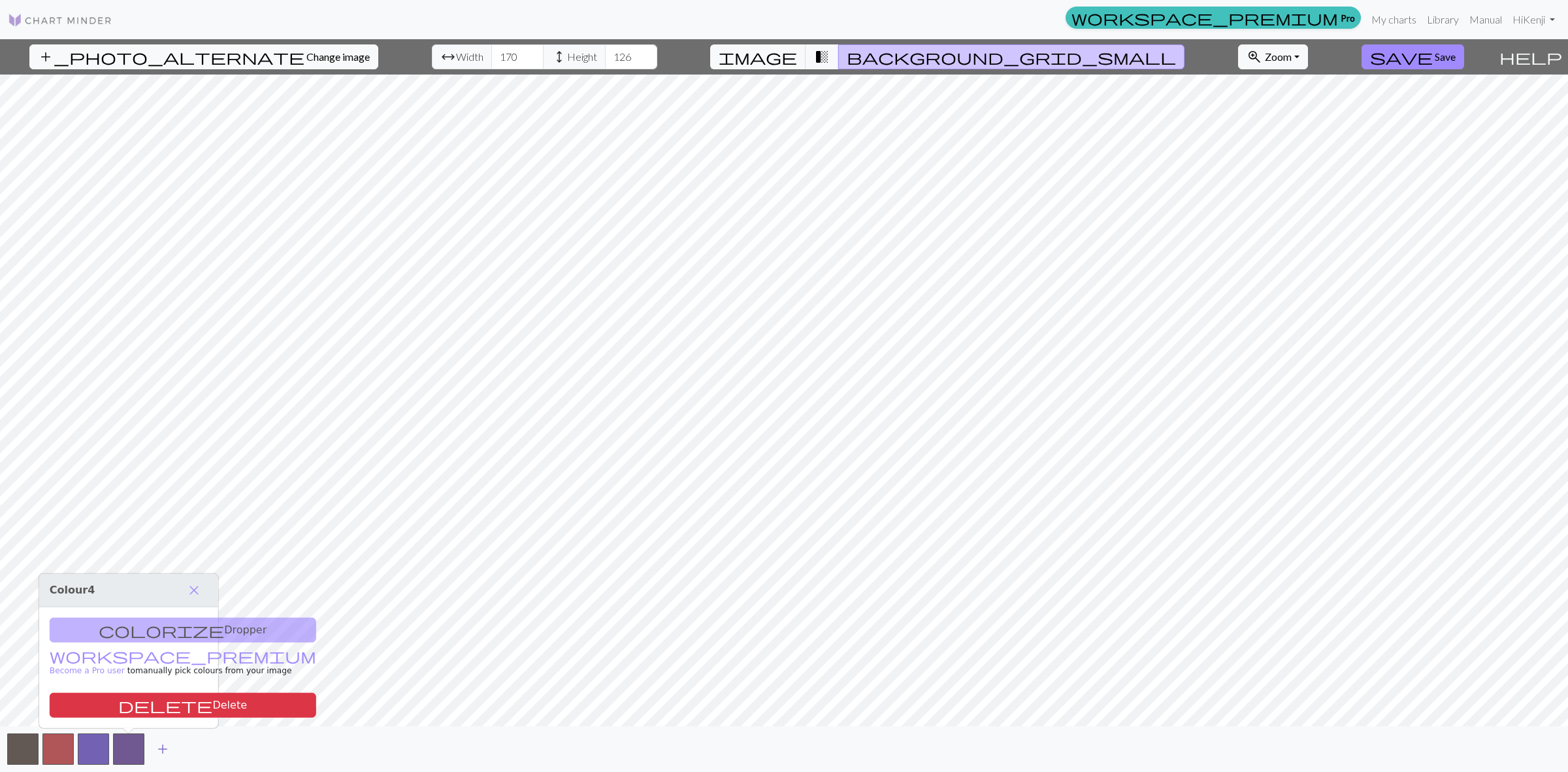
click at [161, 752] on span "add" at bounding box center [162, 749] width 16 height 18
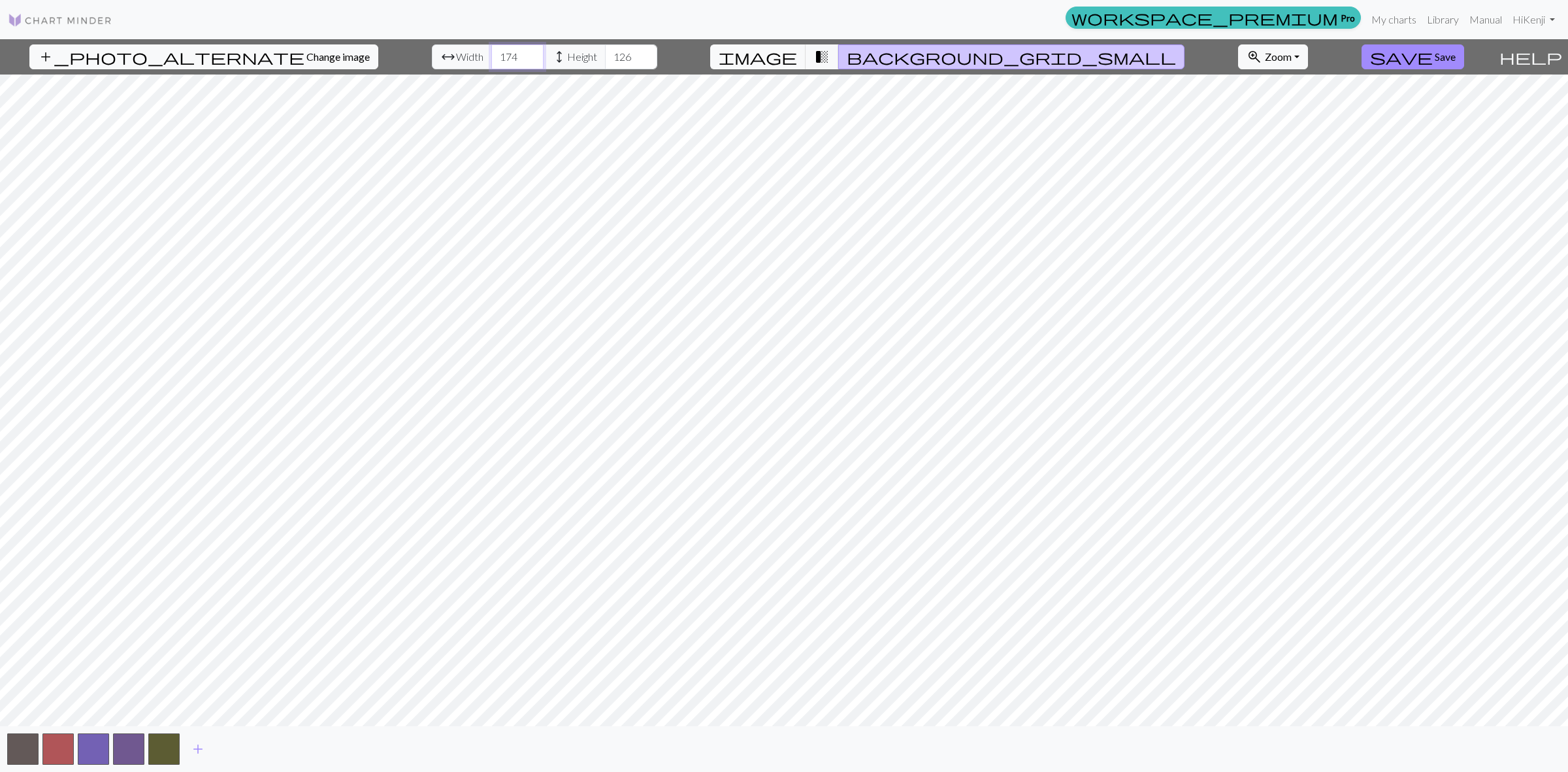
type input "175"
click at [497, 53] on input "175" at bounding box center [517, 56] width 53 height 24
click at [161, 747] on button "button" at bounding box center [163, 749] width 31 height 31
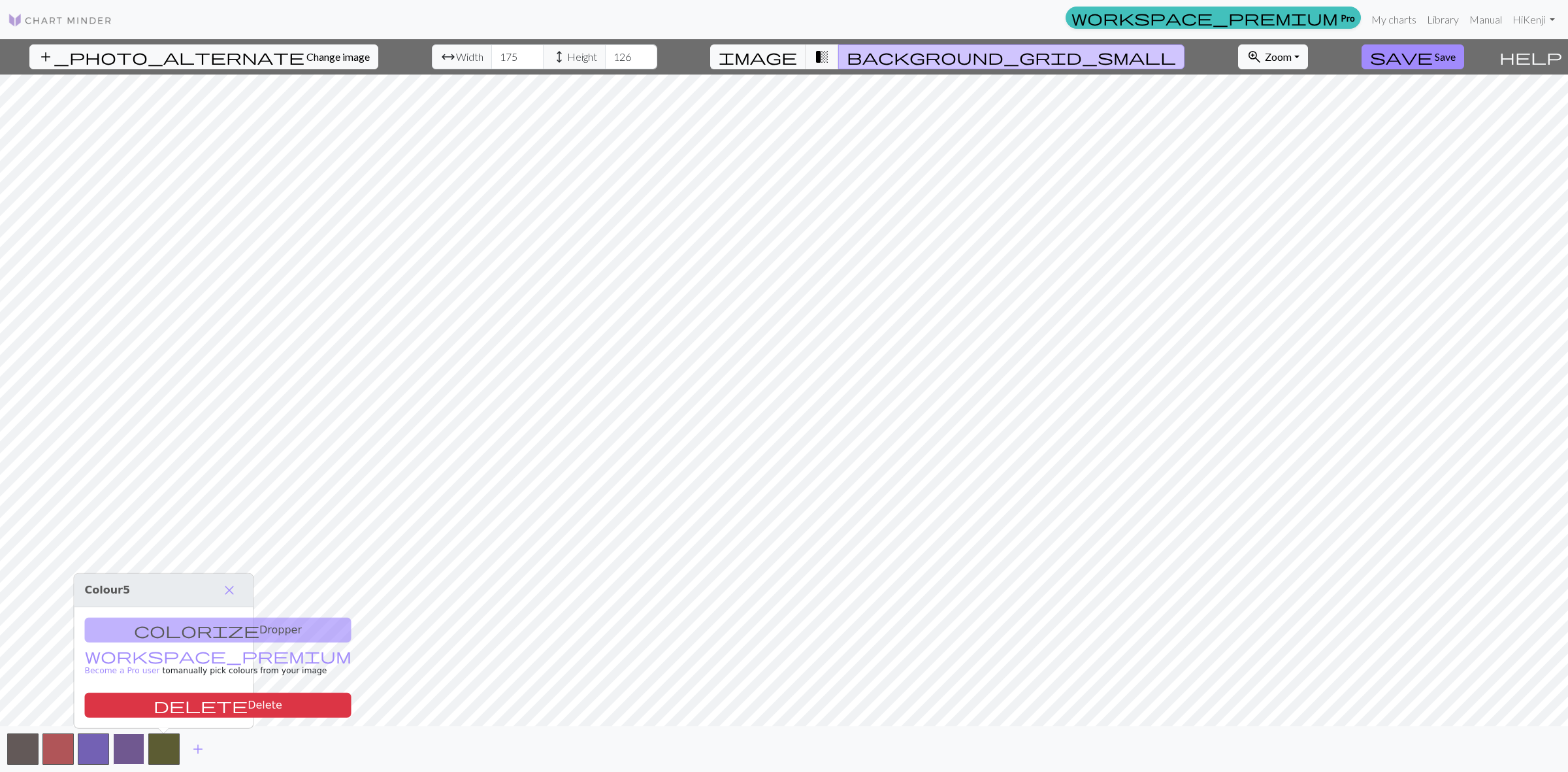
click at [132, 742] on button "button" at bounding box center [128, 749] width 31 height 31
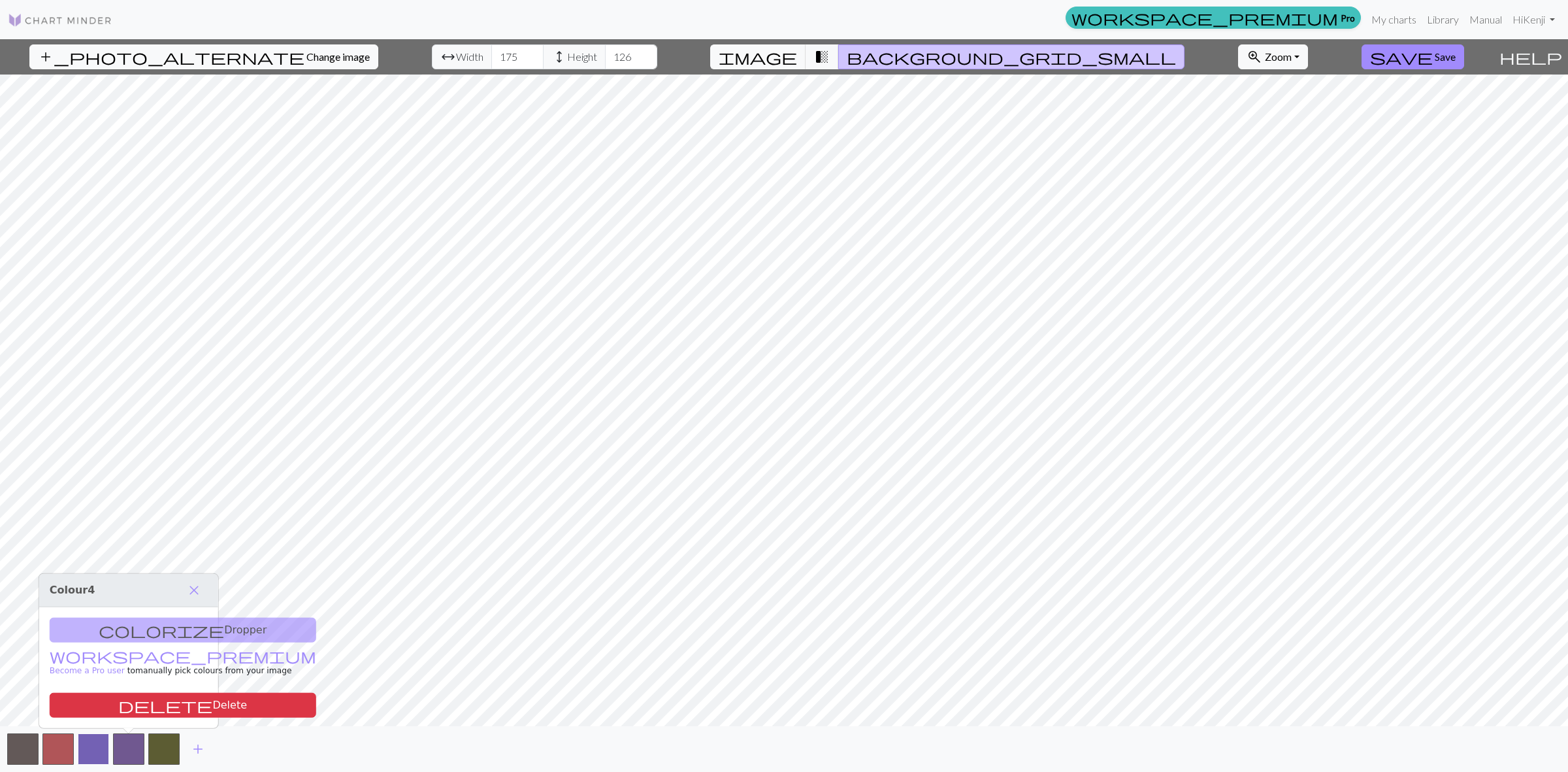
click at [90, 743] on button "button" at bounding box center [93, 749] width 31 height 31
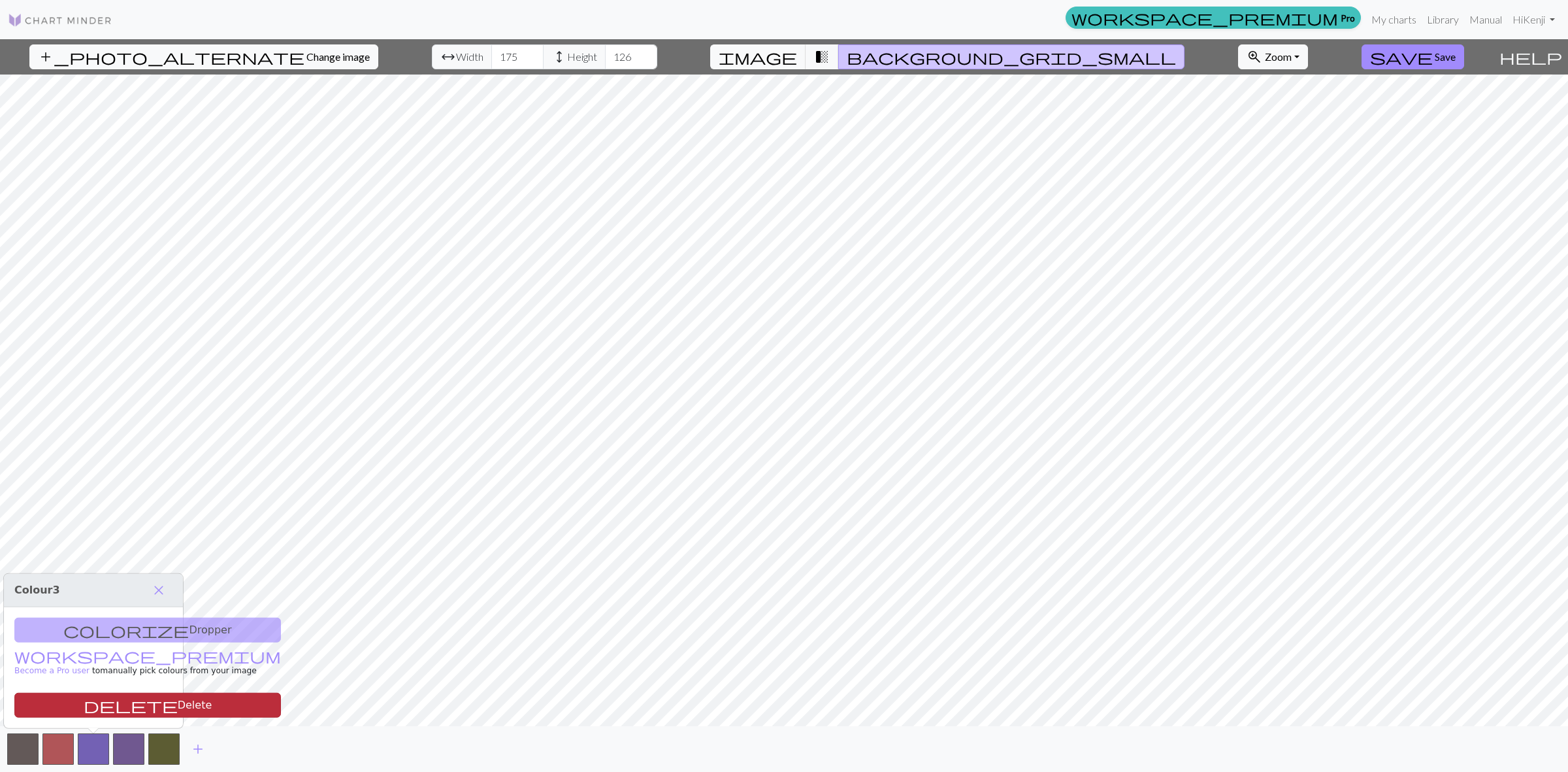
click at [113, 708] on button "delete Delete" at bounding box center [147, 705] width 267 height 24
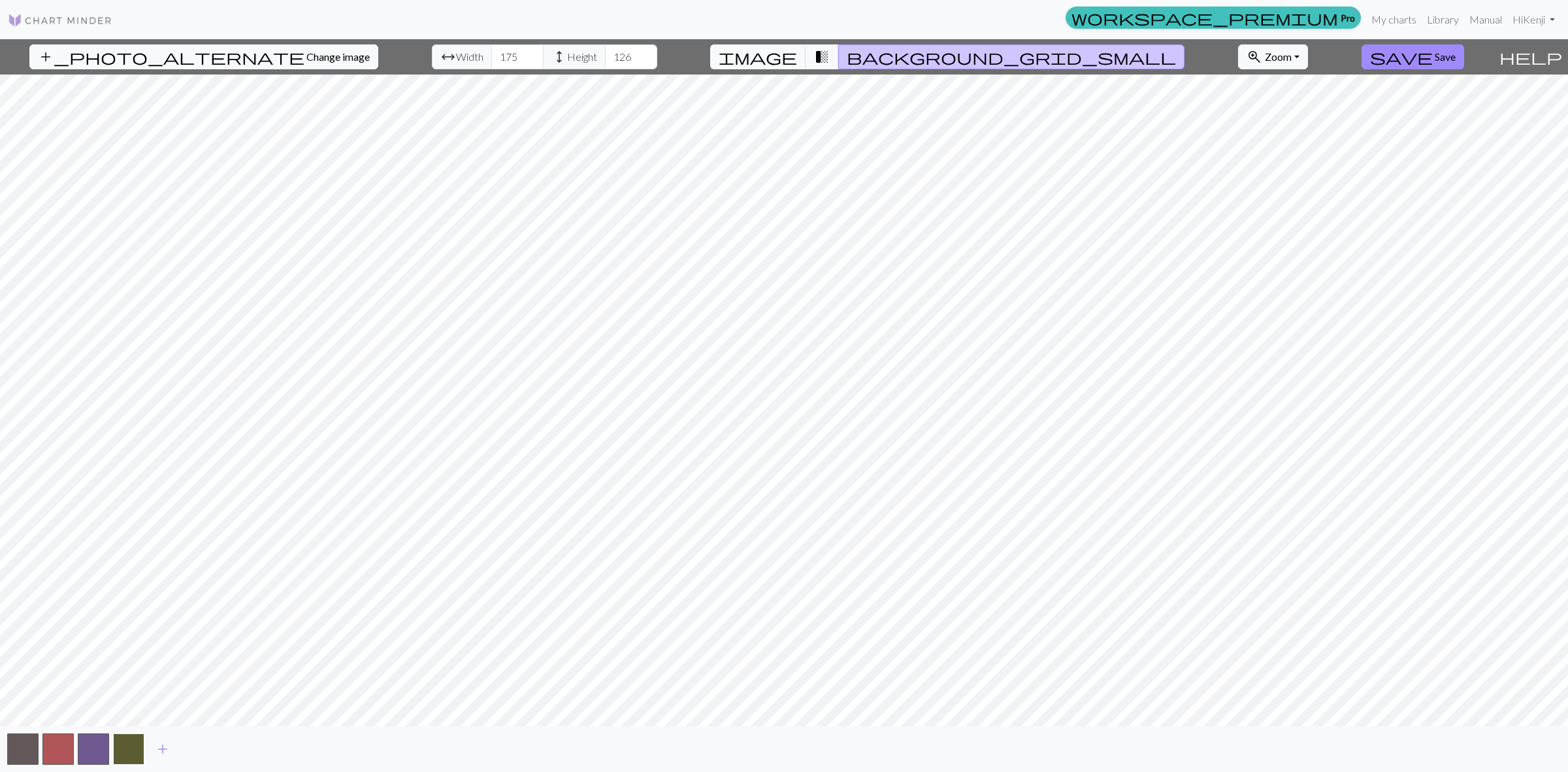
click at [129, 736] on button "button" at bounding box center [128, 749] width 31 height 31
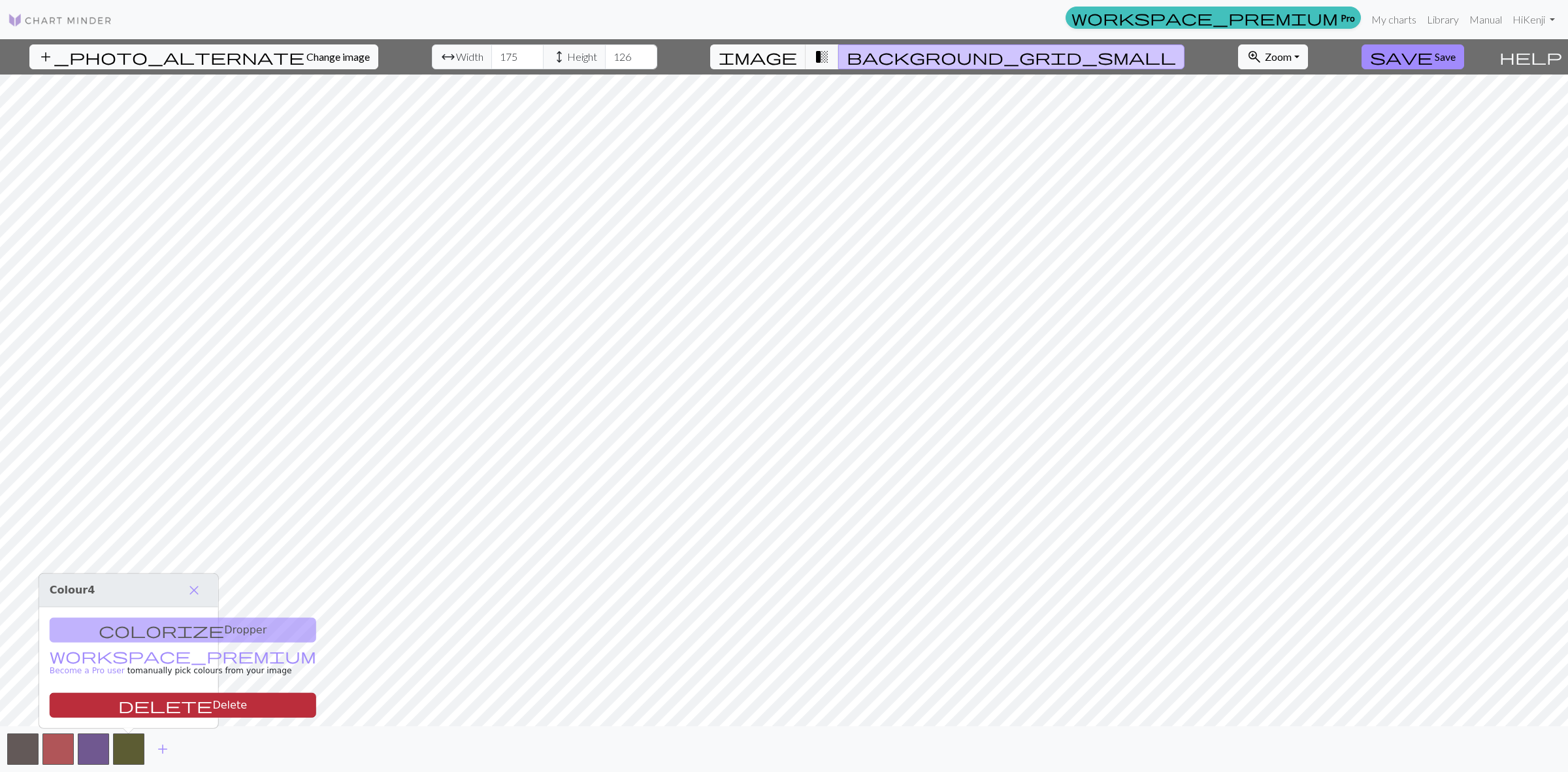
click at [135, 710] on button "delete Delete" at bounding box center [183, 705] width 267 height 24
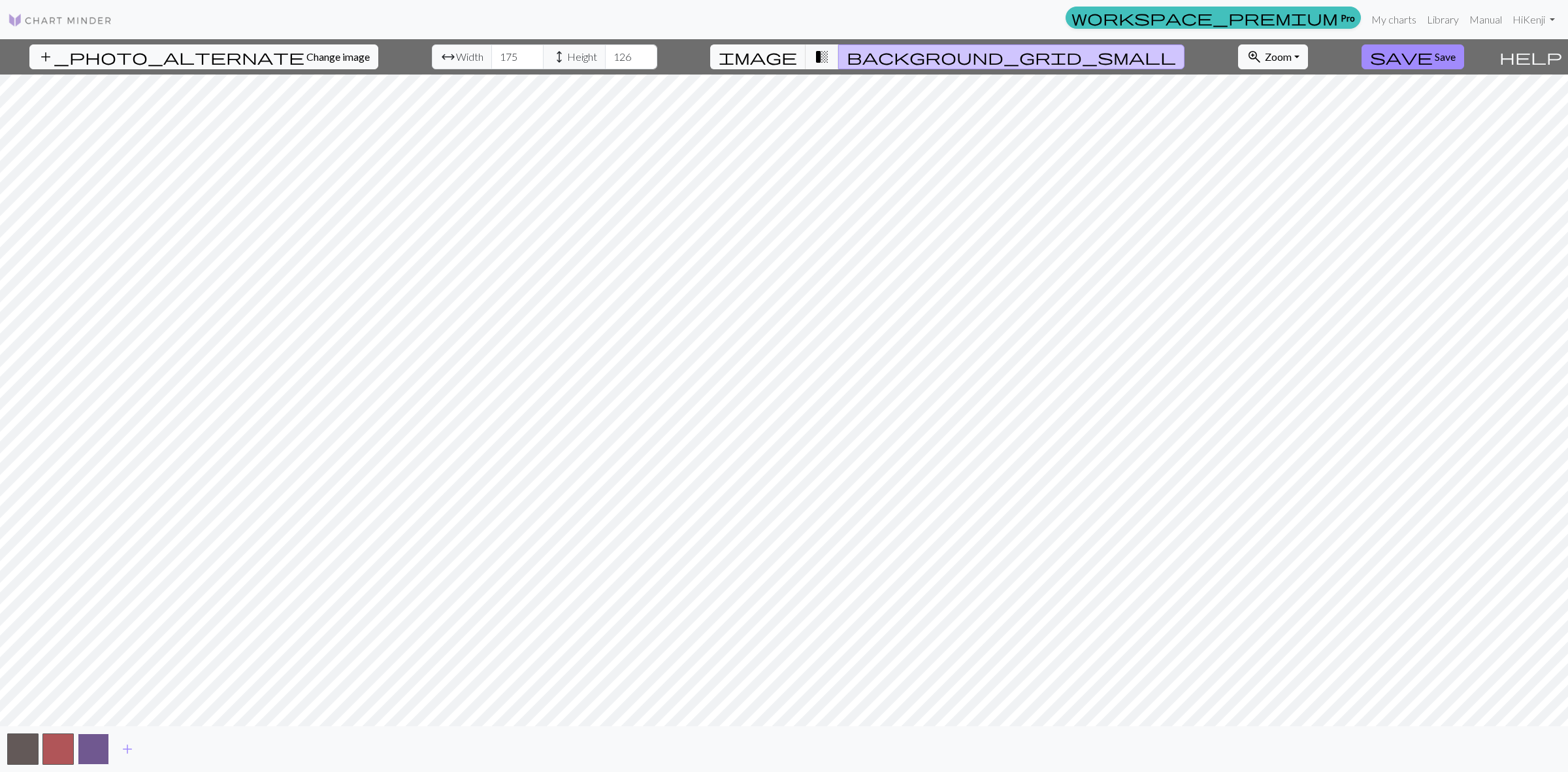
click at [85, 747] on button "button" at bounding box center [93, 749] width 31 height 31
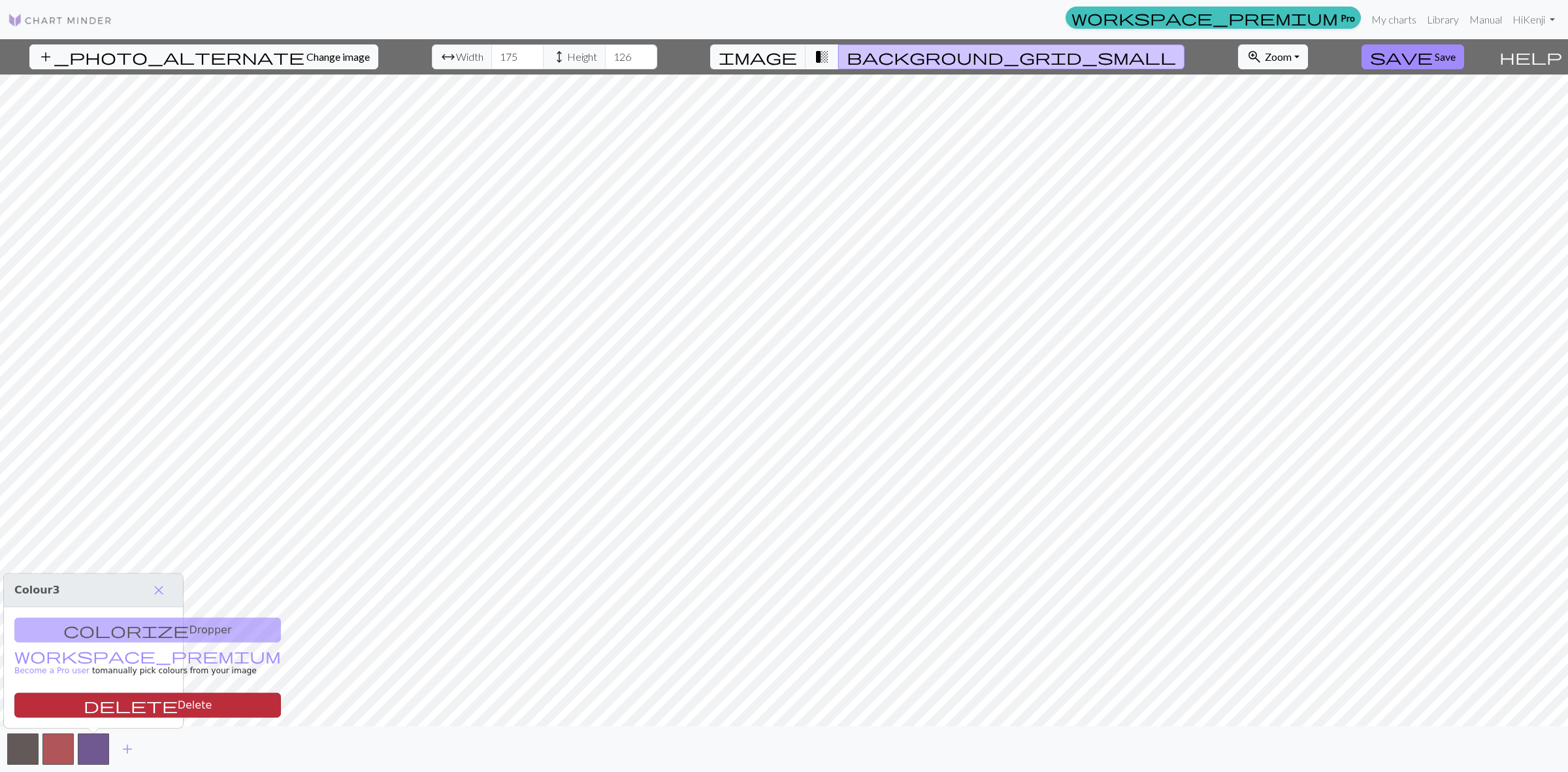
click at [110, 710] on button "delete Delete" at bounding box center [147, 705] width 267 height 24
